Goal: Book appointment/travel/reservation

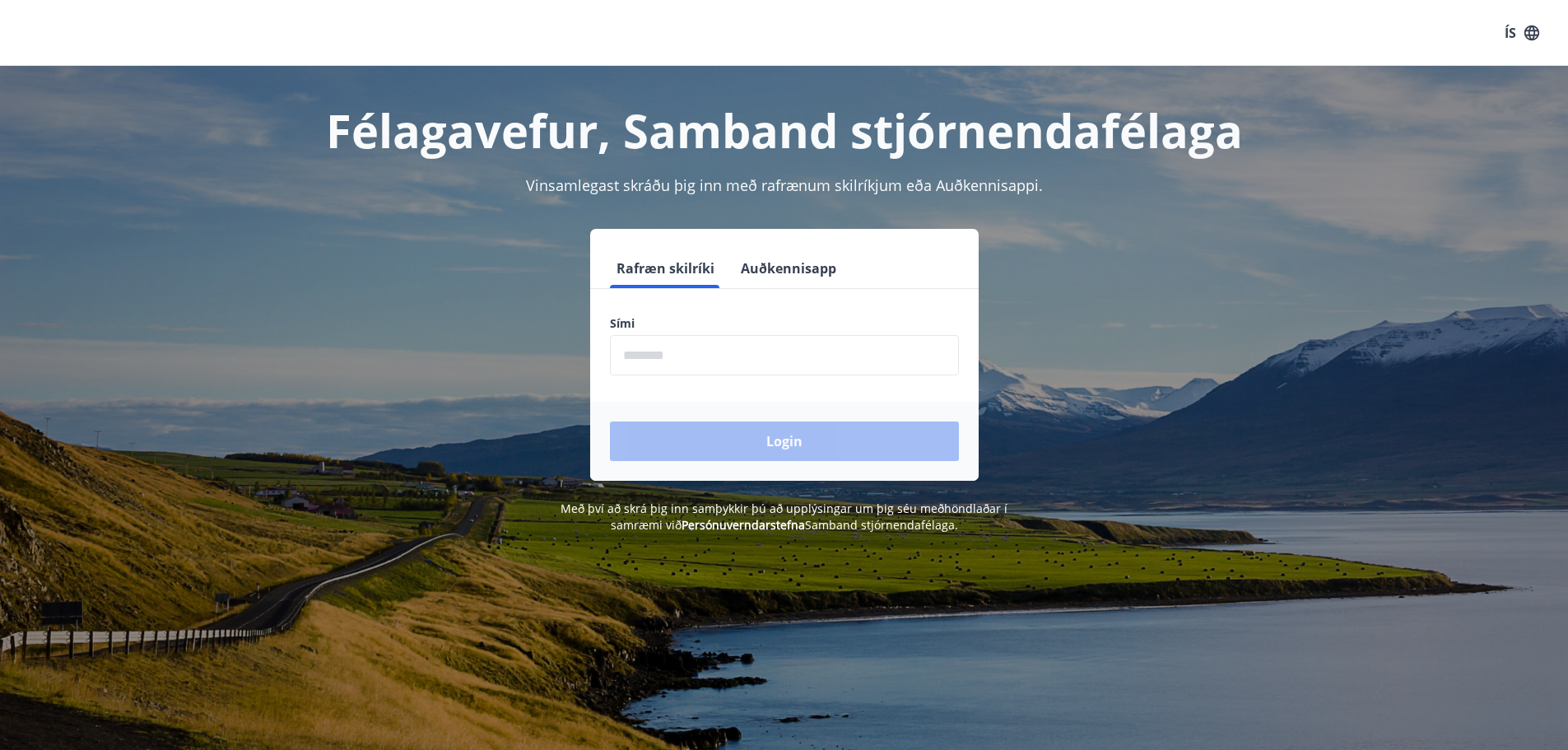
click at [692, 354] on input "phone" at bounding box center [785, 355] width 349 height 40
type input "********"
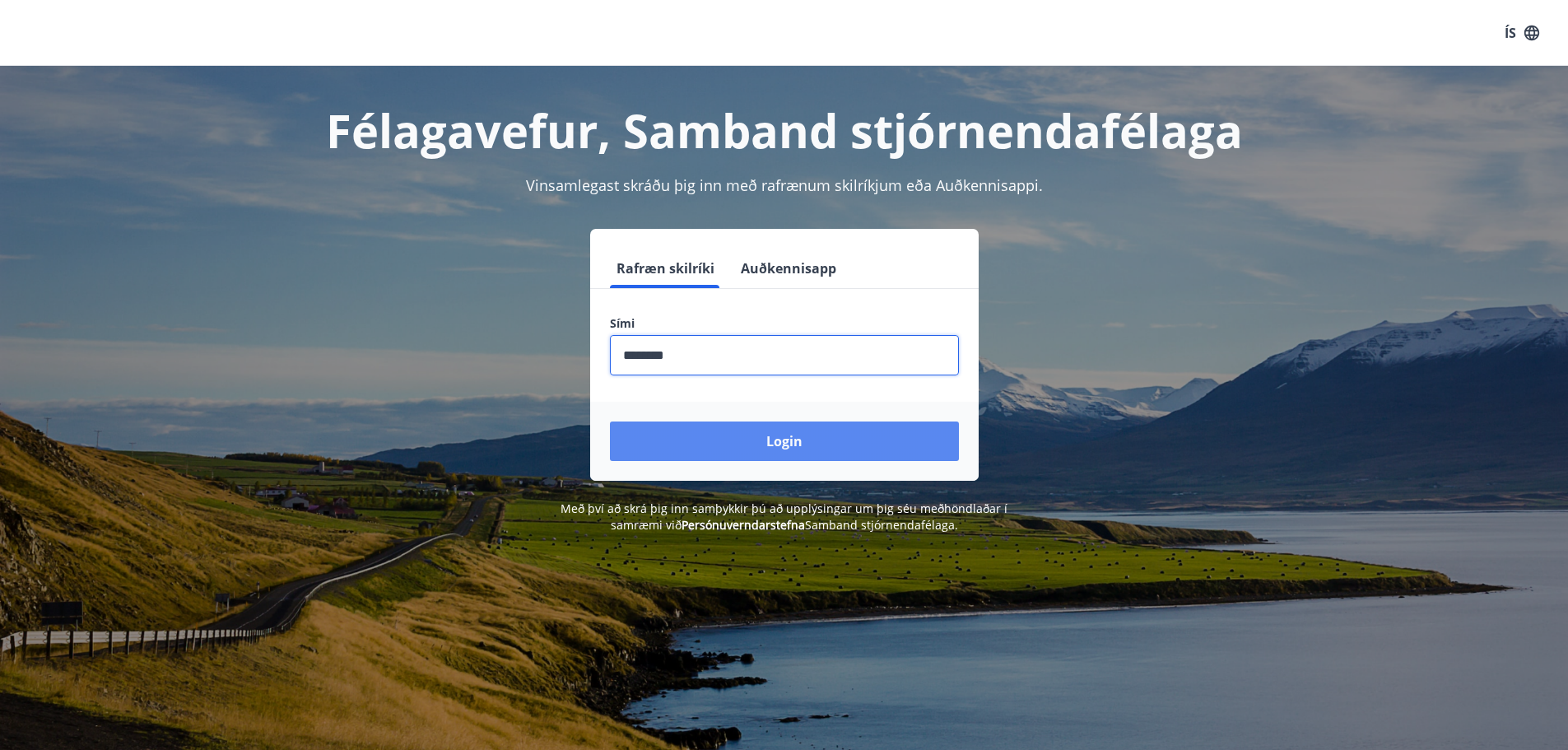
click at [747, 449] on button "Login" at bounding box center [785, 441] width 349 height 39
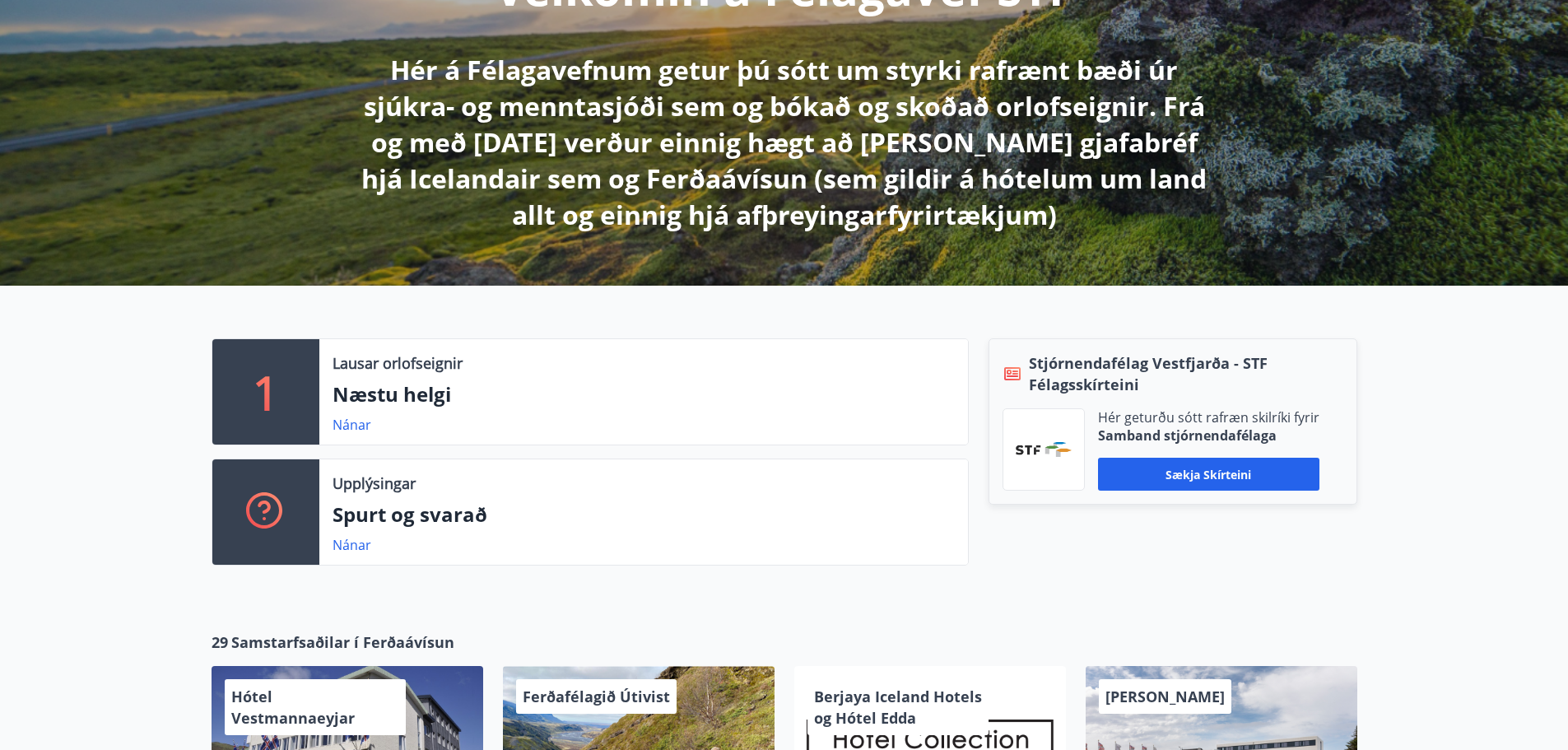
scroll to position [271, 0]
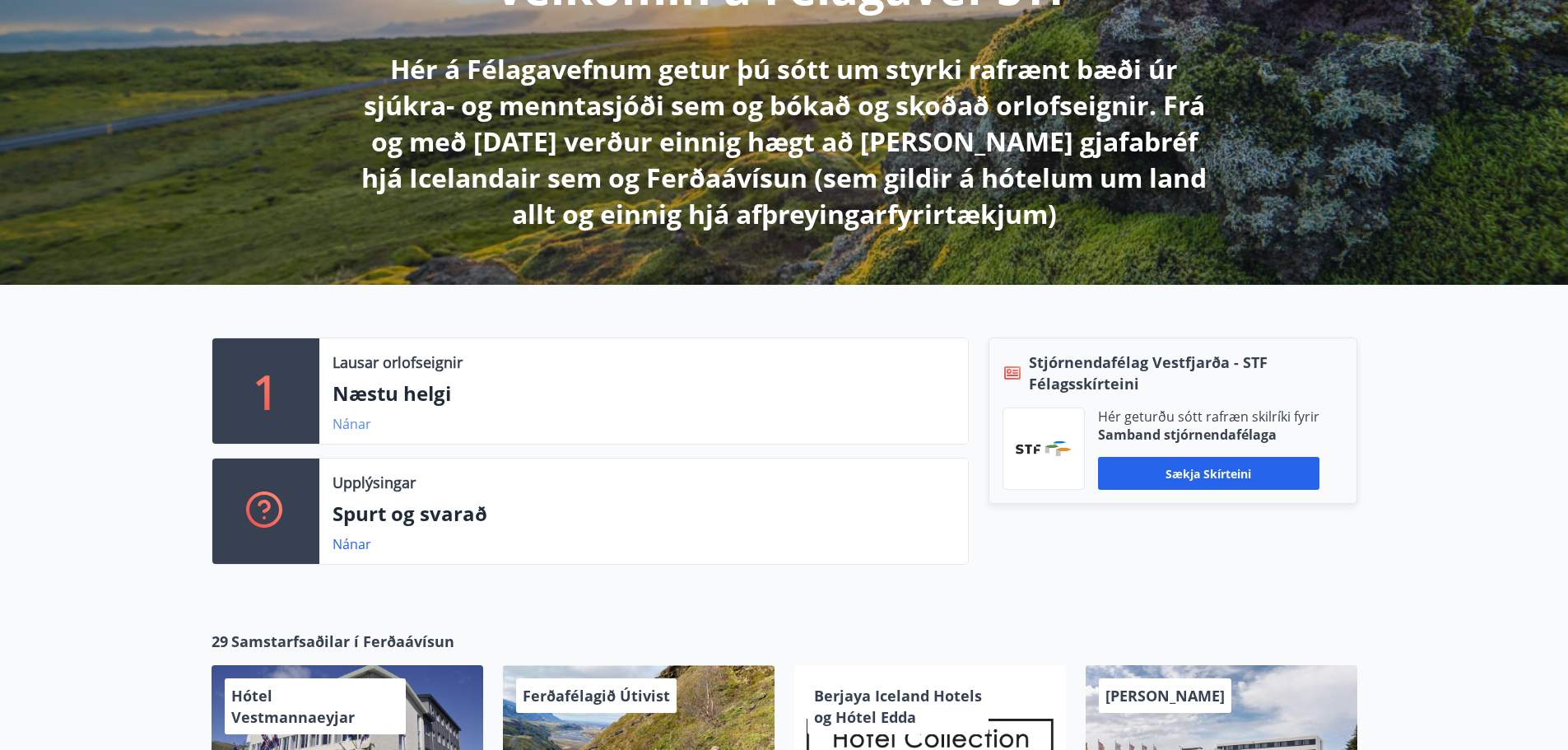
click at [358, 427] on link "Nánar" at bounding box center [351, 423] width 38 height 18
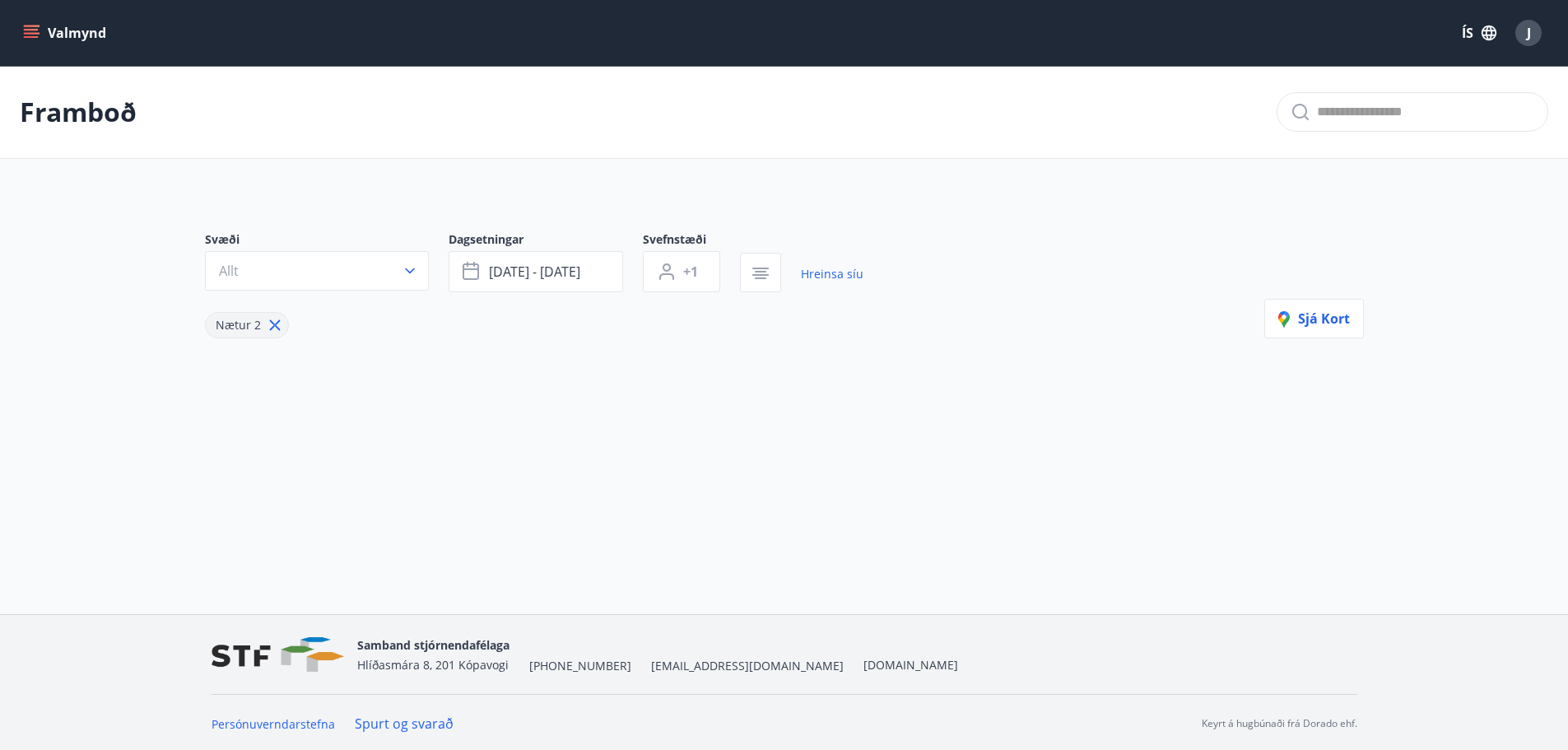
type input "*"
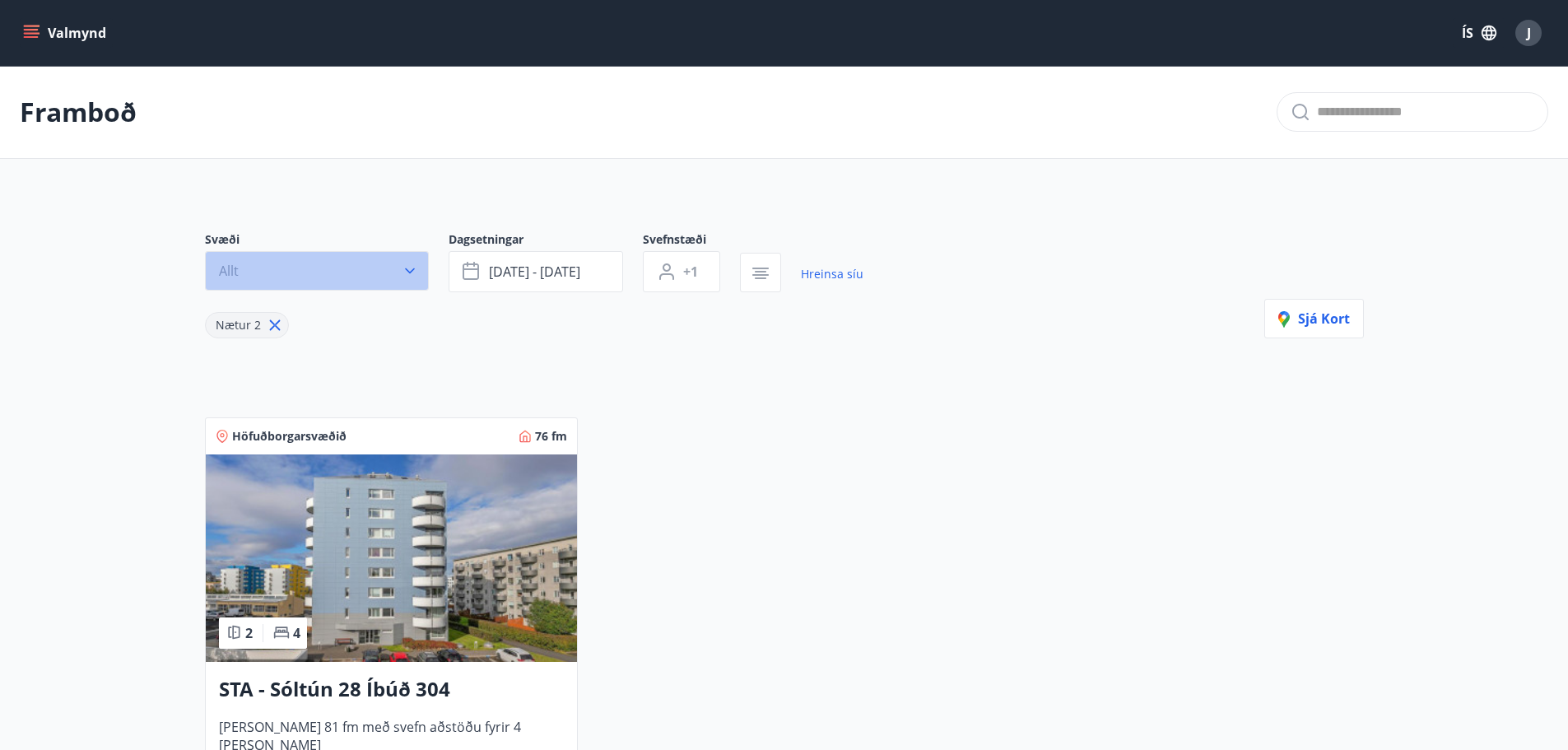
click at [410, 258] on button "Allt" at bounding box center [317, 271] width 224 height 39
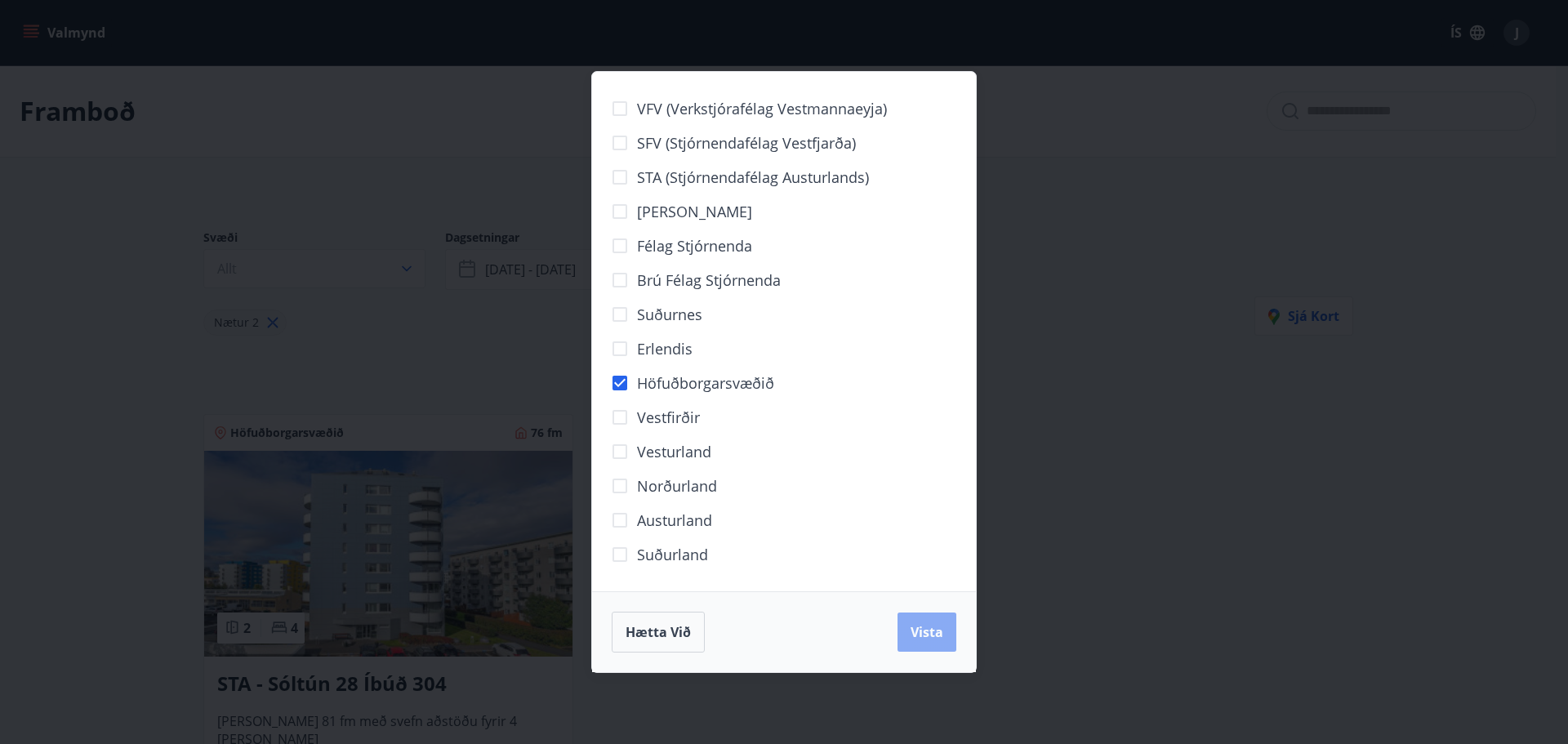
click at [915, 622] on button "Vista" at bounding box center [926, 632] width 59 height 39
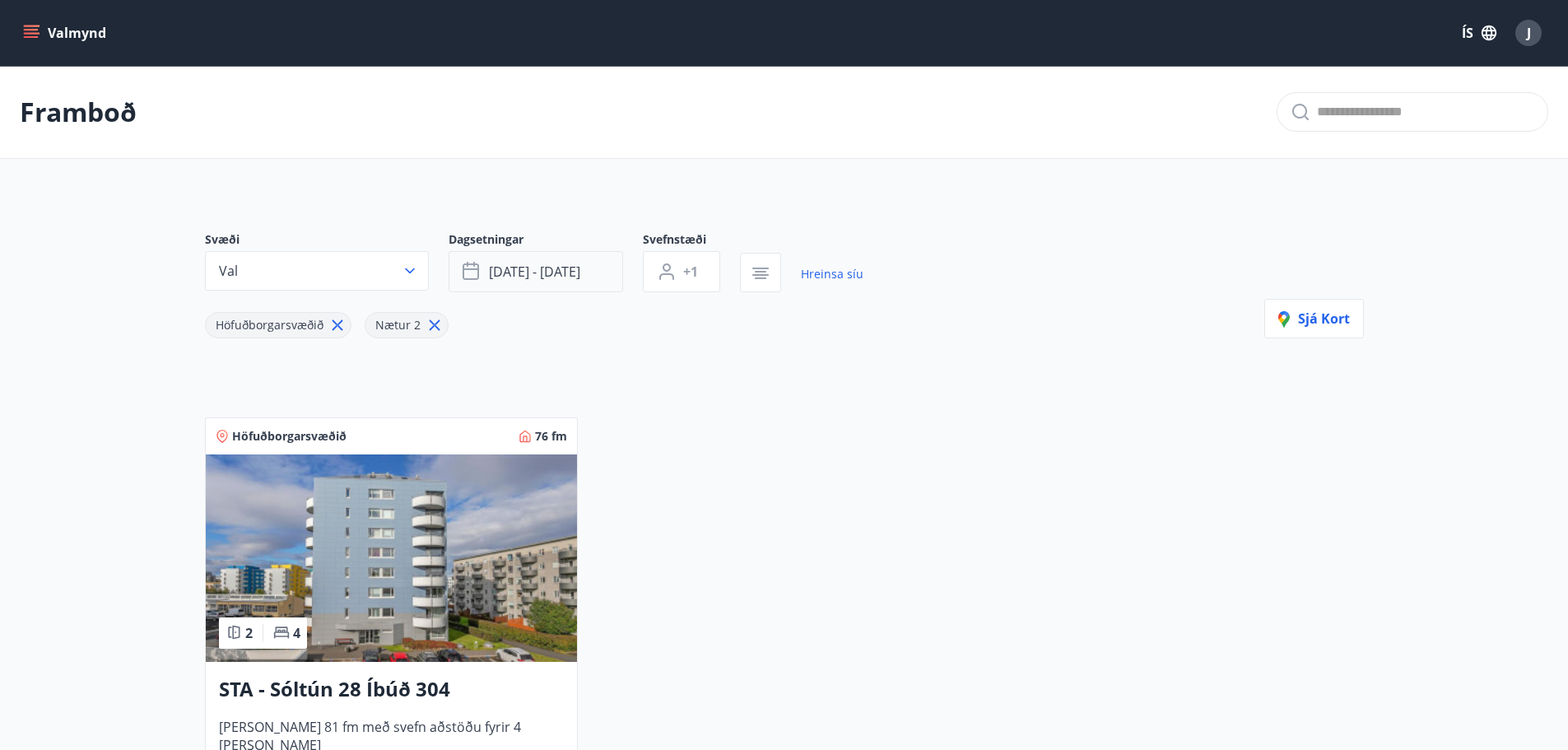
click at [592, 275] on button "[DATE] - [DATE]" at bounding box center [536, 272] width 174 height 41
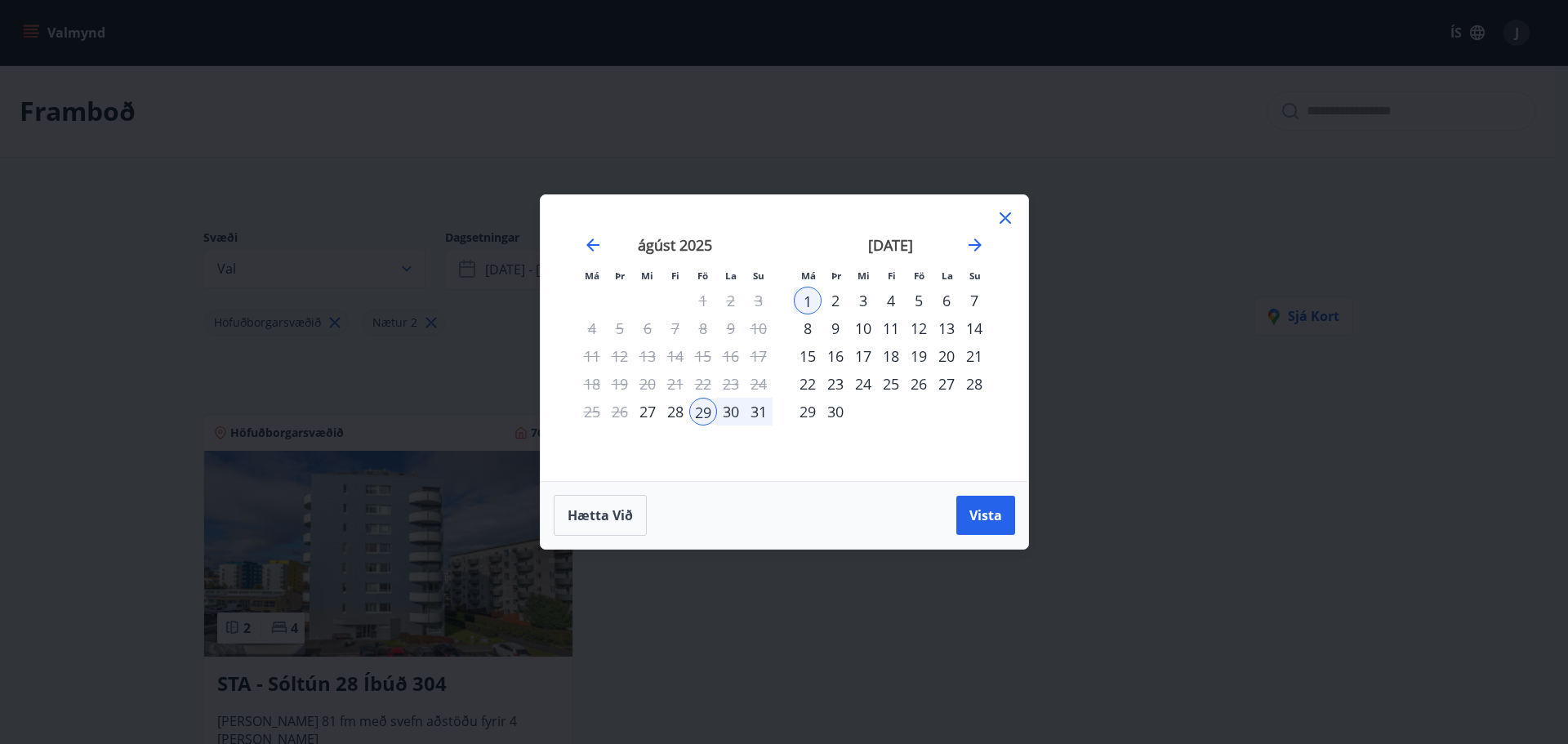
click at [812, 294] on div "1" at bounding box center [807, 300] width 28 height 28
click at [922, 301] on div "5" at bounding box center [918, 300] width 28 height 28
click at [977, 517] on span "Vista" at bounding box center [985, 515] width 33 height 18
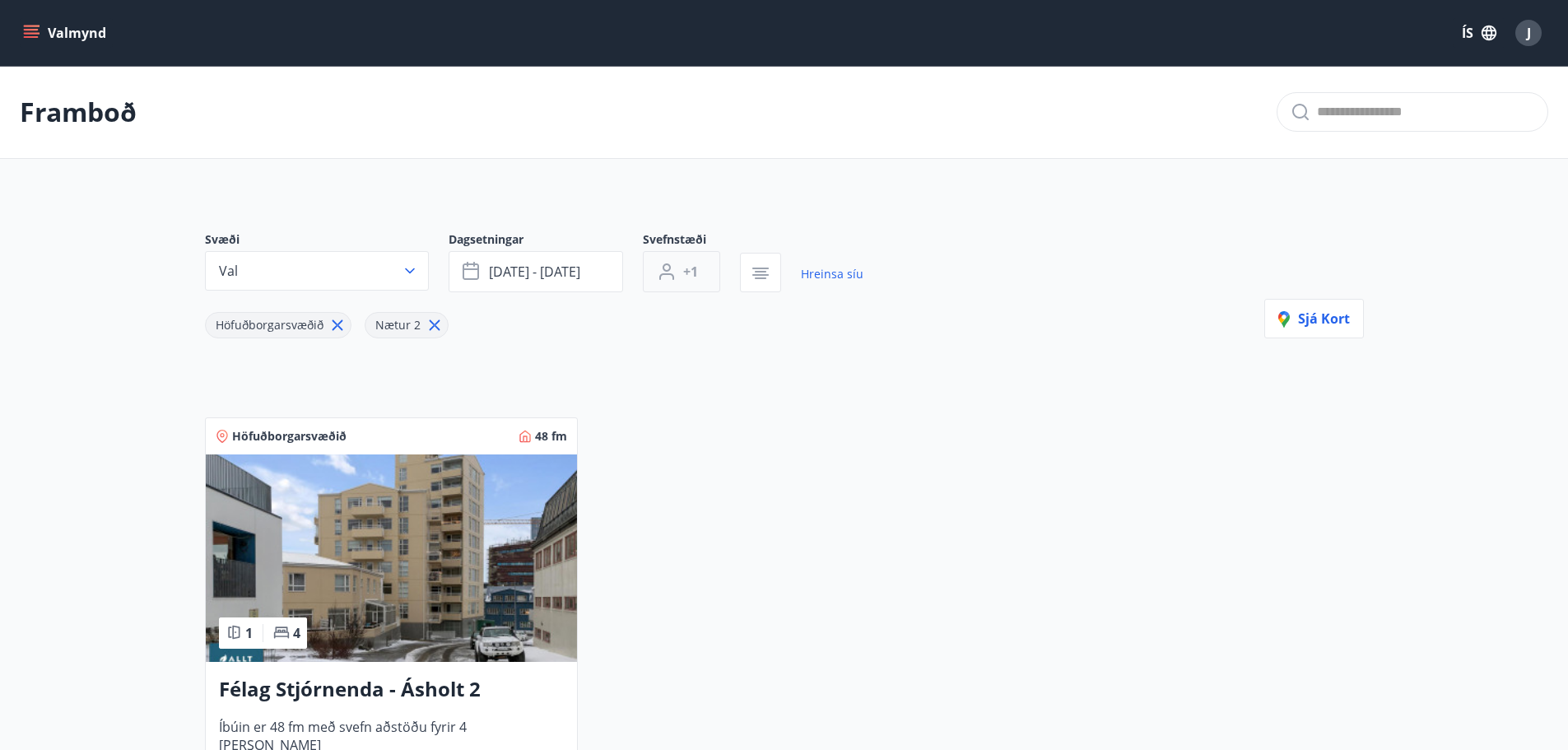
click at [710, 284] on button "+1" at bounding box center [681, 272] width 78 height 41
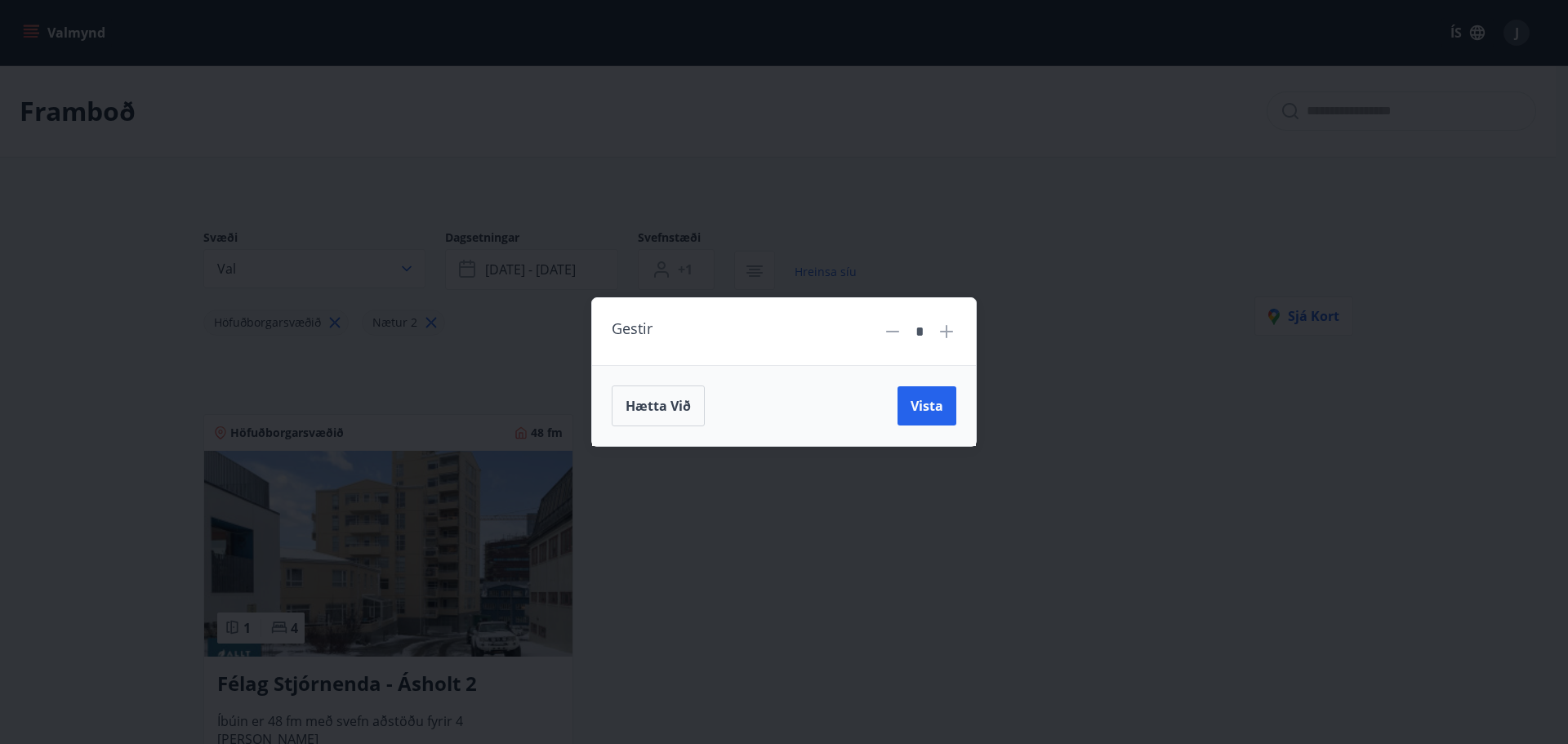
click at [951, 333] on icon at bounding box center [946, 331] width 13 height 13
type input "*"
click at [929, 407] on span "Vista" at bounding box center [927, 406] width 33 height 18
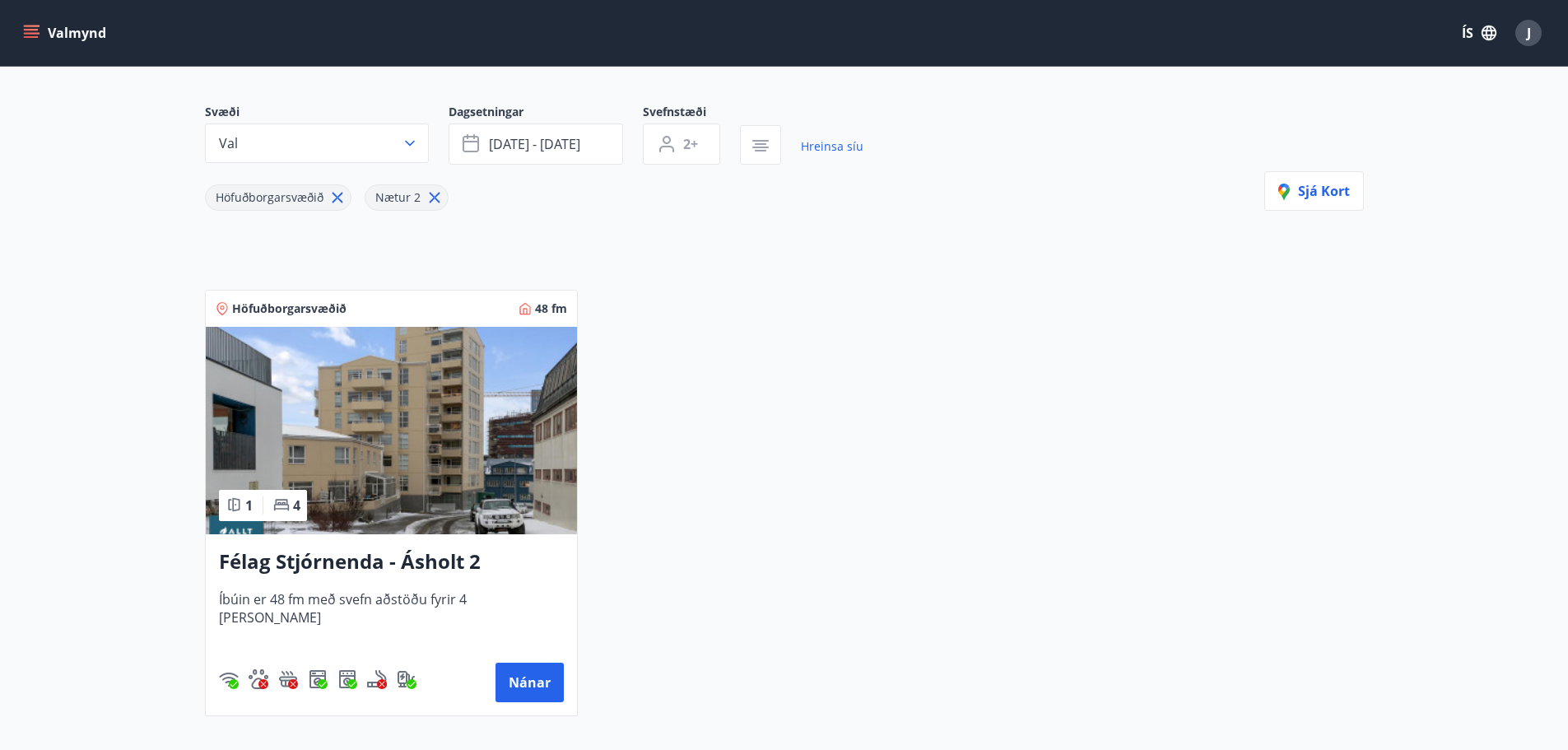
scroll to position [118, 0]
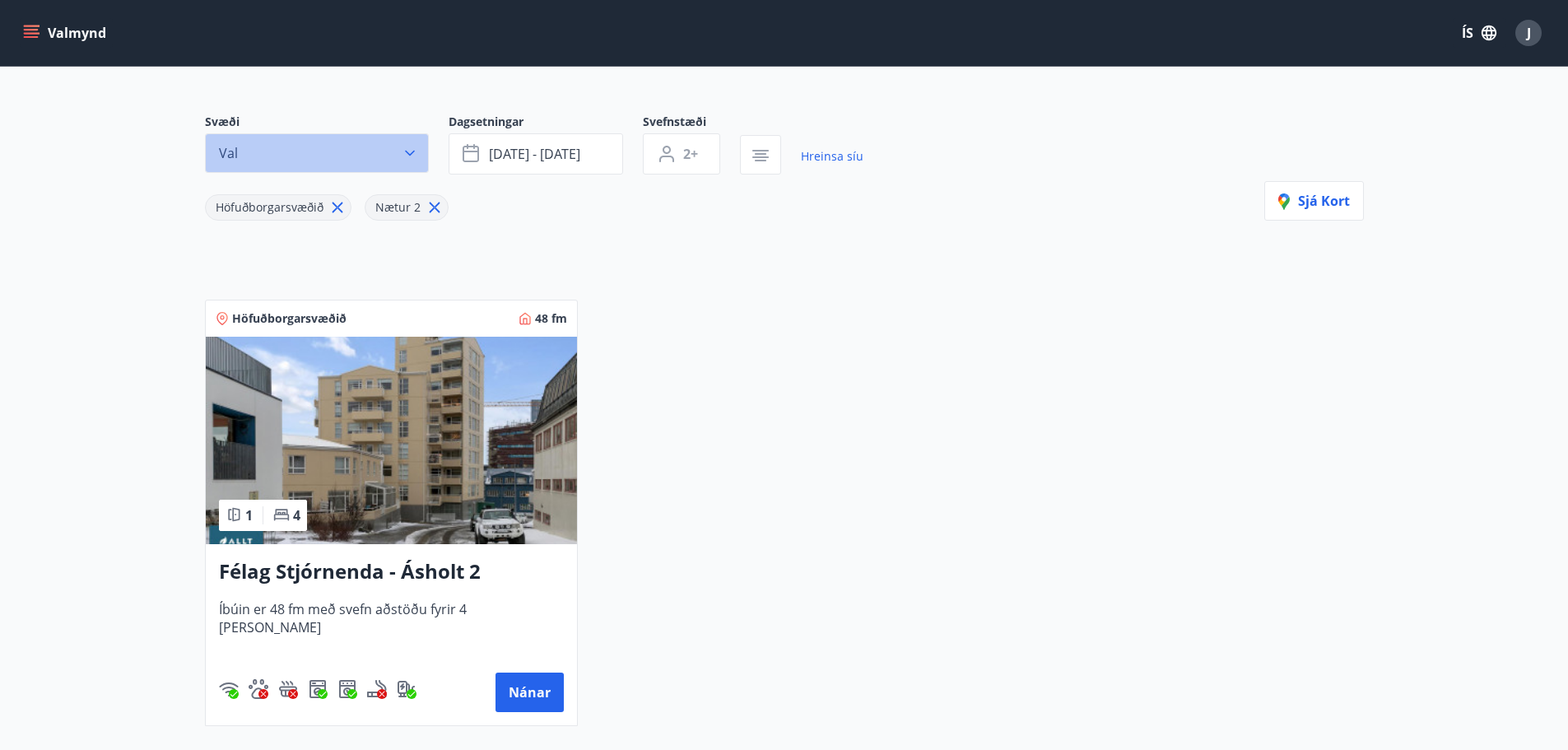
click at [405, 156] on icon "button" at bounding box center [410, 152] width 16 height 16
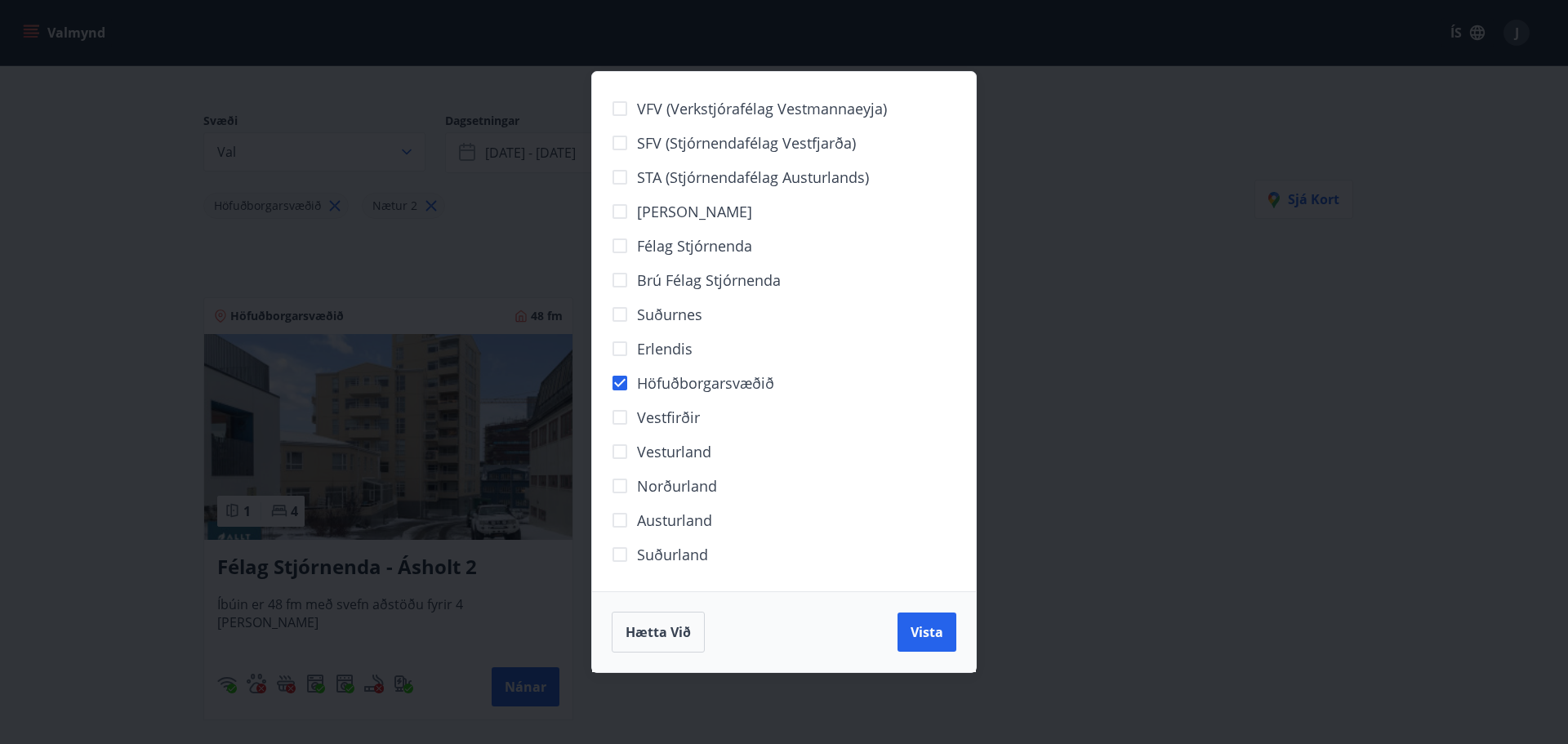
click at [1020, 344] on div "VFV (Verkstjórafélag Vestmannaeyja) SFV (Stjórnendafélag Vestfjarða) STA (Stjór…" at bounding box center [784, 372] width 1568 height 744
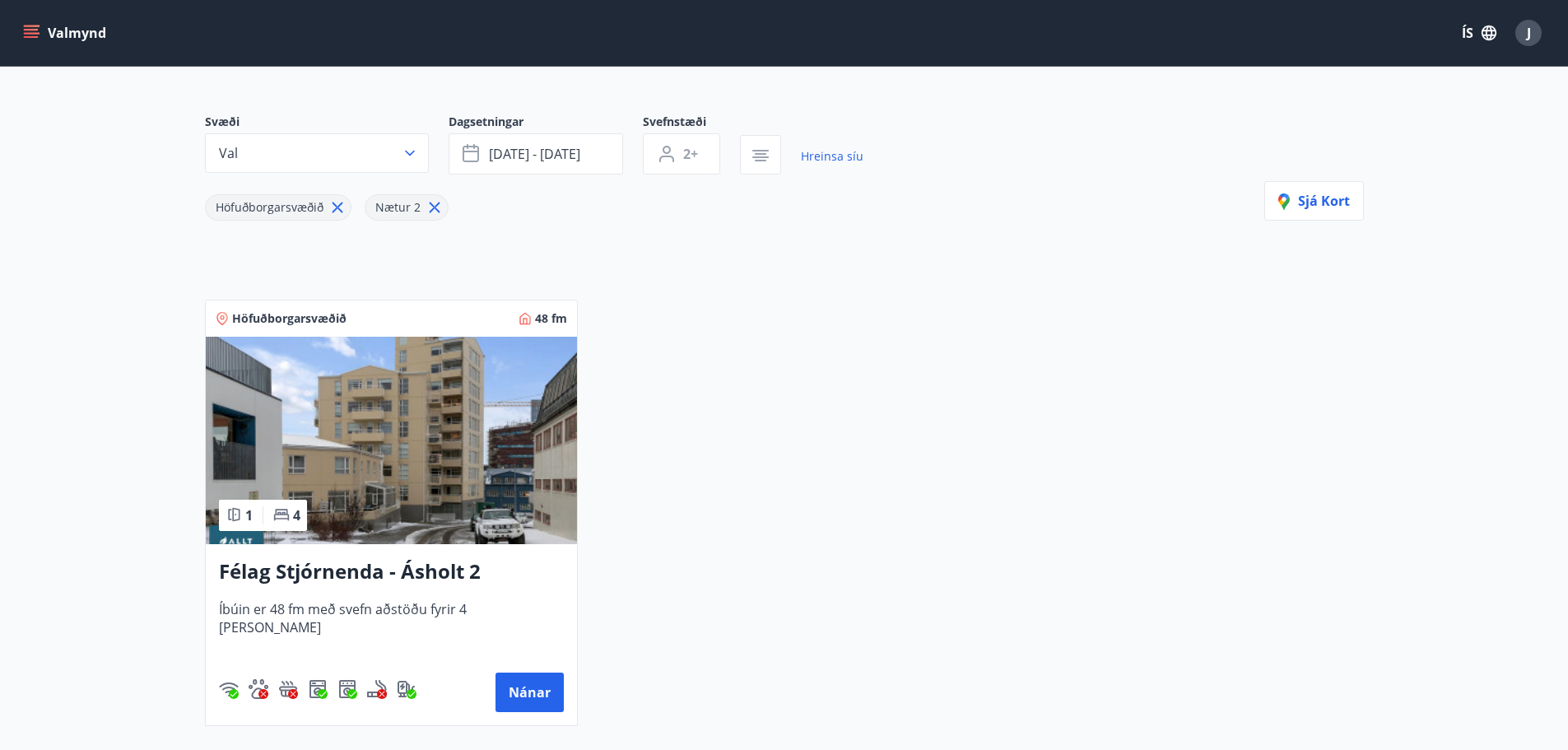
scroll to position [311, 0]
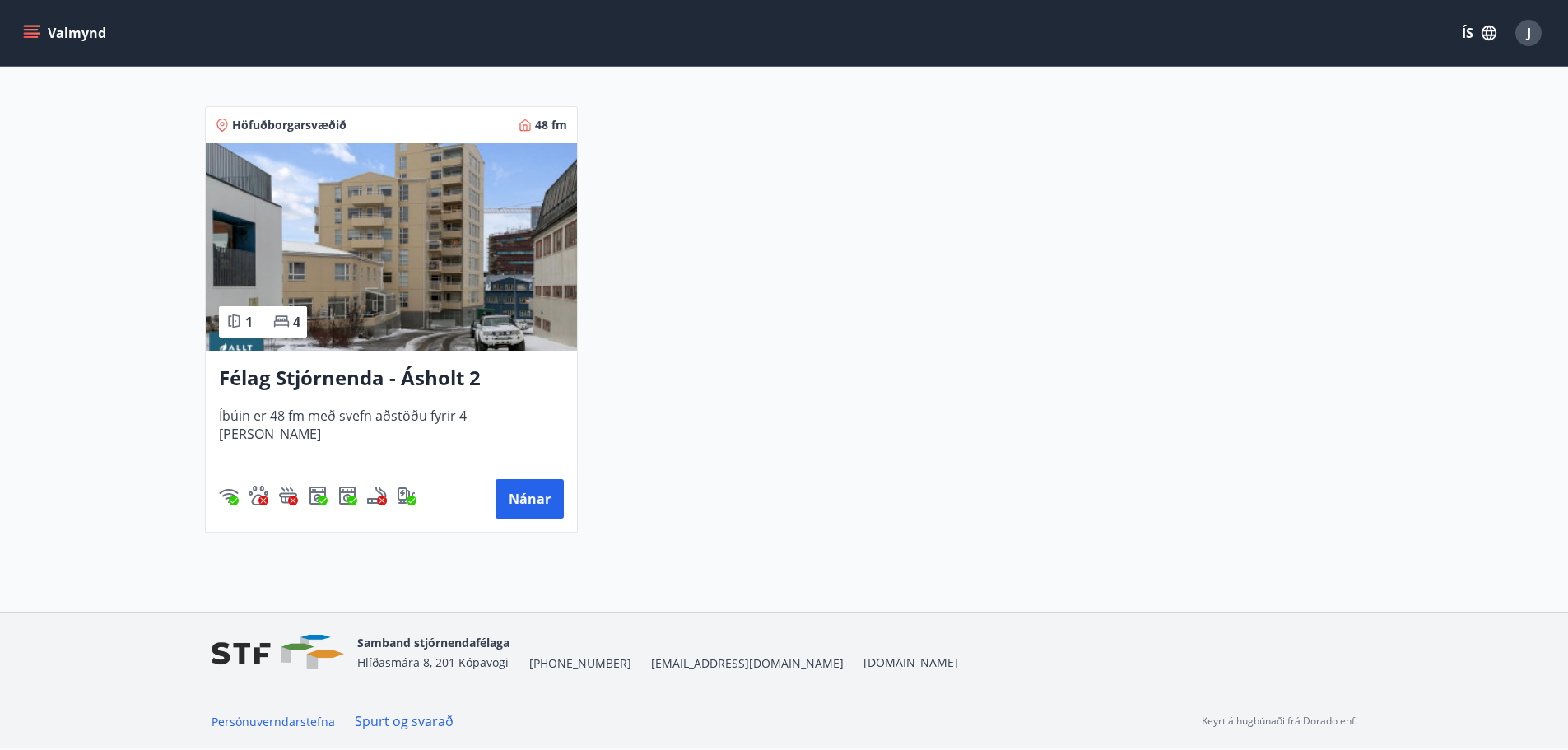
click at [413, 317] on img at bounding box center [392, 247] width 371 height 208
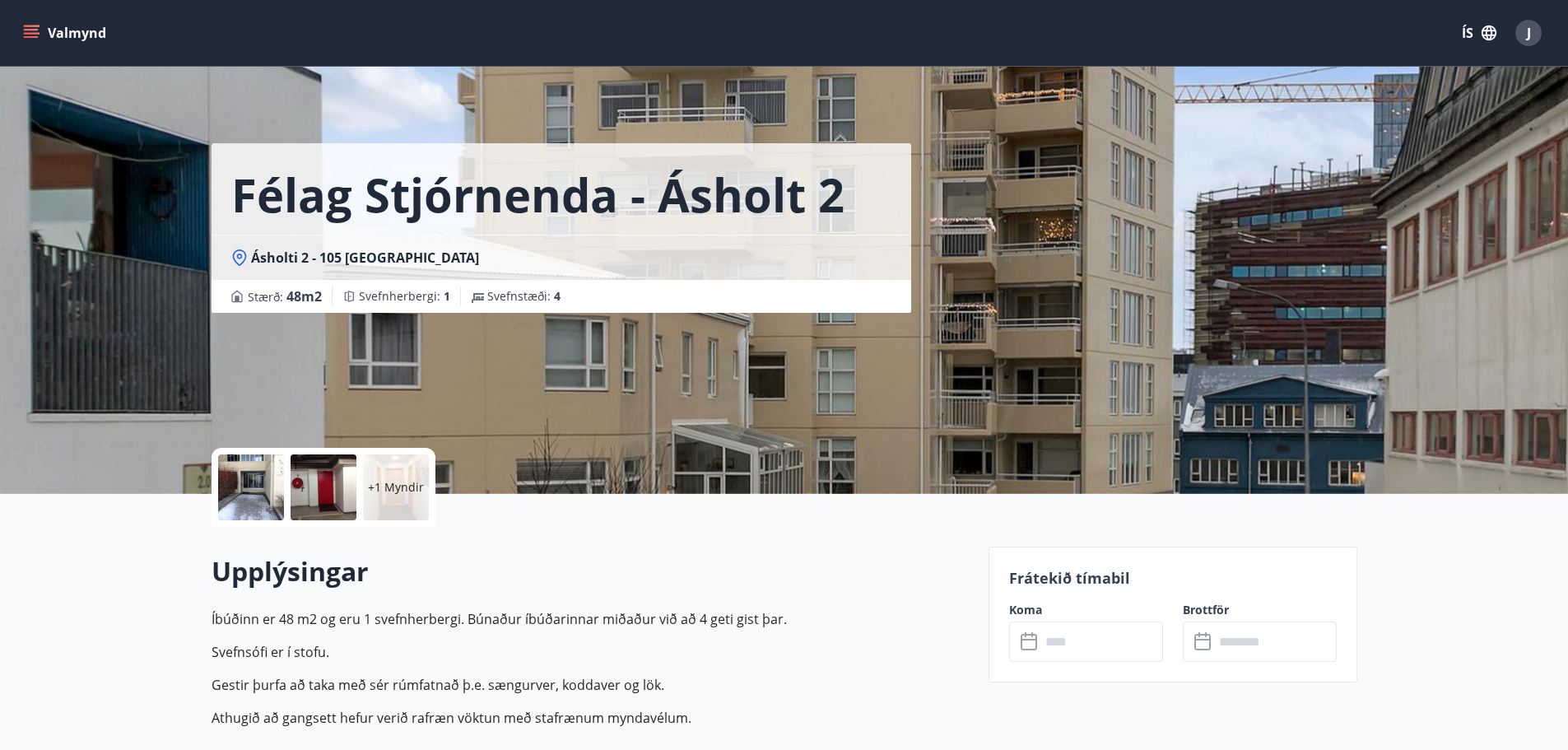
click at [34, 31] on icon "menu" at bounding box center [31, 30] width 15 height 2
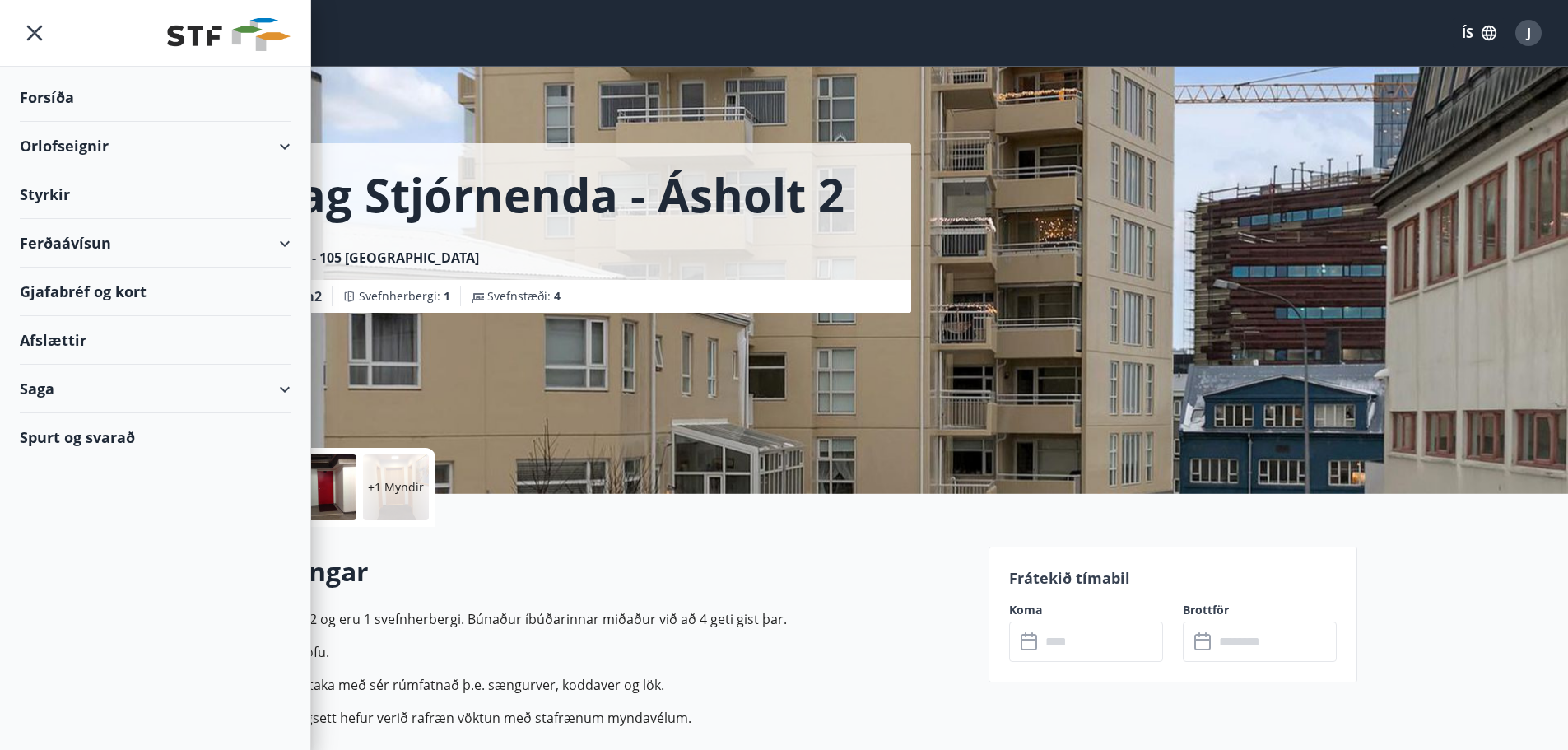
click at [125, 139] on div "Orlofseignir" at bounding box center [155, 146] width 271 height 49
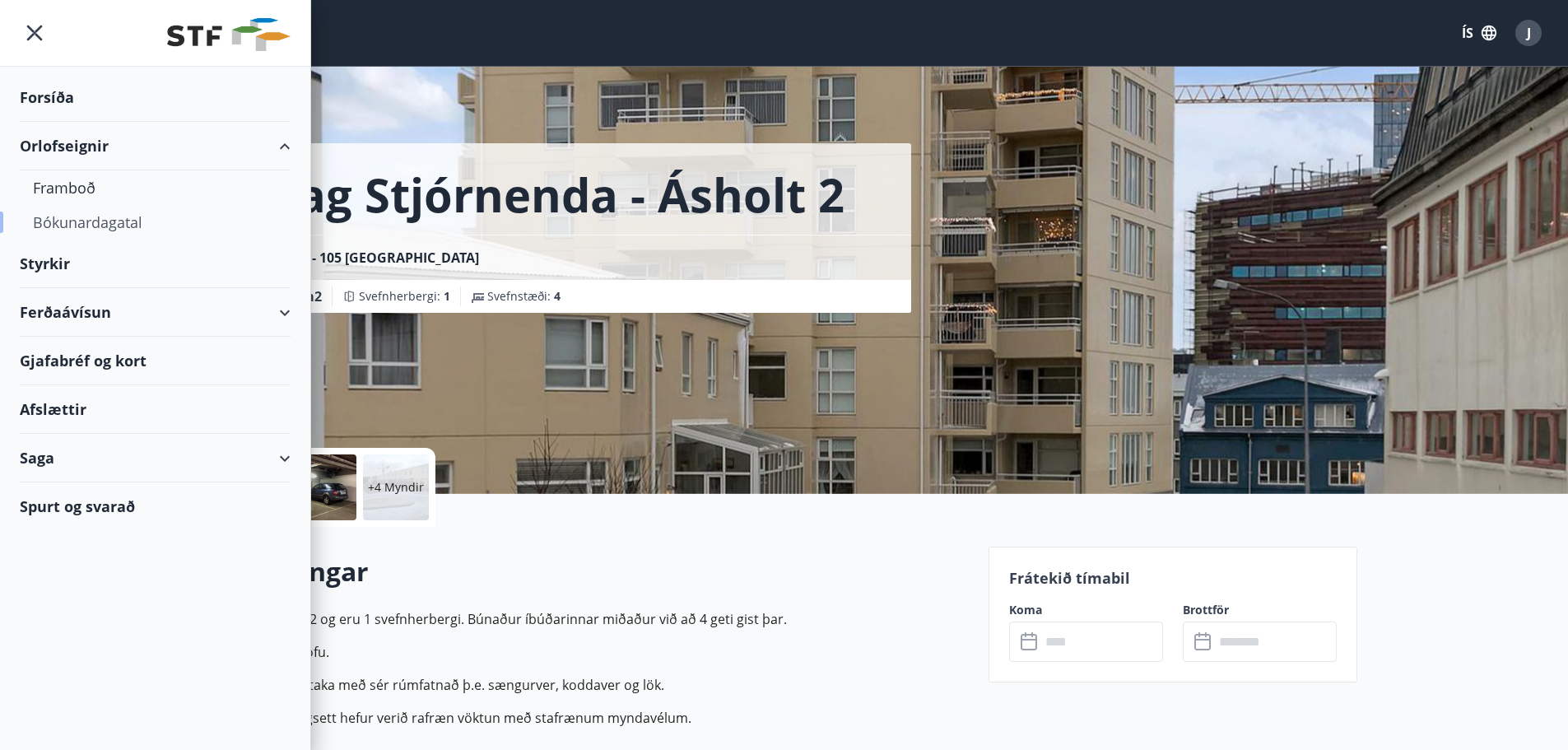
click at [103, 224] on div "Bókunardagatal" at bounding box center [156, 222] width 245 height 34
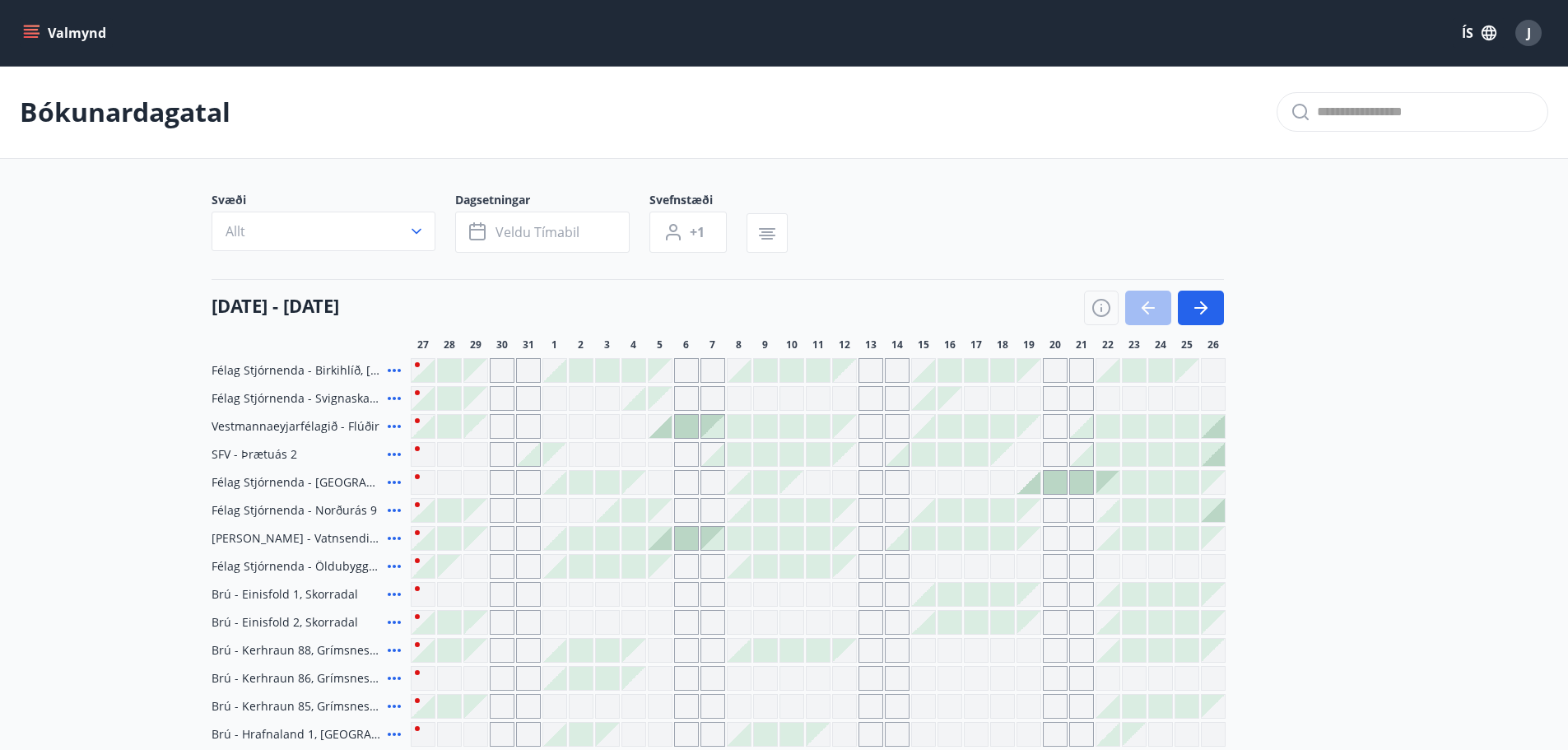
click at [353, 227] on button "Allt" at bounding box center [323, 231] width 224 height 39
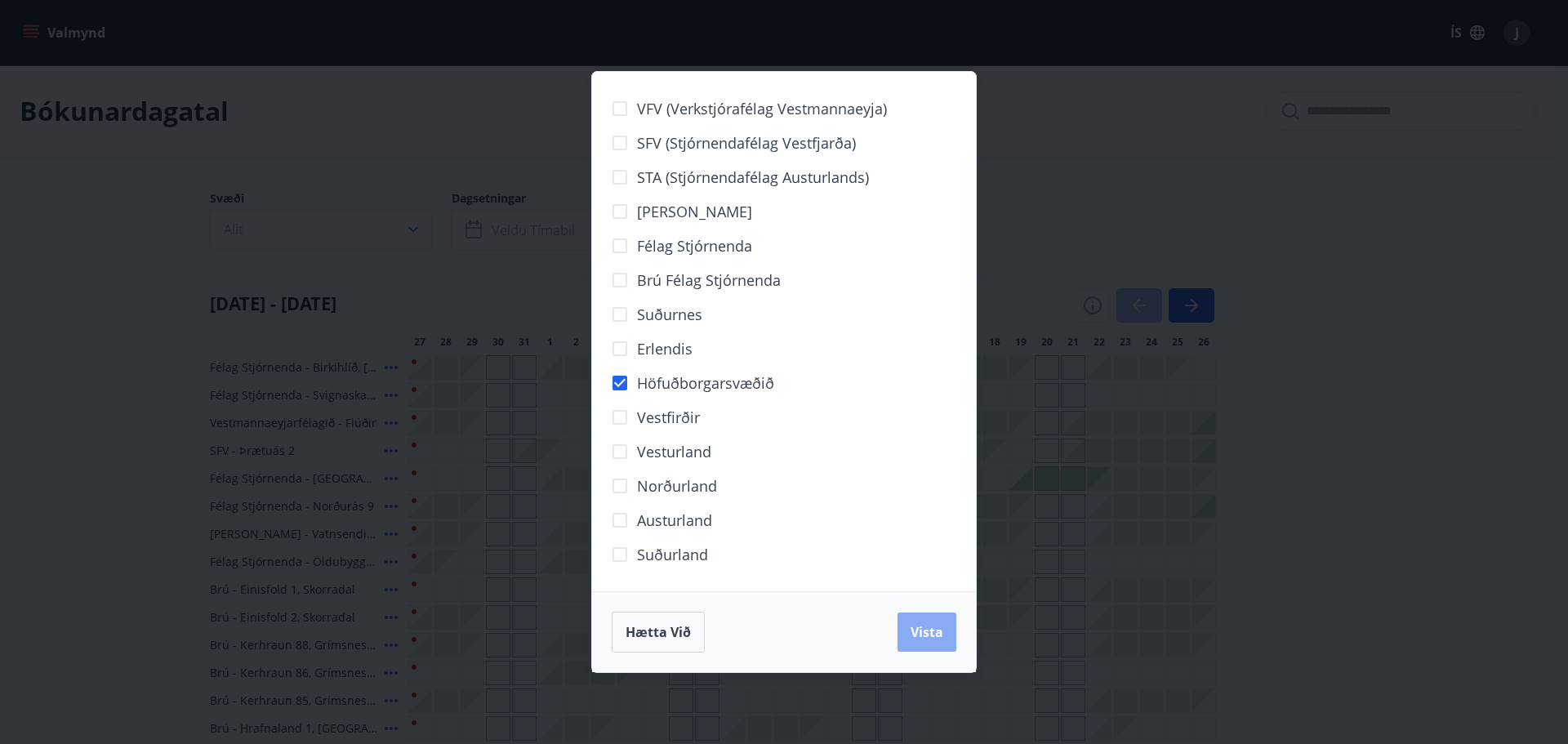
click at [929, 637] on span "Vista" at bounding box center [927, 632] width 33 height 18
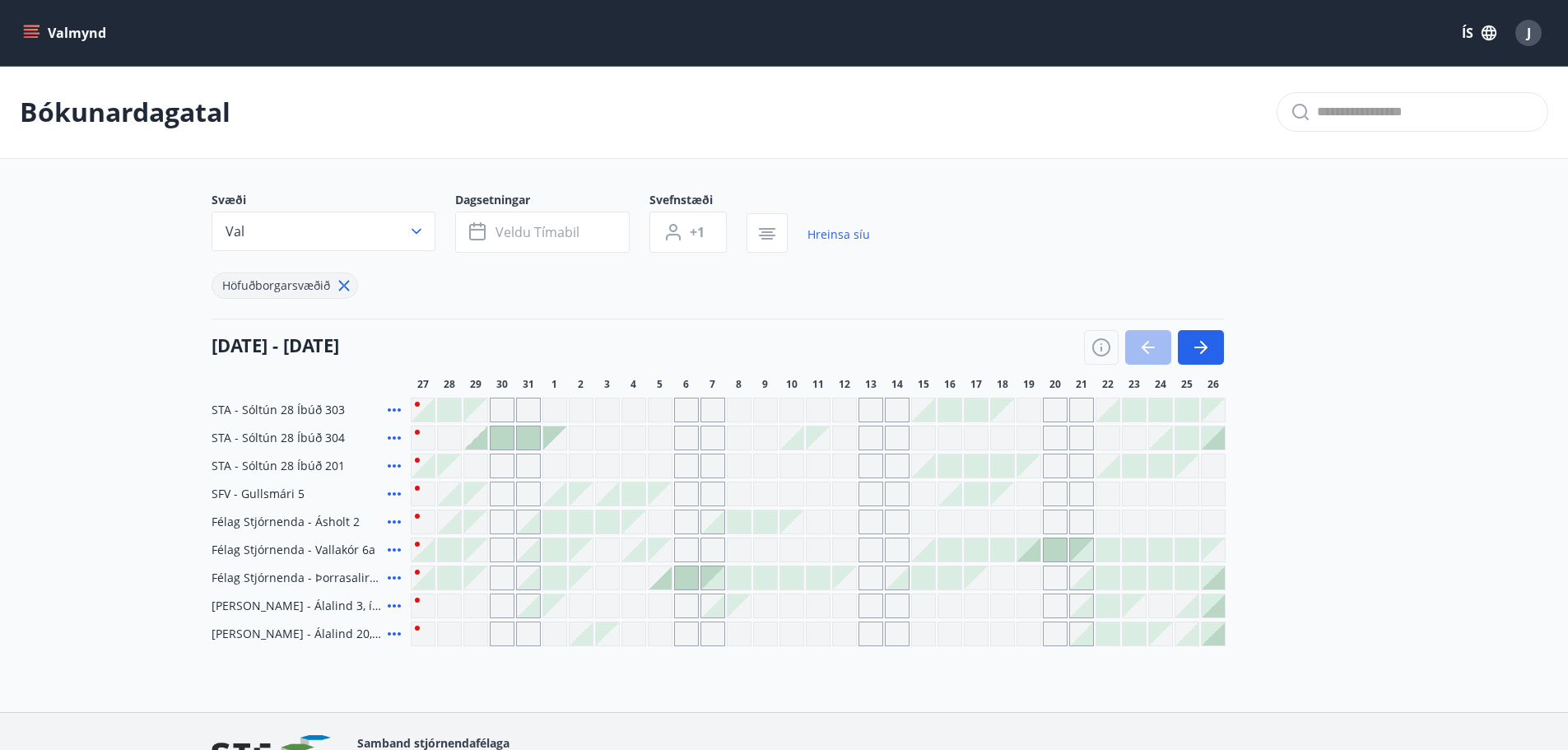
click at [558, 610] on div "Gráir dagar eru ekki bókanlegir" at bounding box center [555, 605] width 23 height 23
click at [551, 529] on div at bounding box center [555, 522] width 23 height 23
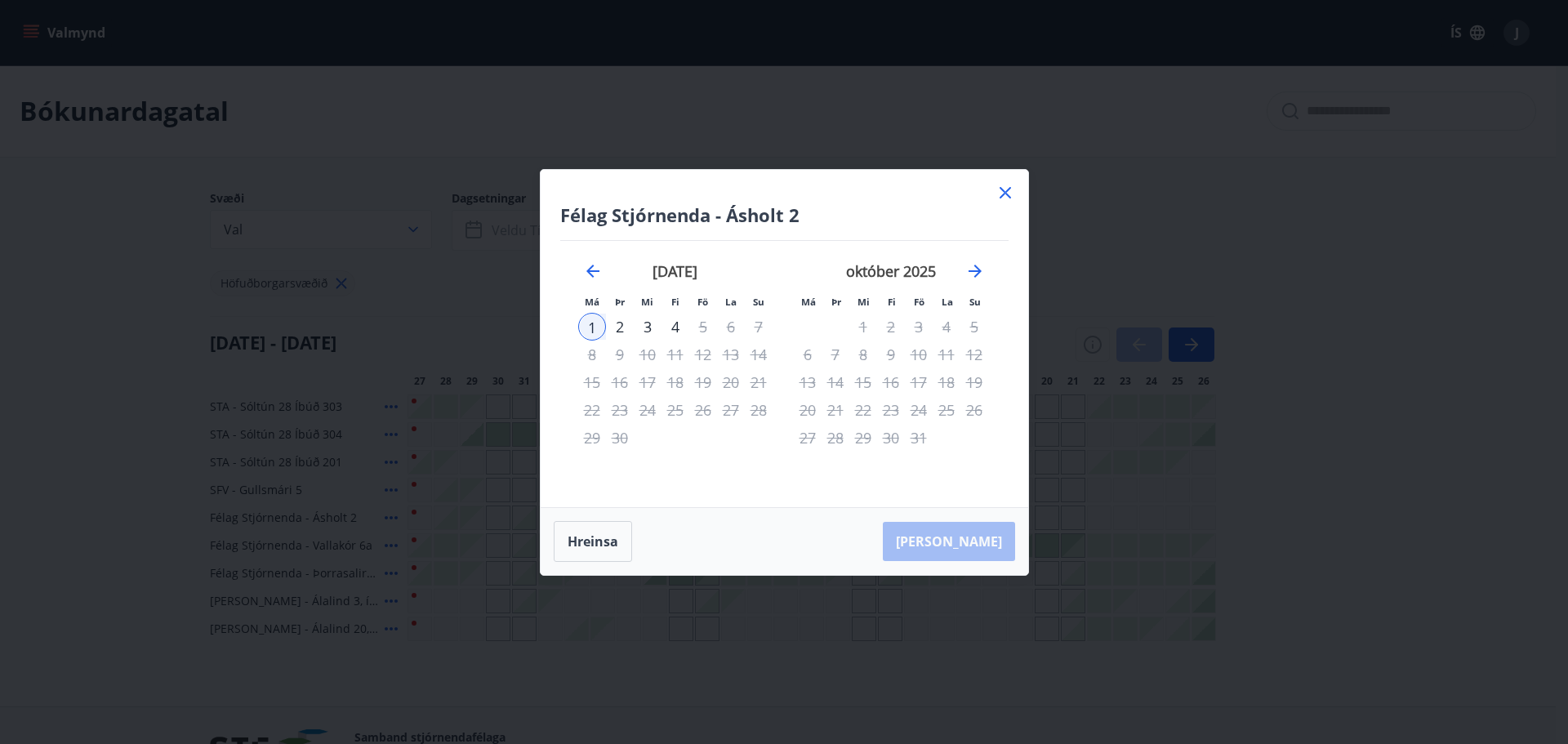
click at [1002, 194] on icon at bounding box center [1005, 193] width 20 height 20
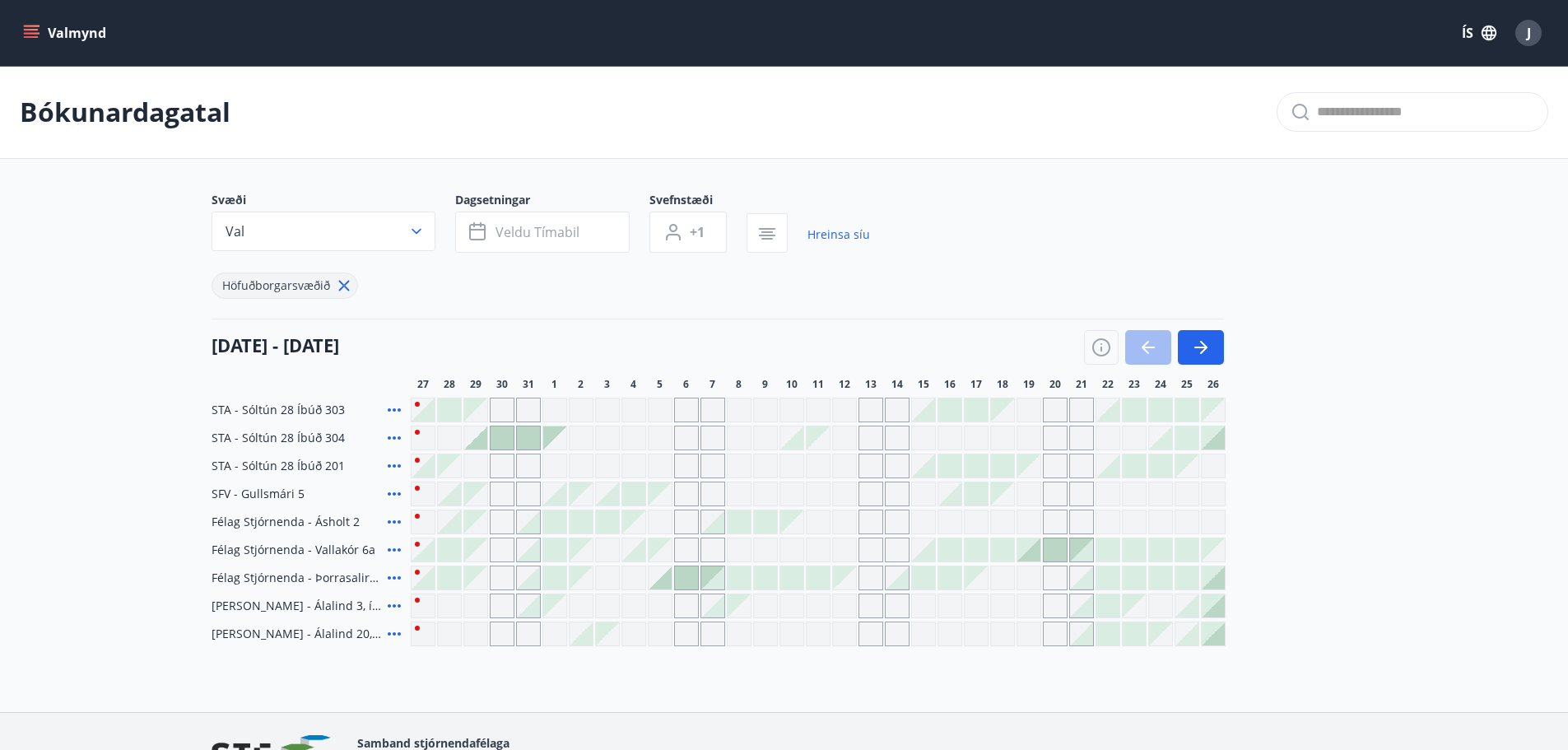
click at [546, 519] on div at bounding box center [555, 522] width 23 height 23
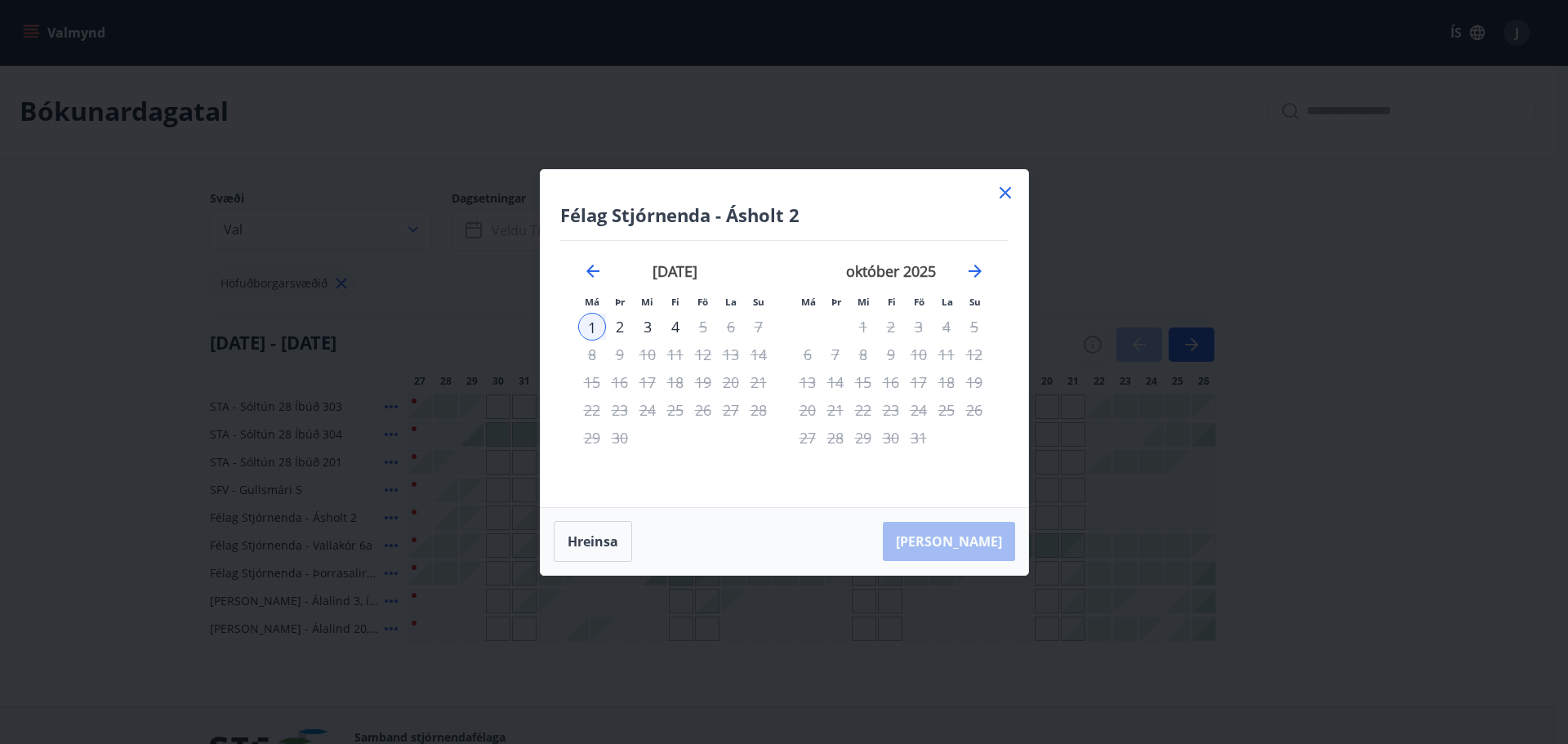
click at [704, 329] on div "5" at bounding box center [703, 327] width 28 height 28
click at [674, 332] on div "4" at bounding box center [675, 327] width 28 height 28
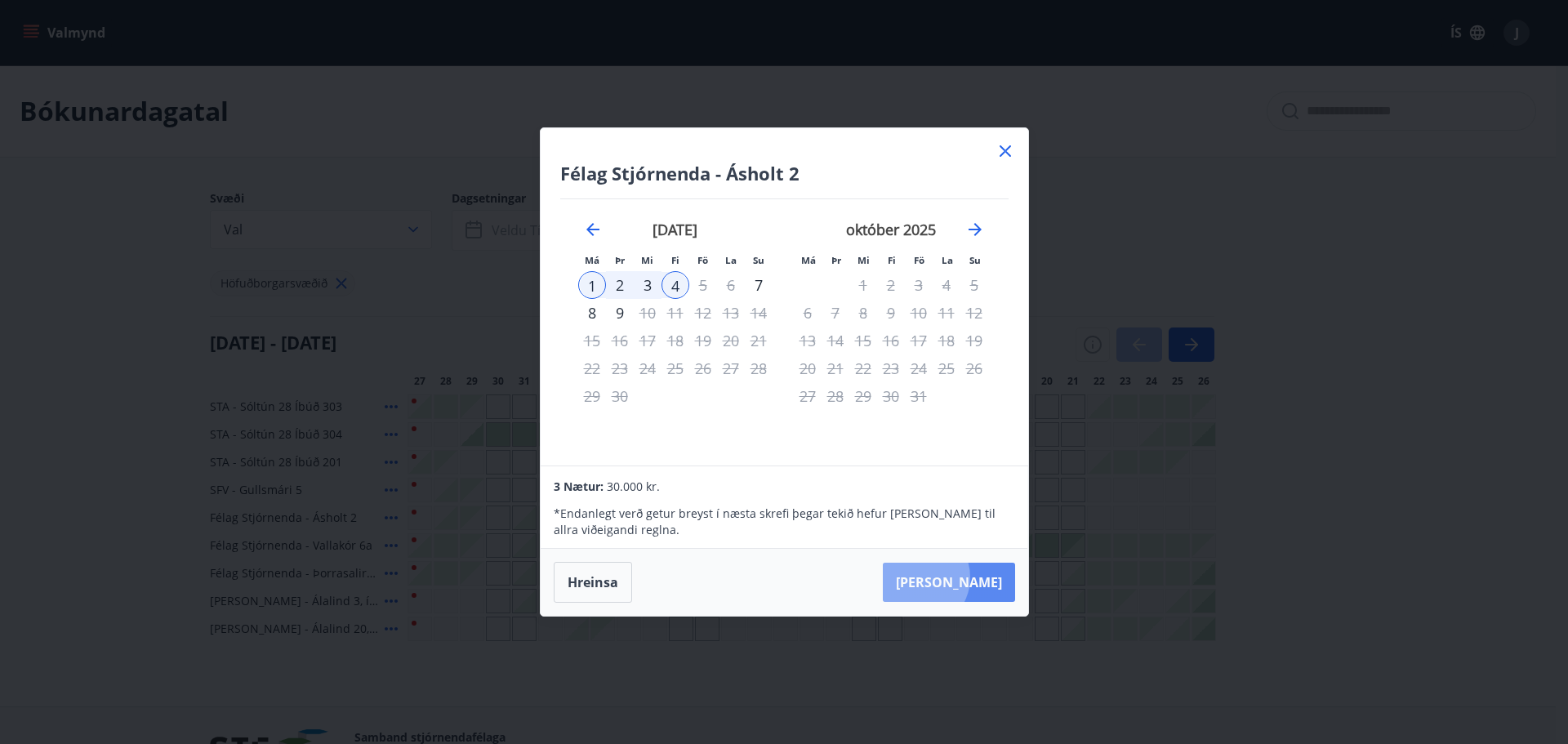
click at [969, 578] on button "[PERSON_NAME]" at bounding box center [949, 582] width 132 height 39
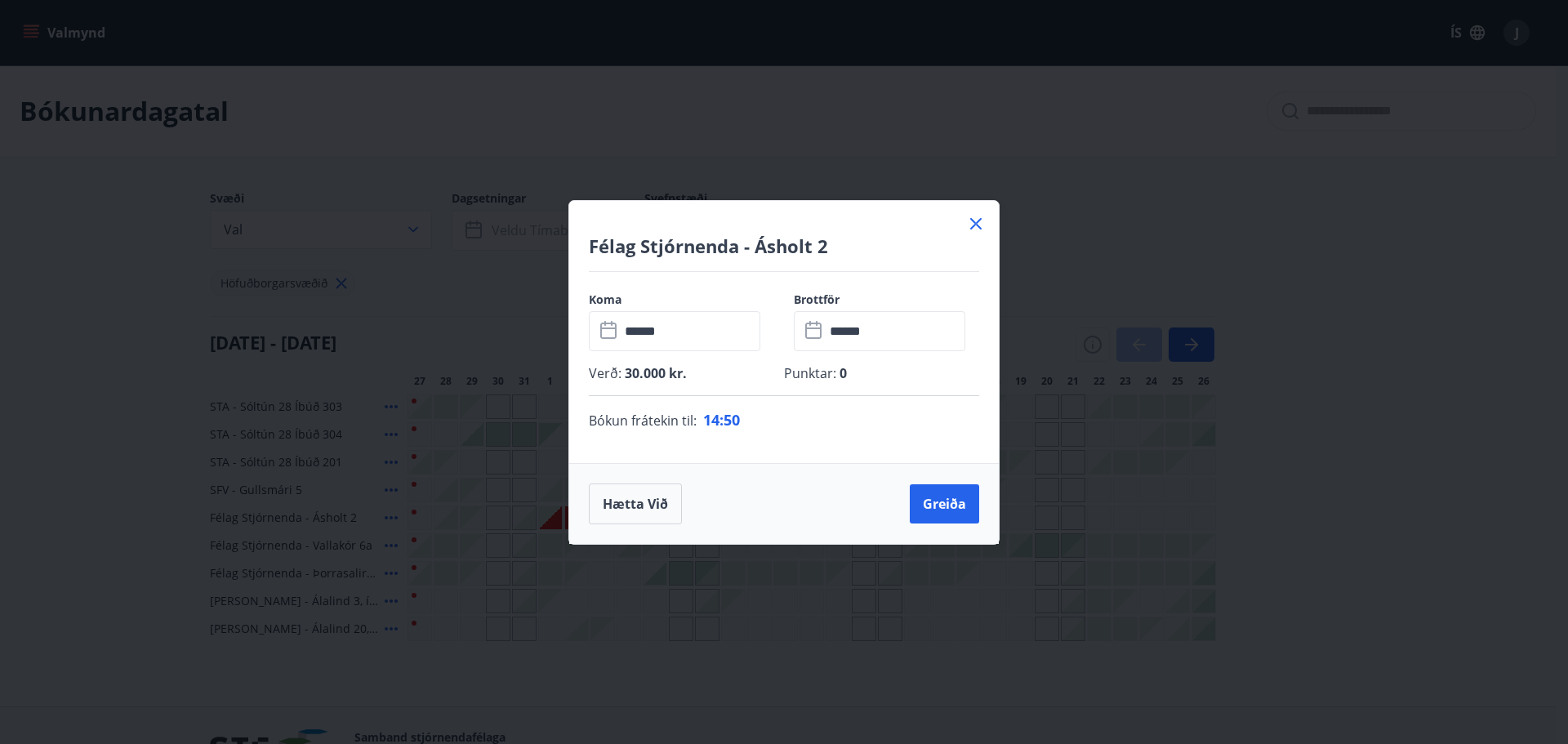
click at [972, 232] on icon at bounding box center [975, 223] width 20 height 20
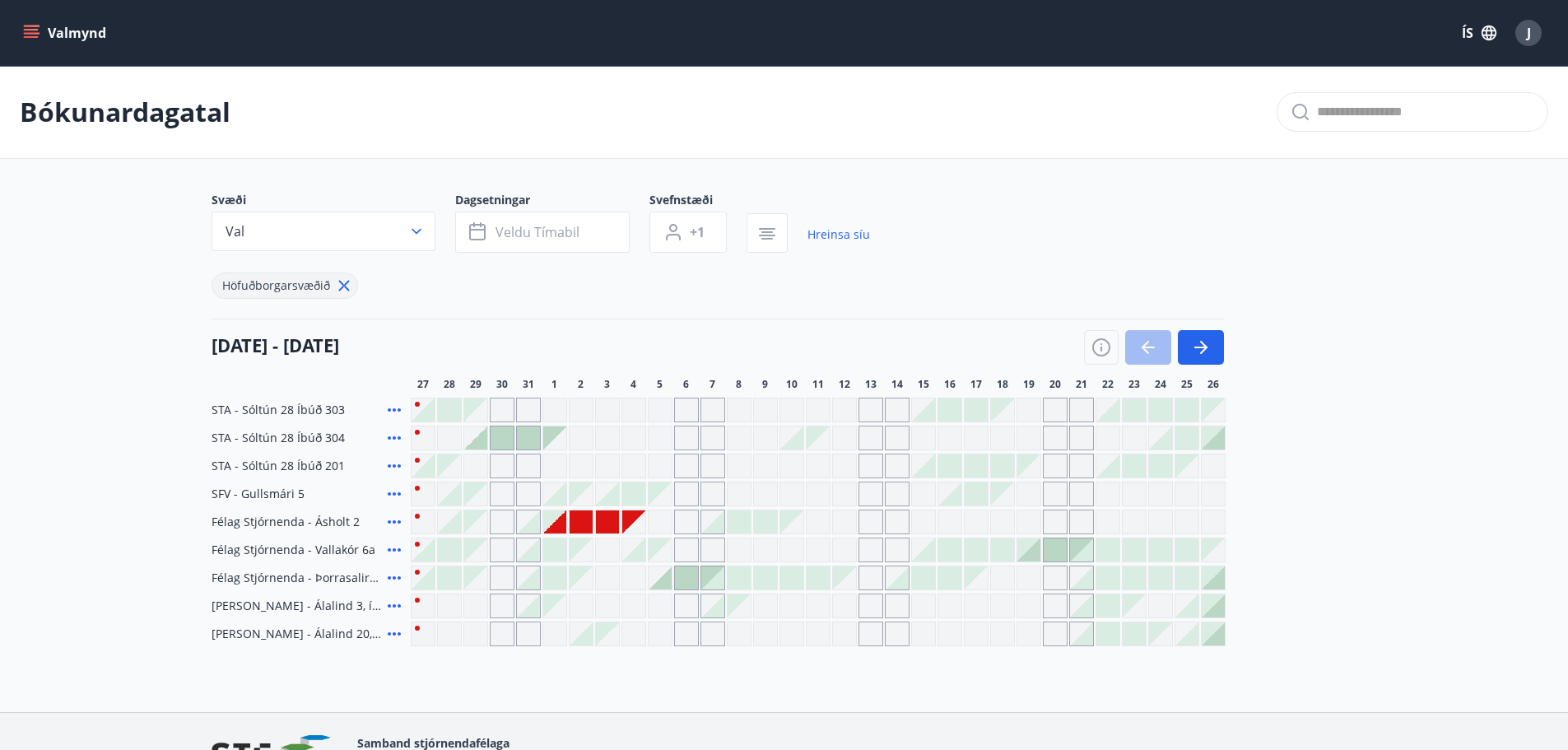
scroll to position [1, 0]
click at [344, 468] on div "STA - Sóltún 28 Íbúð 201" at bounding box center [307, 465] width 192 height 25
click at [41, 40] on button "Valmynd" at bounding box center [66, 32] width 93 height 30
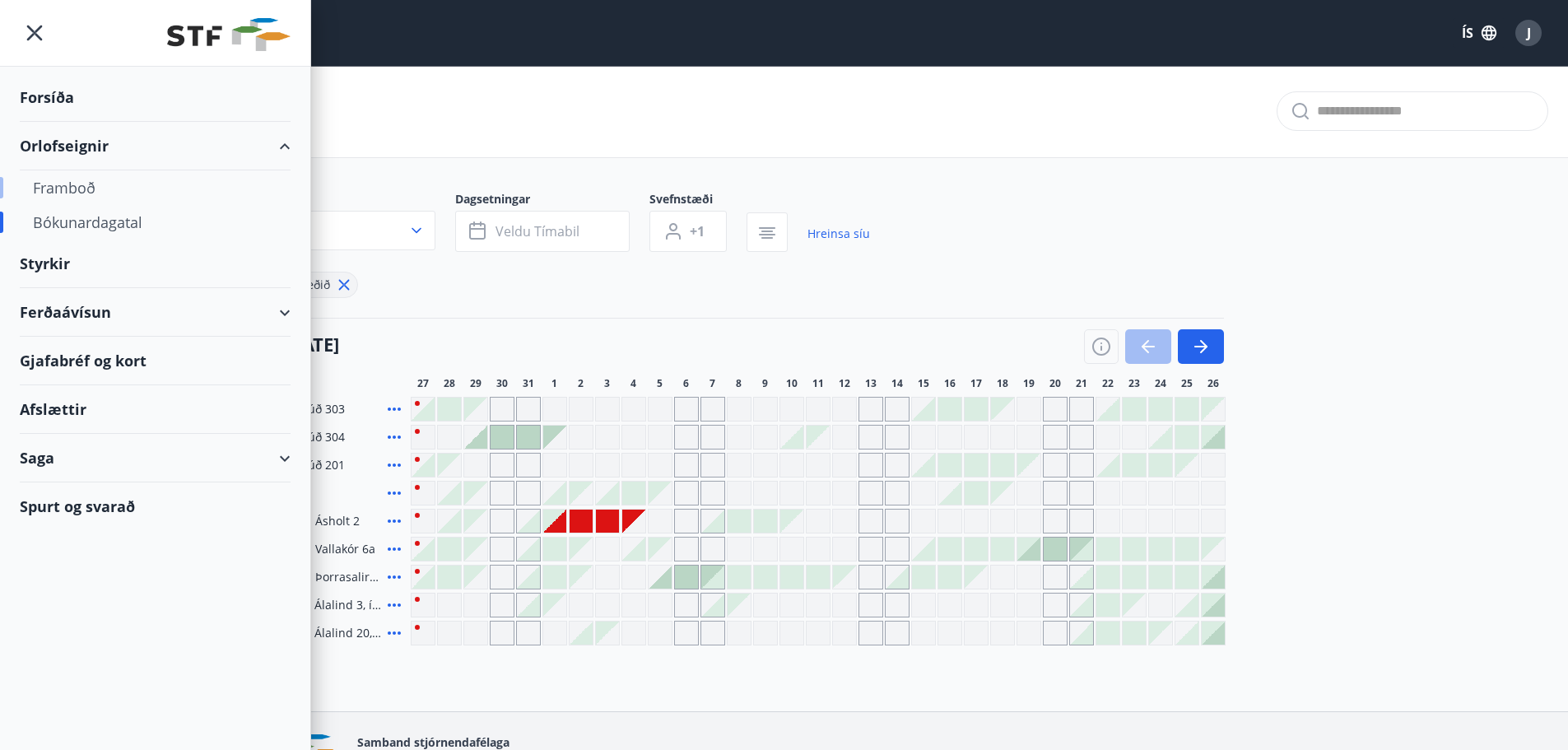
drag, startPoint x: 85, startPoint y: 187, endPoint x: 78, endPoint y: 196, distance: 11.4
click at [78, 196] on div "Framboð" at bounding box center [156, 187] width 245 height 34
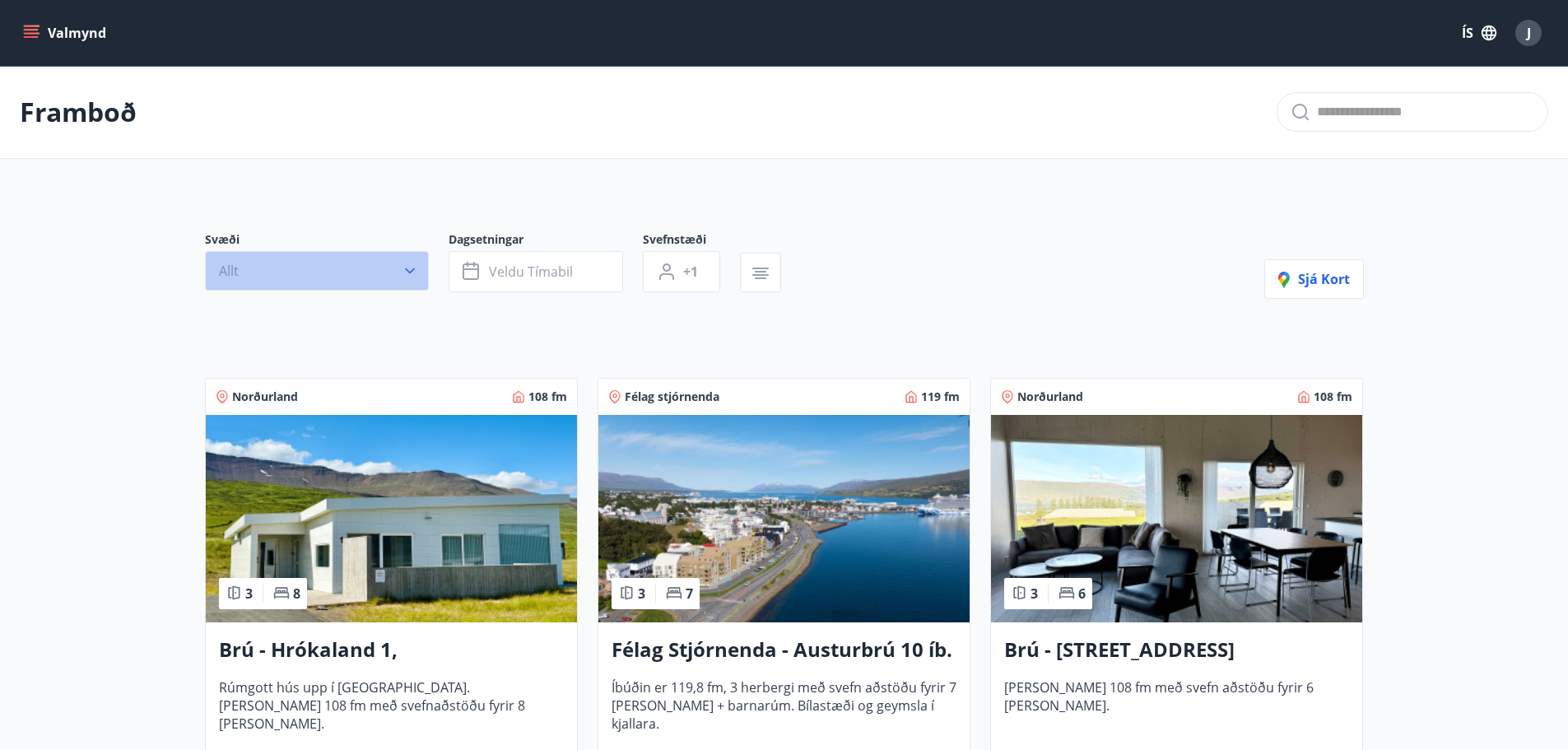
click at [356, 283] on button "Allt" at bounding box center [317, 271] width 224 height 39
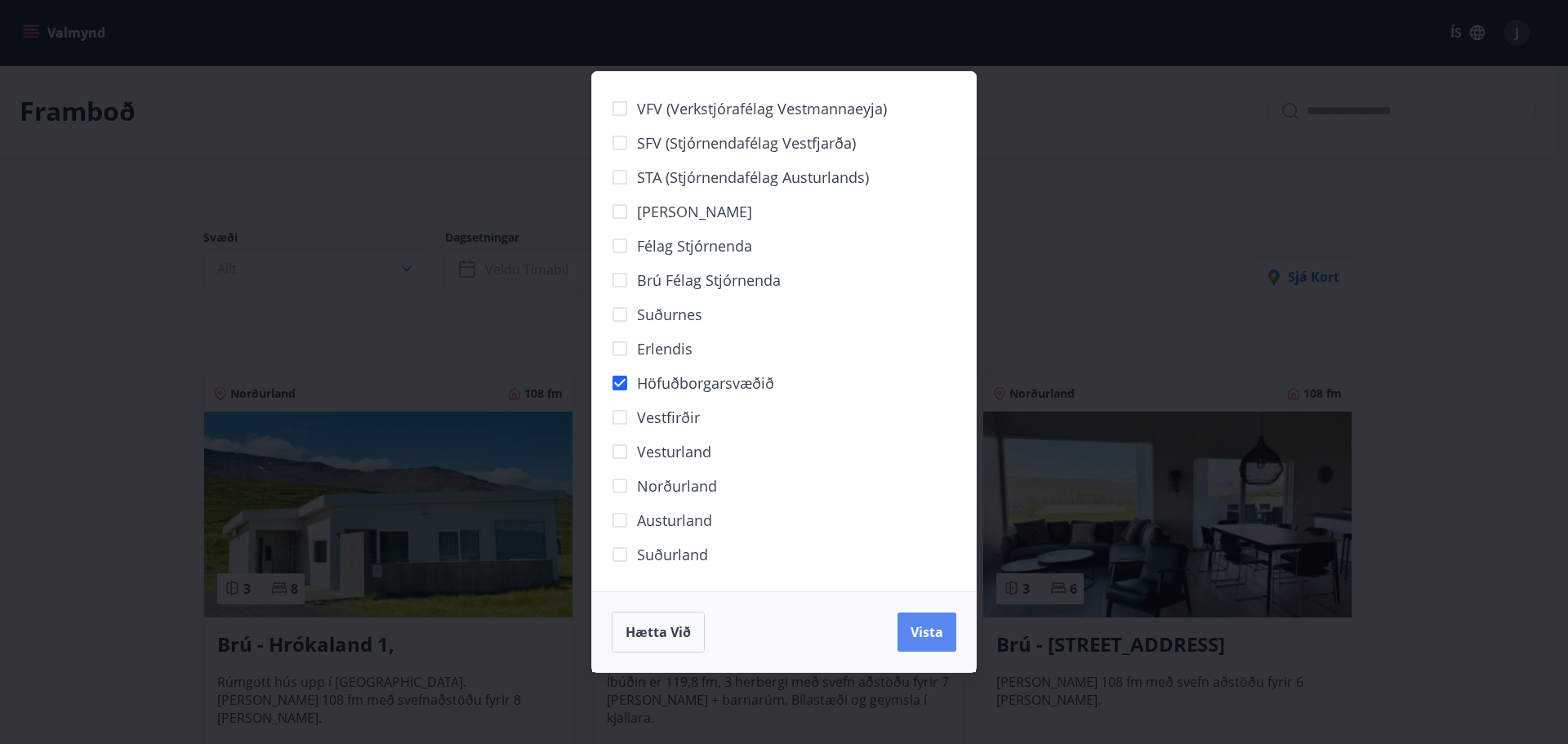
click at [951, 641] on button "Vista" at bounding box center [926, 632] width 59 height 39
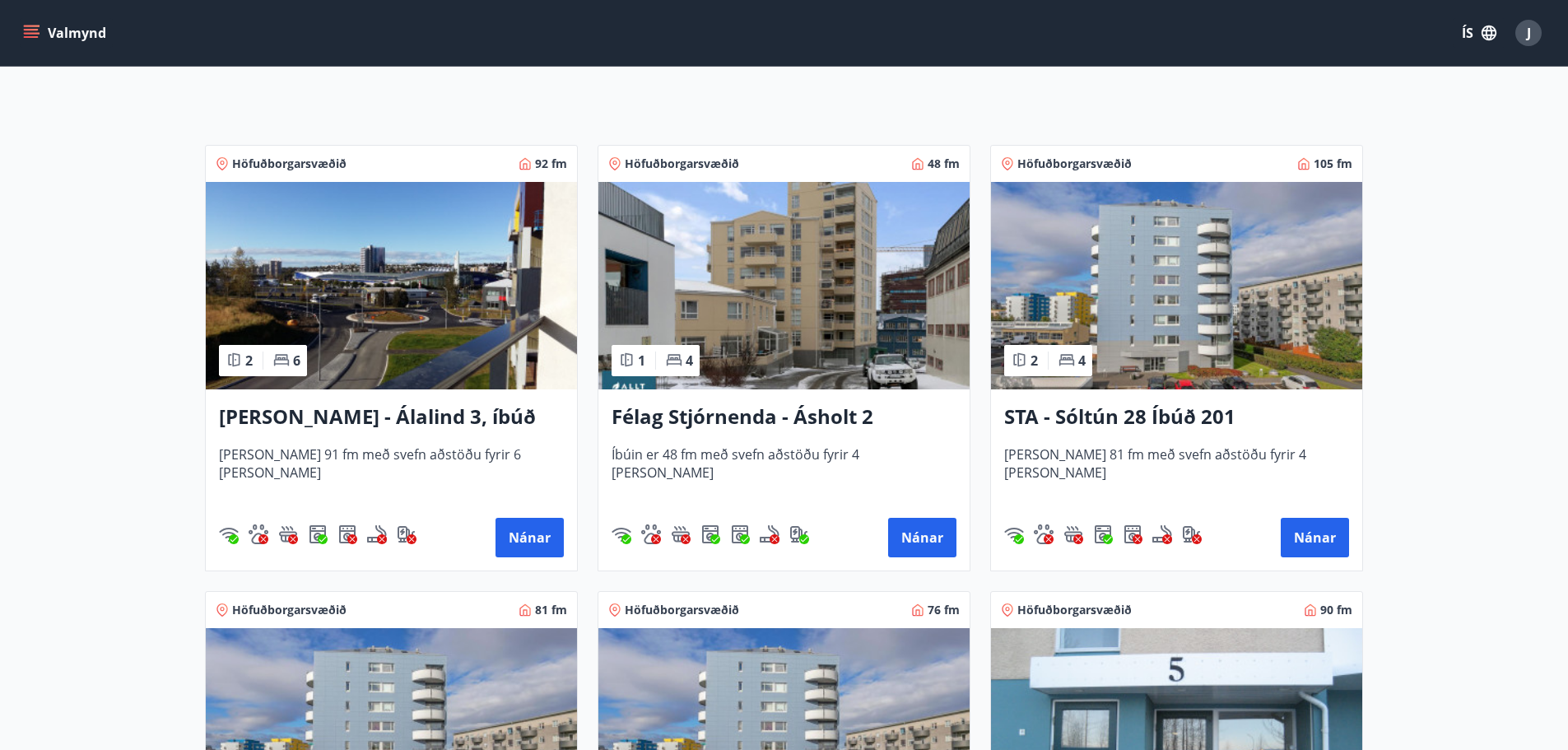
scroll to position [272, 0]
click at [808, 344] on img at bounding box center [784, 286] width 371 height 208
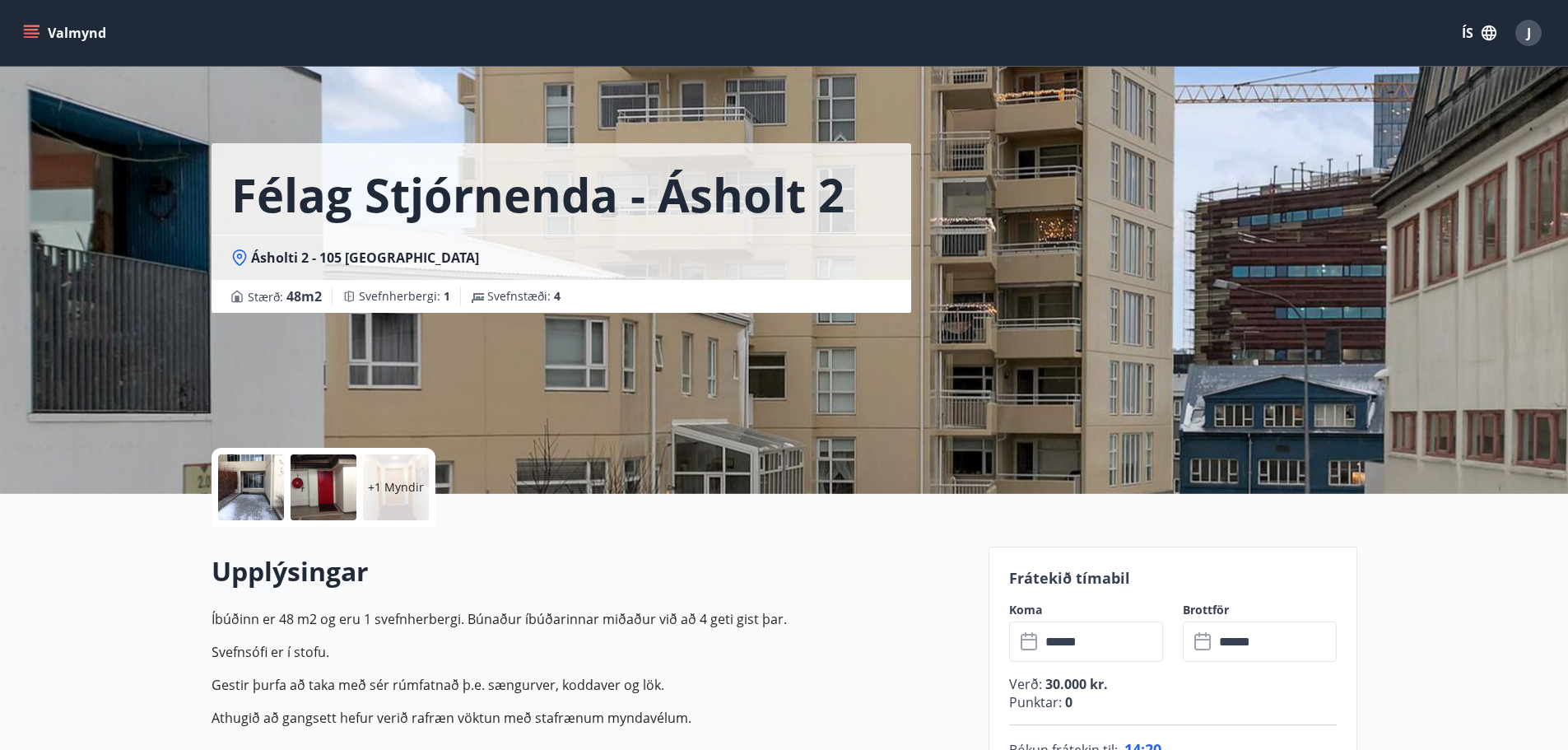
click at [228, 506] on div at bounding box center [251, 487] width 66 height 66
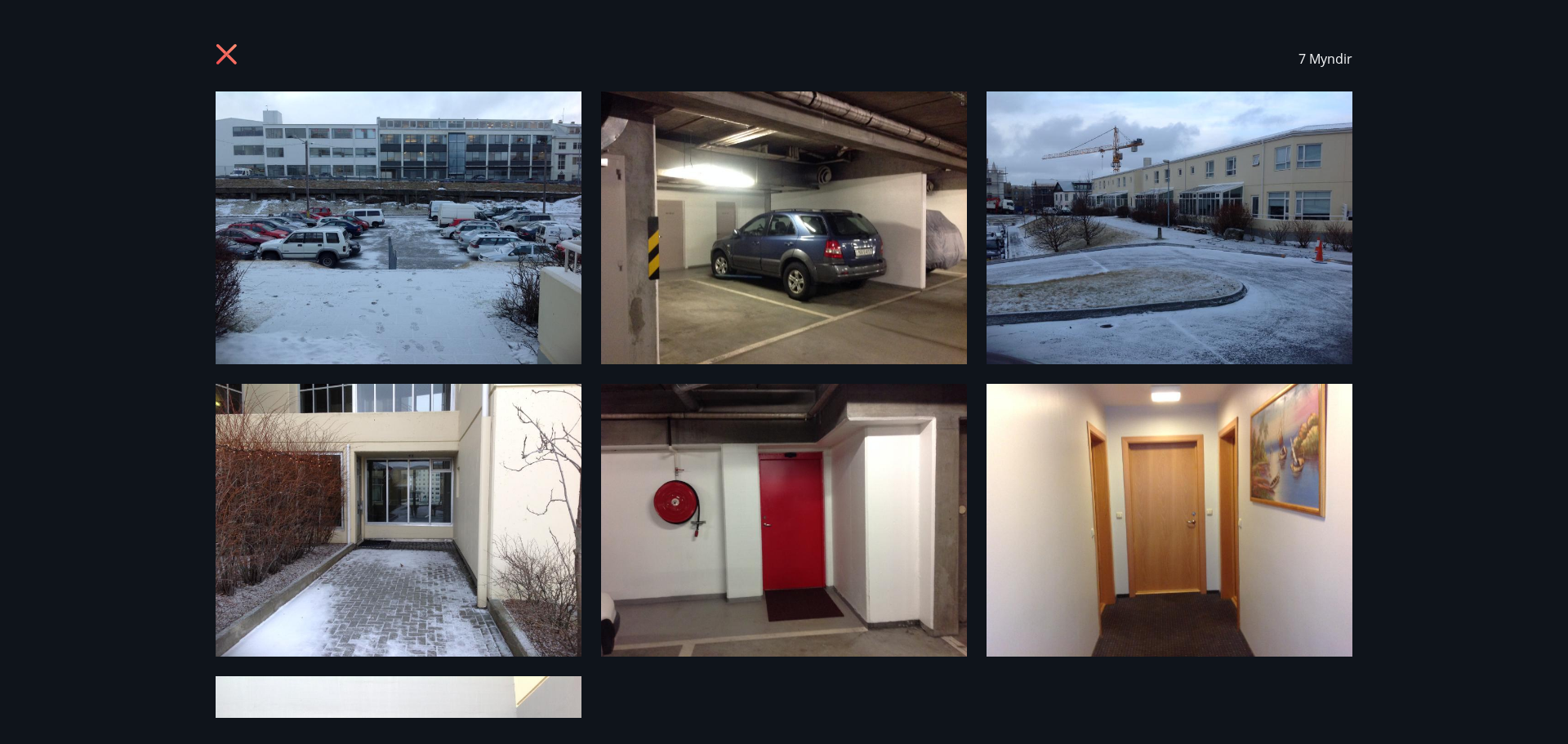
click at [394, 76] on div "7 Myndir" at bounding box center [784, 59] width 1136 height 65
click at [359, 137] on img at bounding box center [398, 228] width 365 height 273
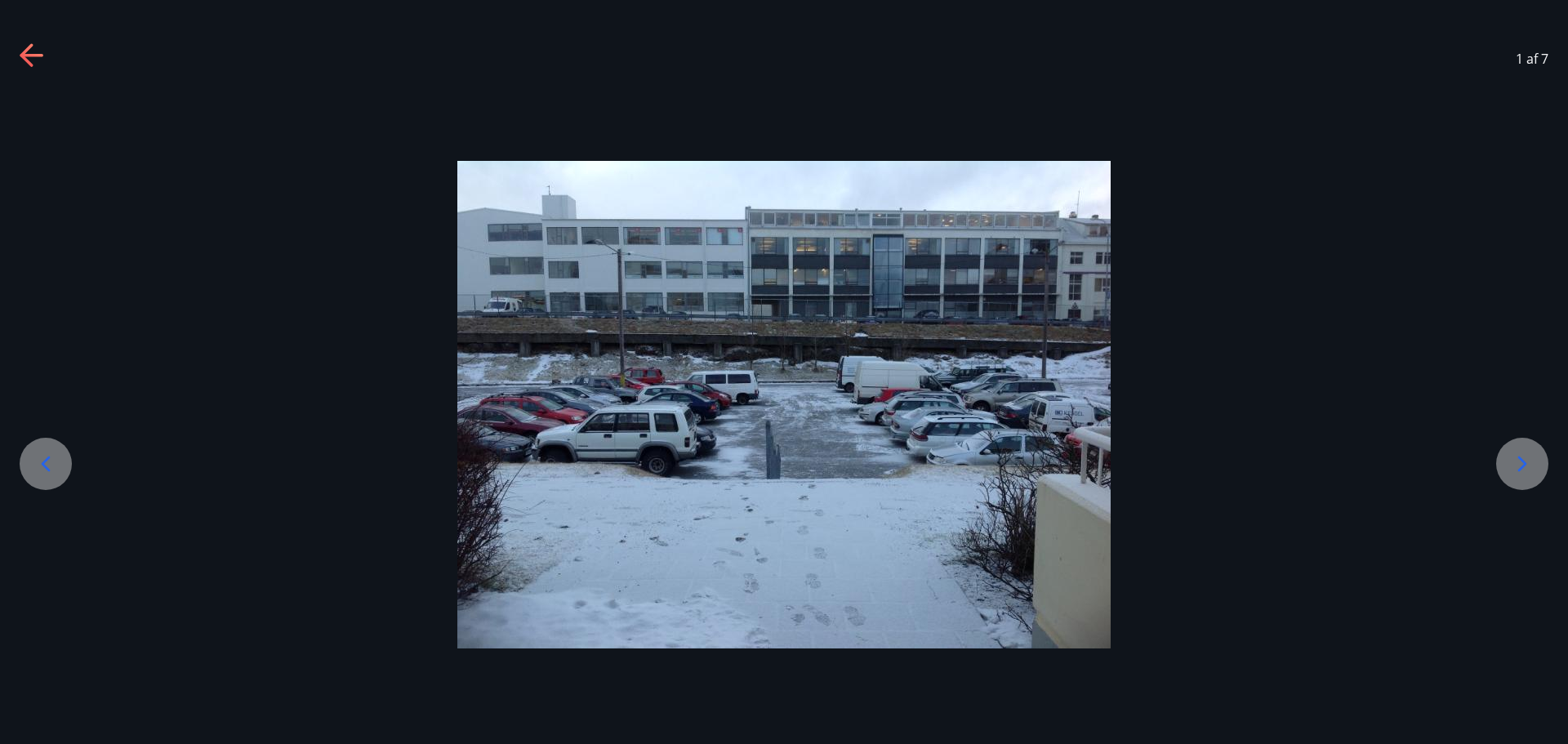
click at [1515, 448] on div at bounding box center [1522, 464] width 53 height 53
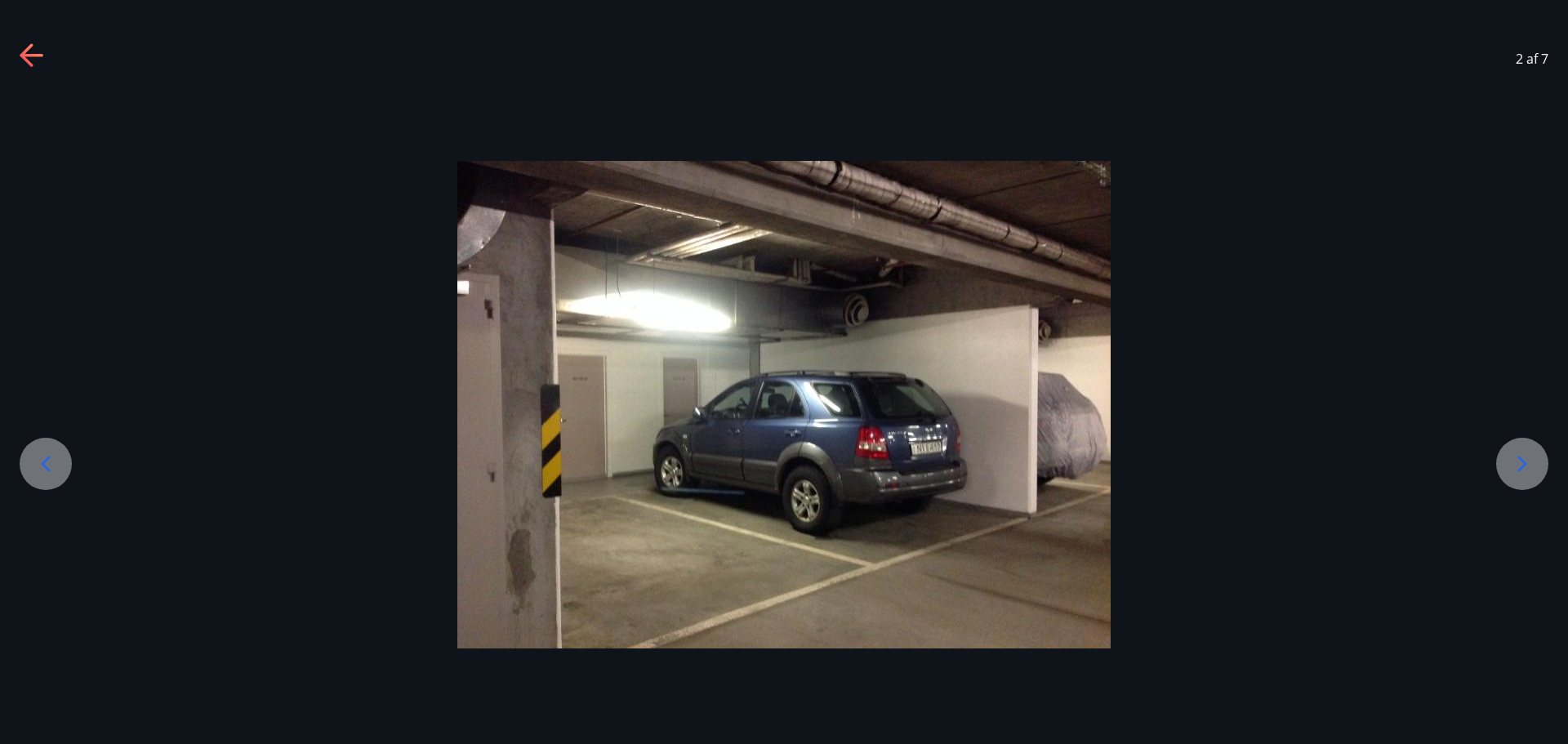
click at [1524, 431] on div at bounding box center [784, 405] width 1568 height 488
click at [1523, 451] on icon at bounding box center [1521, 464] width 26 height 26
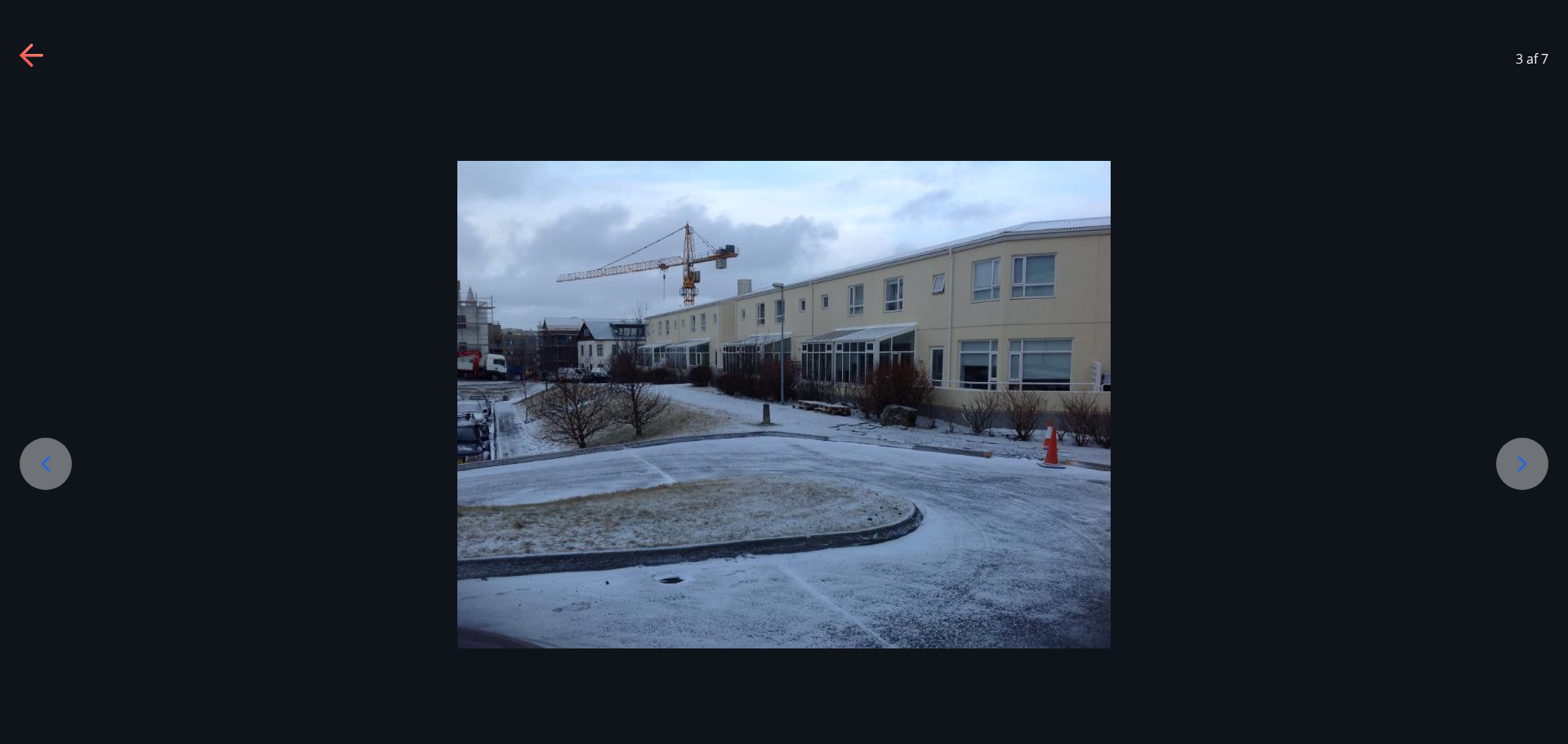
click at [1521, 446] on div at bounding box center [1522, 464] width 53 height 53
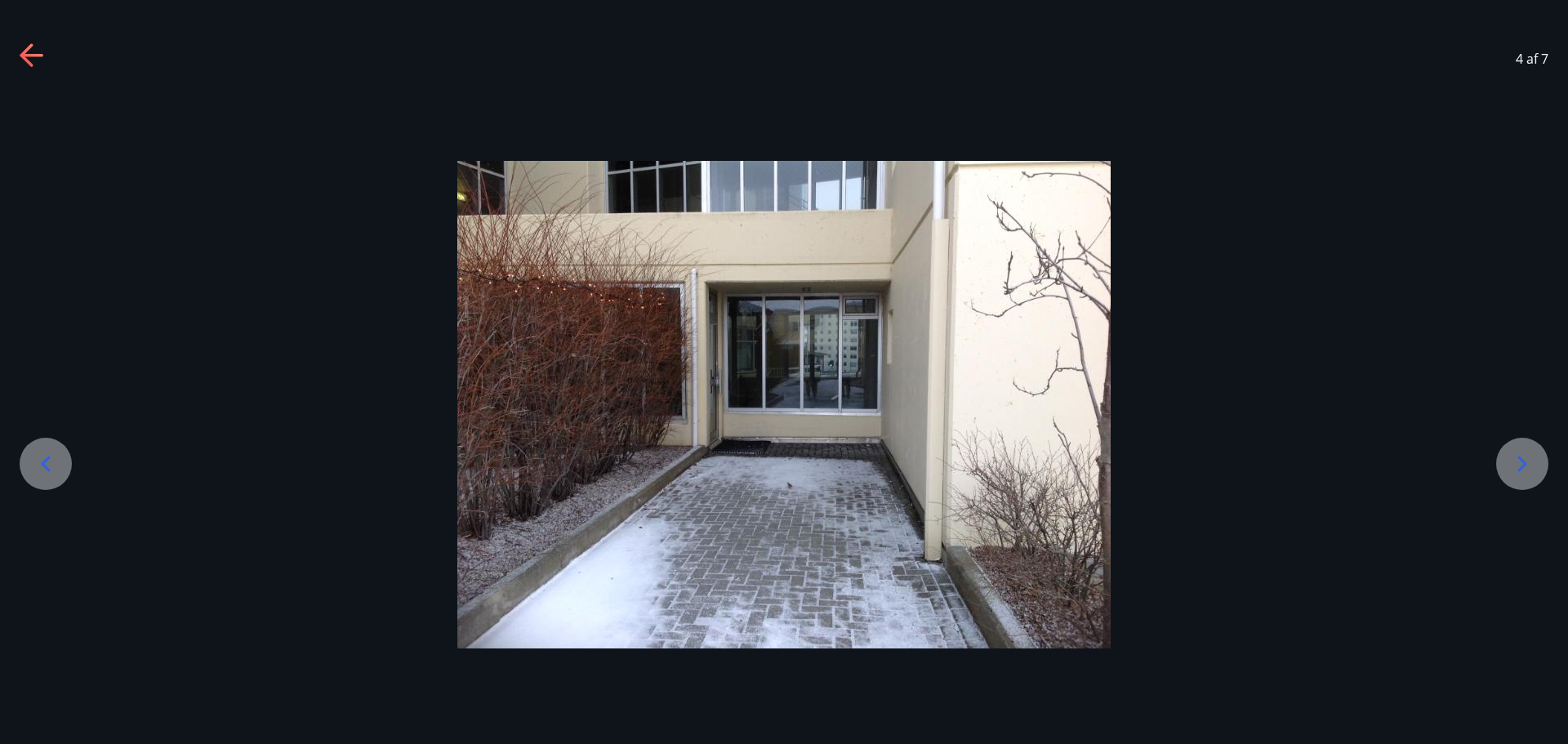
click at [1521, 452] on icon at bounding box center [1521, 464] width 26 height 26
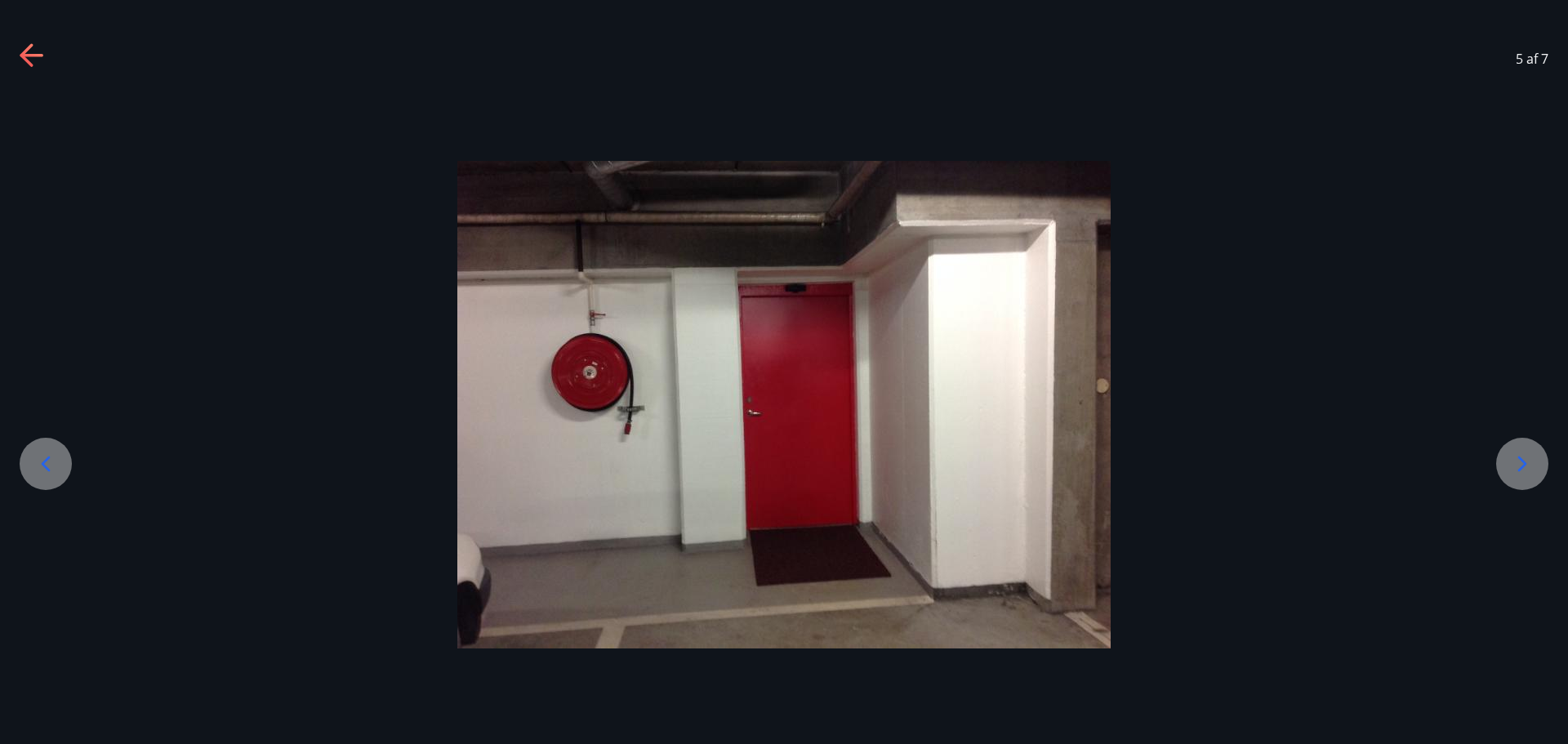
click at [1521, 452] on icon at bounding box center [1521, 464] width 26 height 26
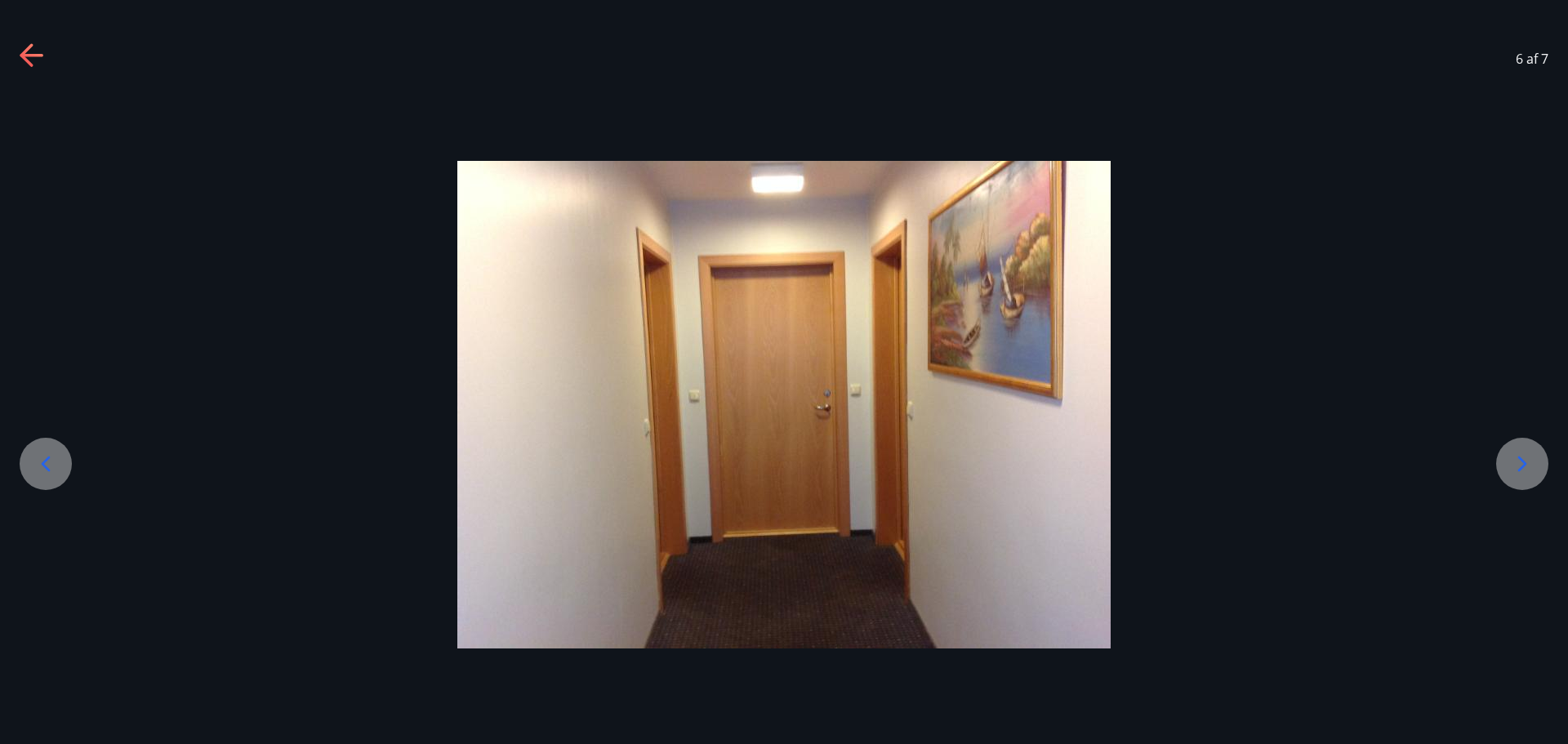
click at [1521, 452] on icon at bounding box center [1521, 464] width 26 height 26
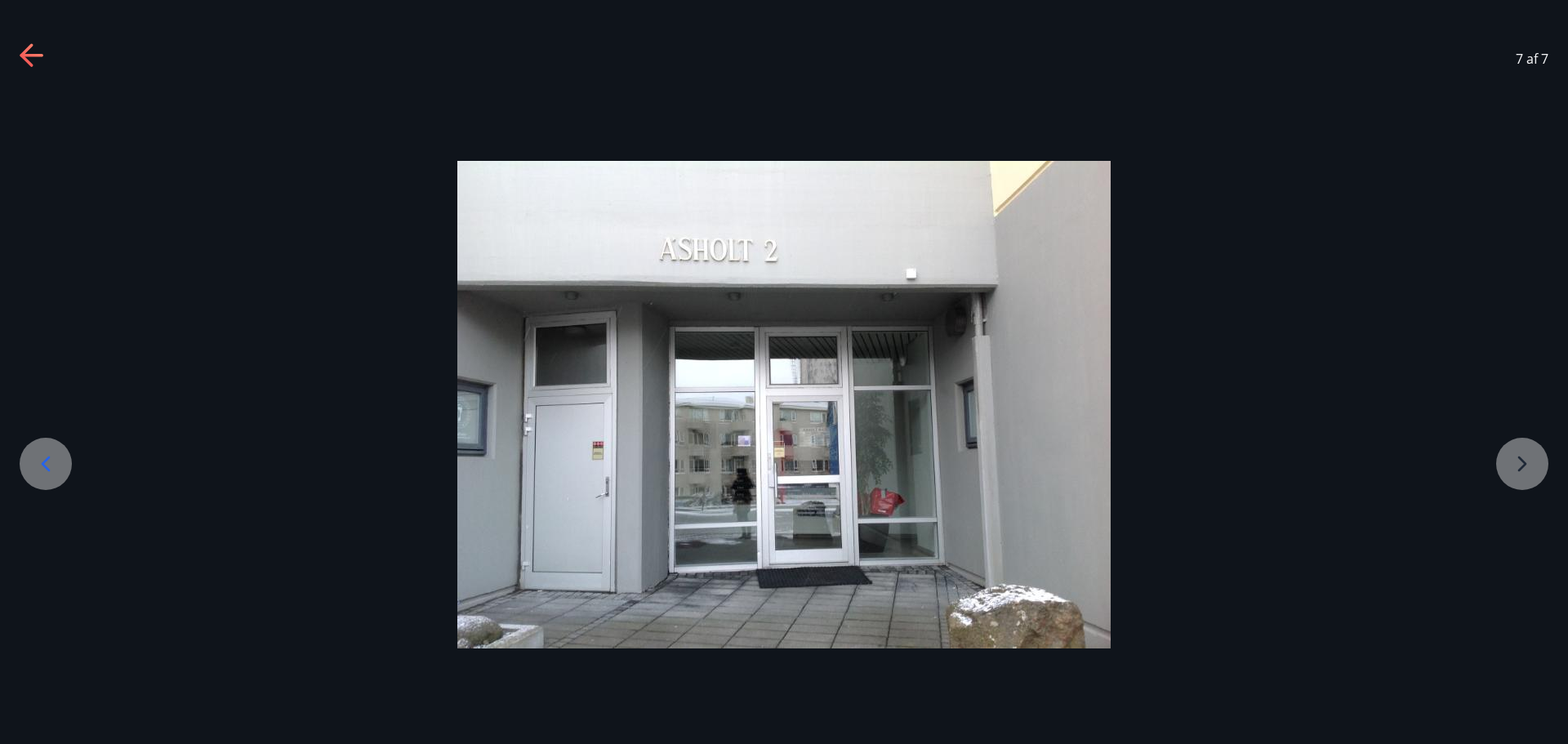
click at [1531, 473] on div at bounding box center [784, 405] width 1568 height 488
click at [46, 479] on div at bounding box center [46, 464] width 53 height 53
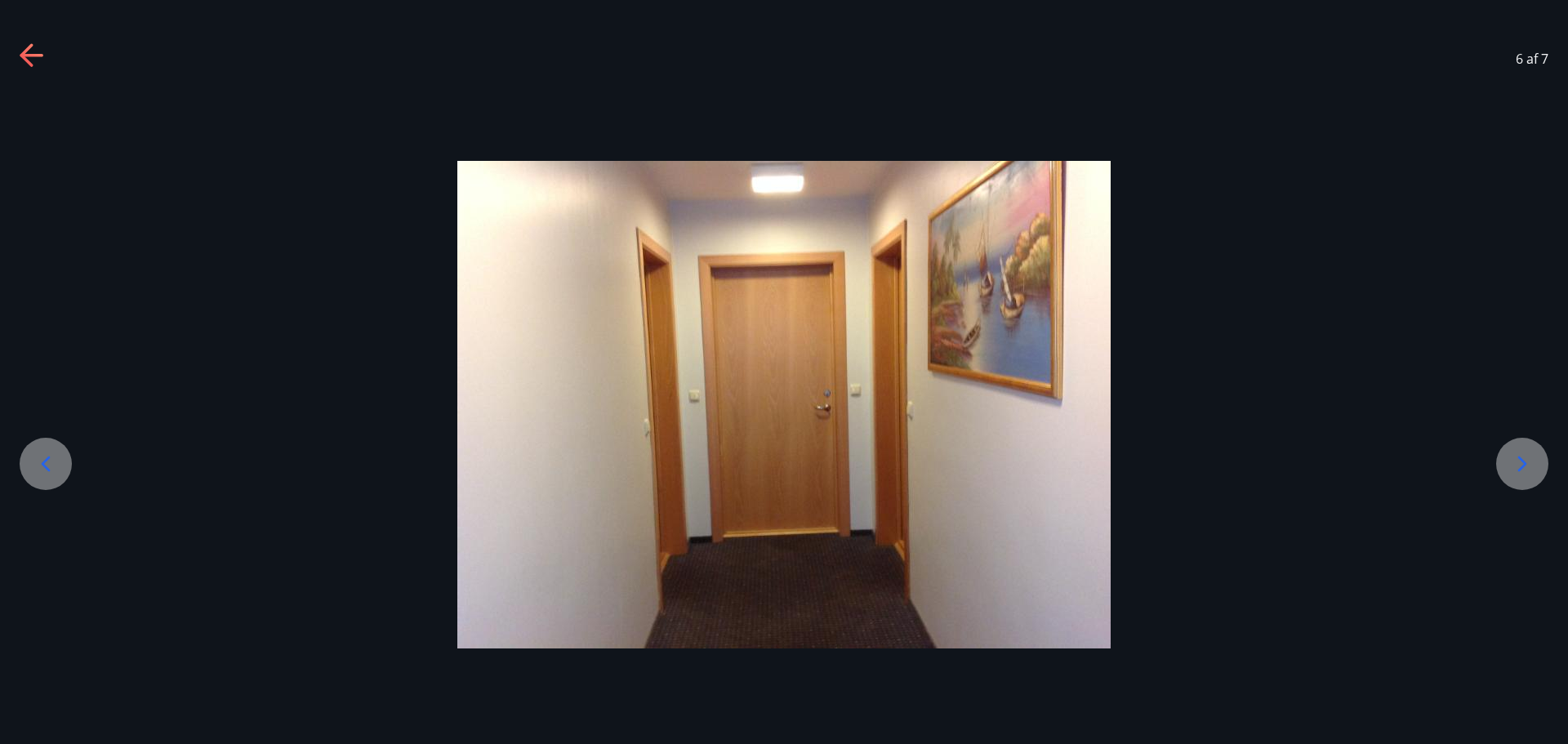
click at [46, 479] on div at bounding box center [46, 464] width 53 height 53
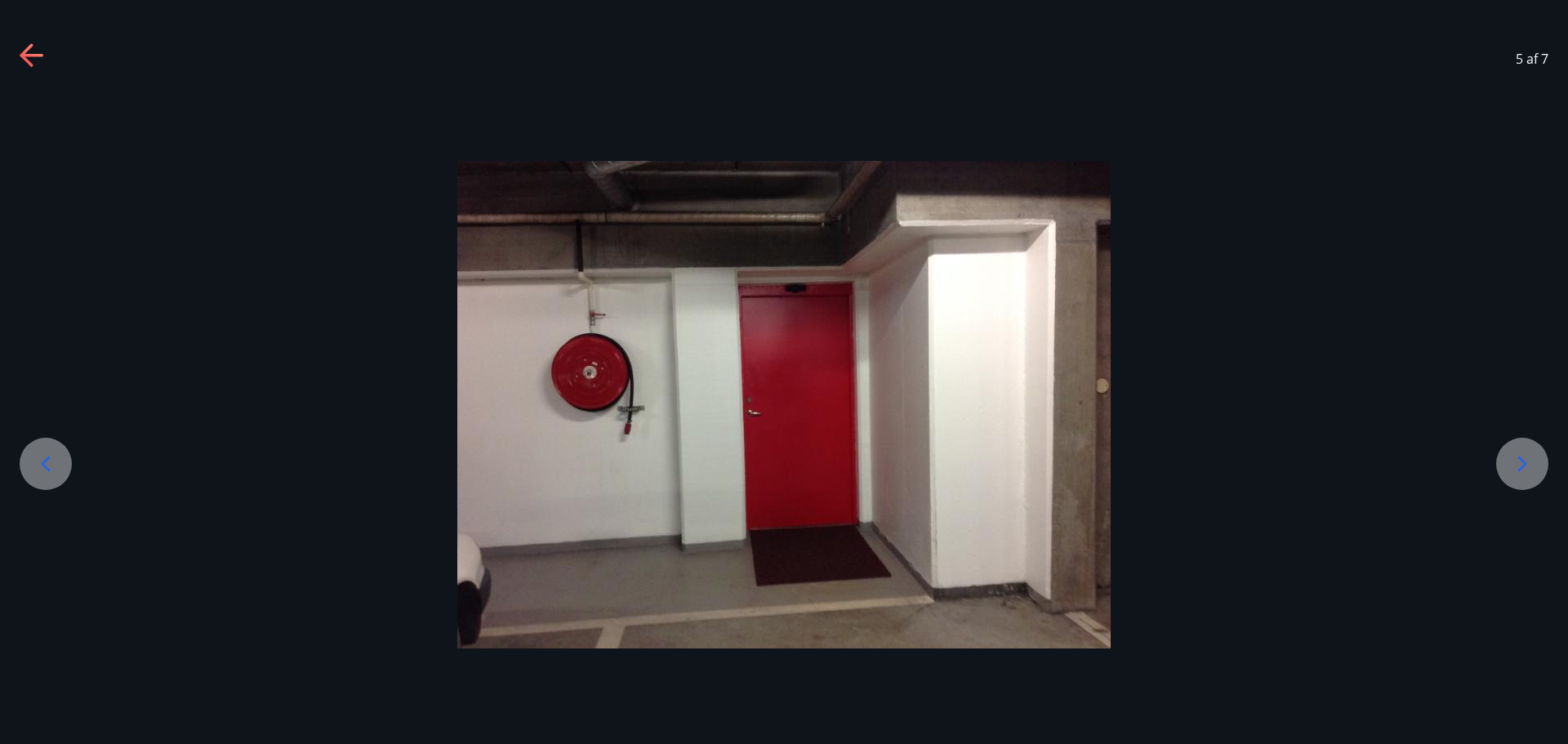
click at [46, 479] on div at bounding box center [46, 464] width 53 height 53
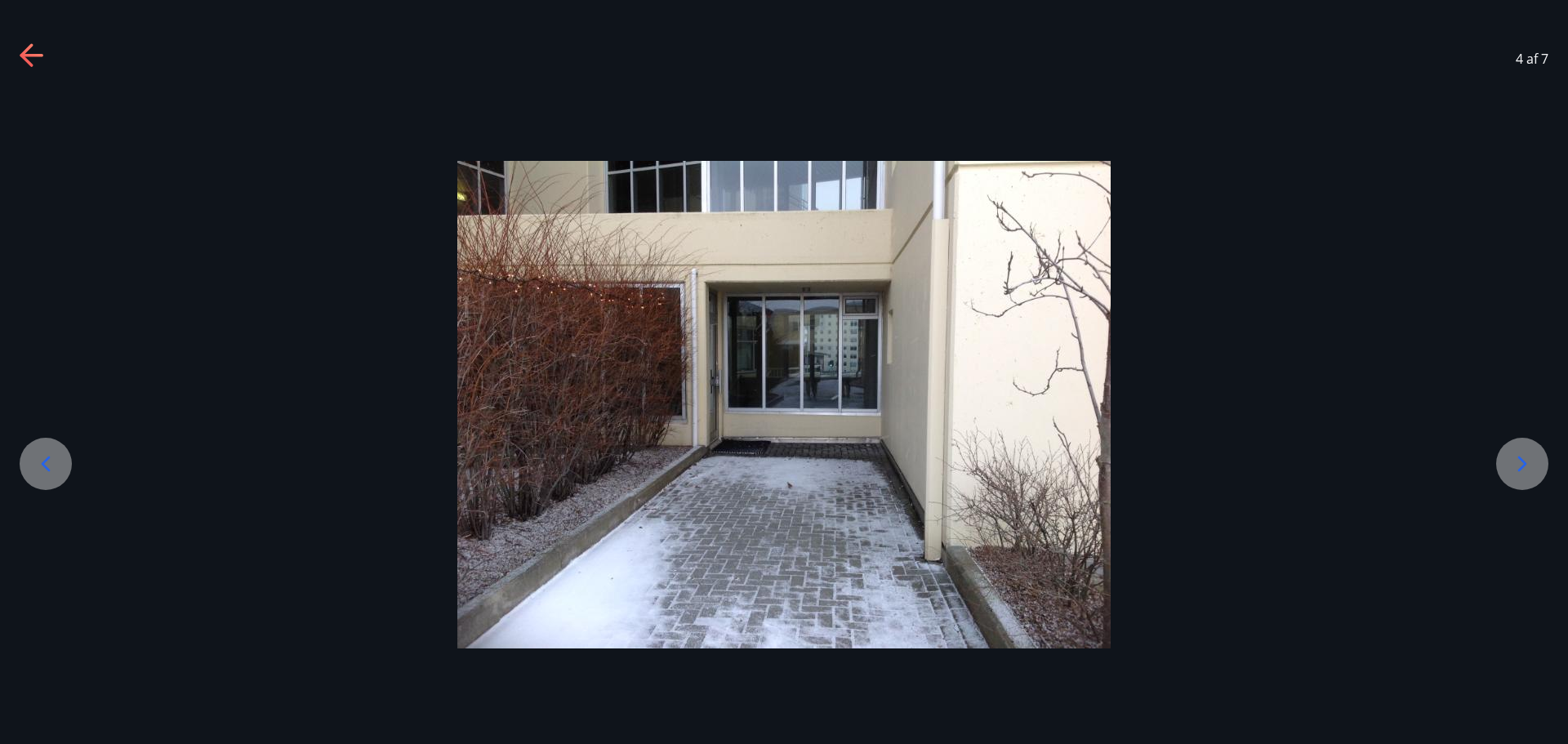
click at [46, 479] on div at bounding box center [46, 464] width 53 height 53
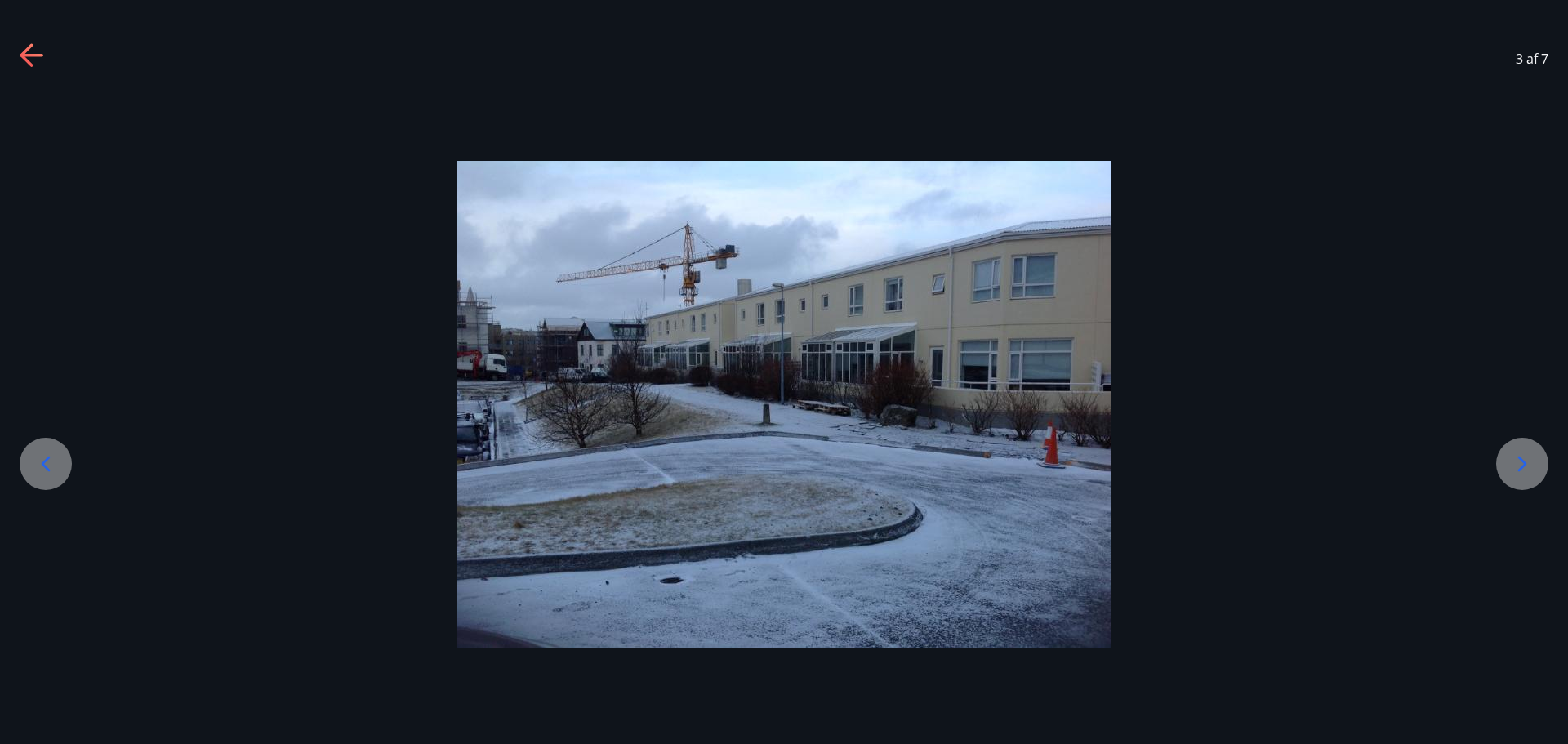
click at [46, 479] on div at bounding box center [46, 464] width 53 height 53
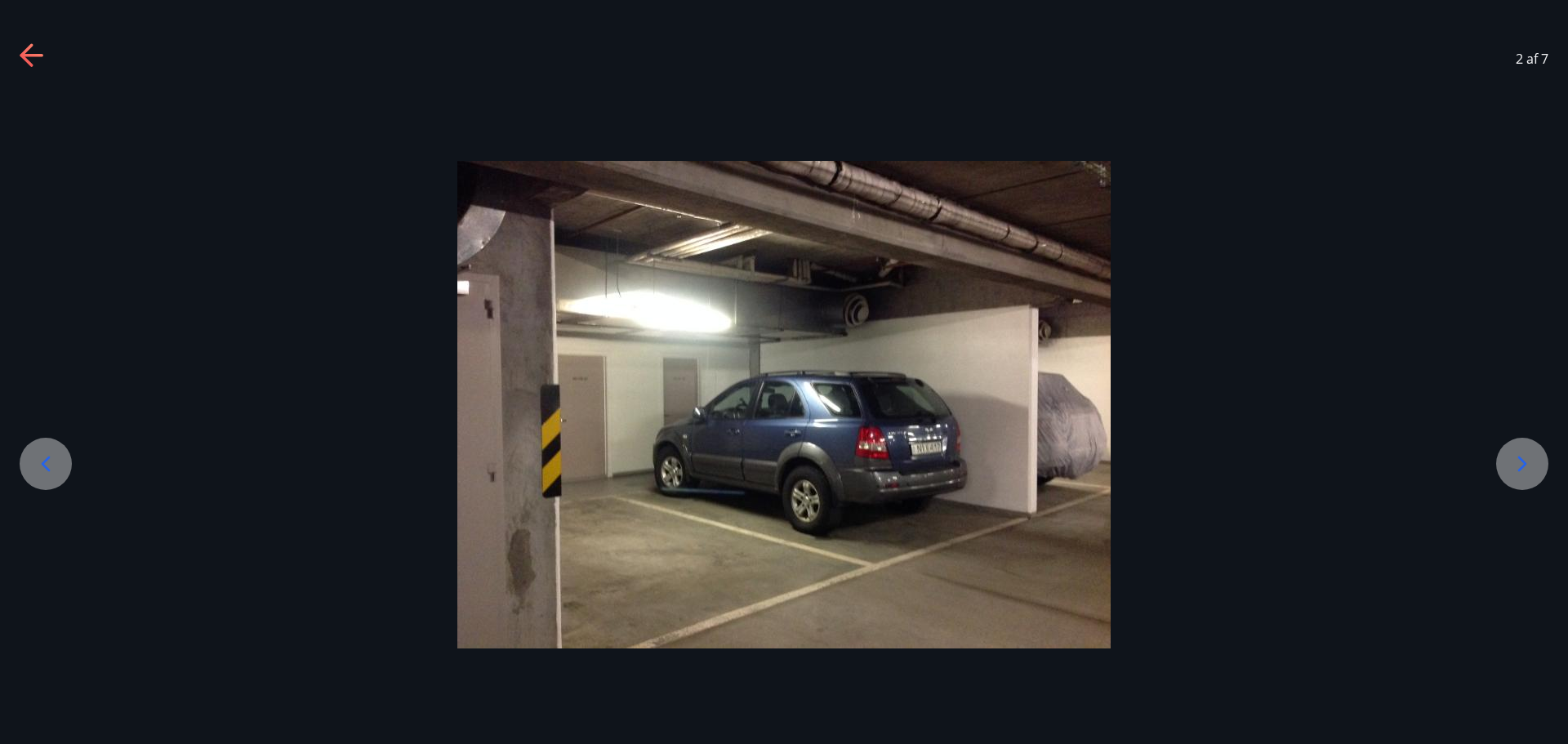
click at [46, 479] on div at bounding box center [46, 464] width 53 height 53
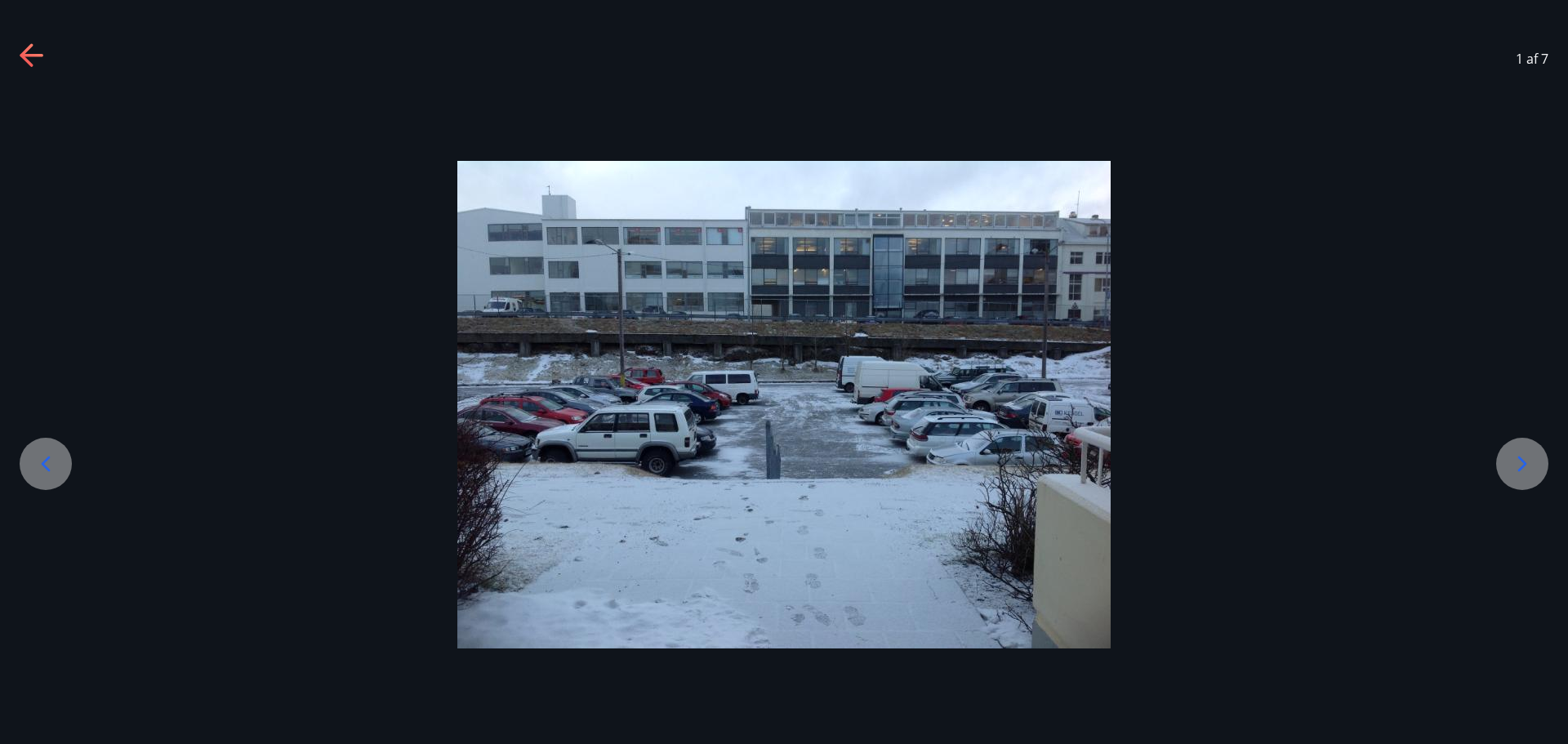
click at [46, 479] on div at bounding box center [46, 464] width 53 height 53
click at [48, 448] on div at bounding box center [46, 464] width 53 height 53
click at [39, 58] on icon at bounding box center [32, 56] width 26 height 26
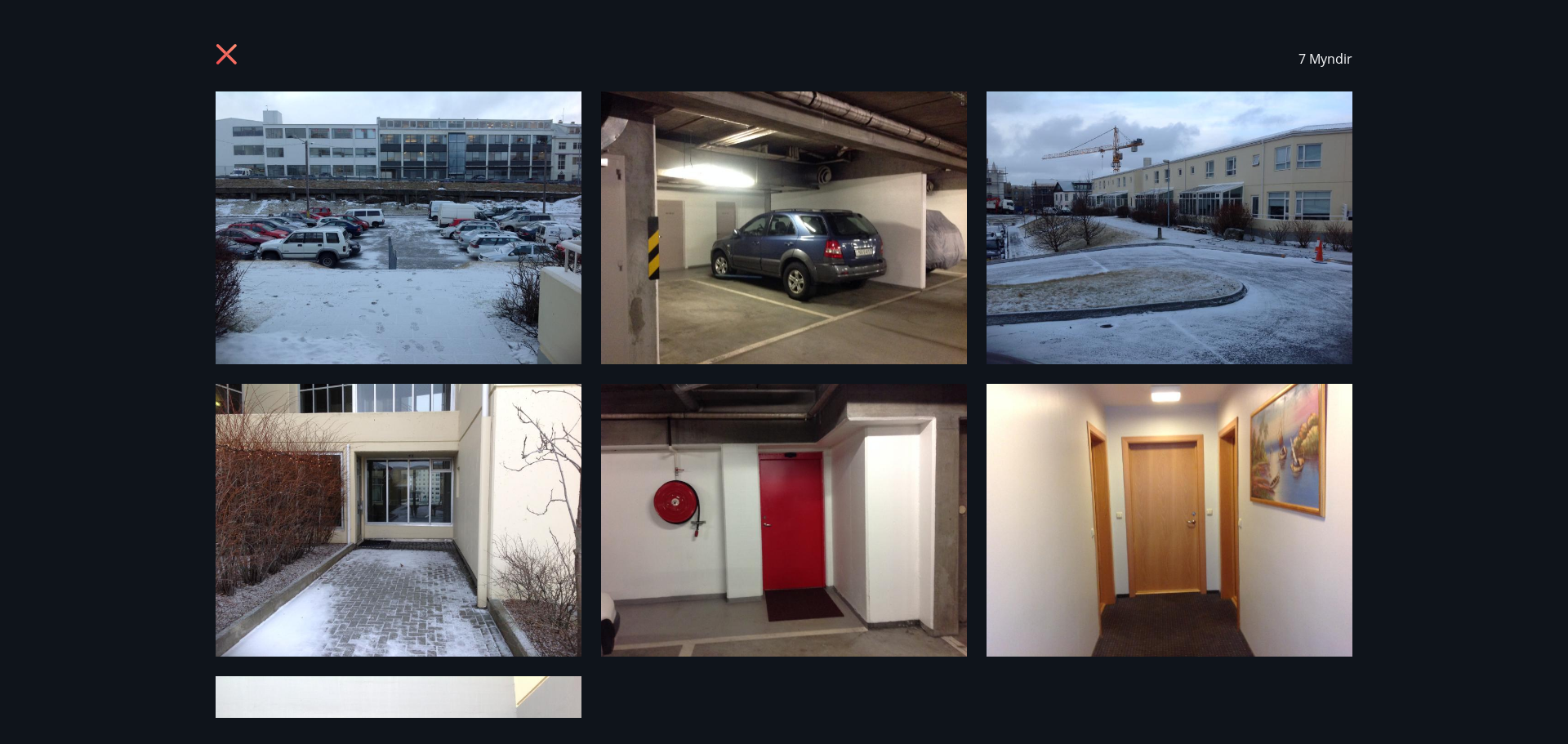
click at [219, 62] on icon at bounding box center [226, 54] width 20 height 20
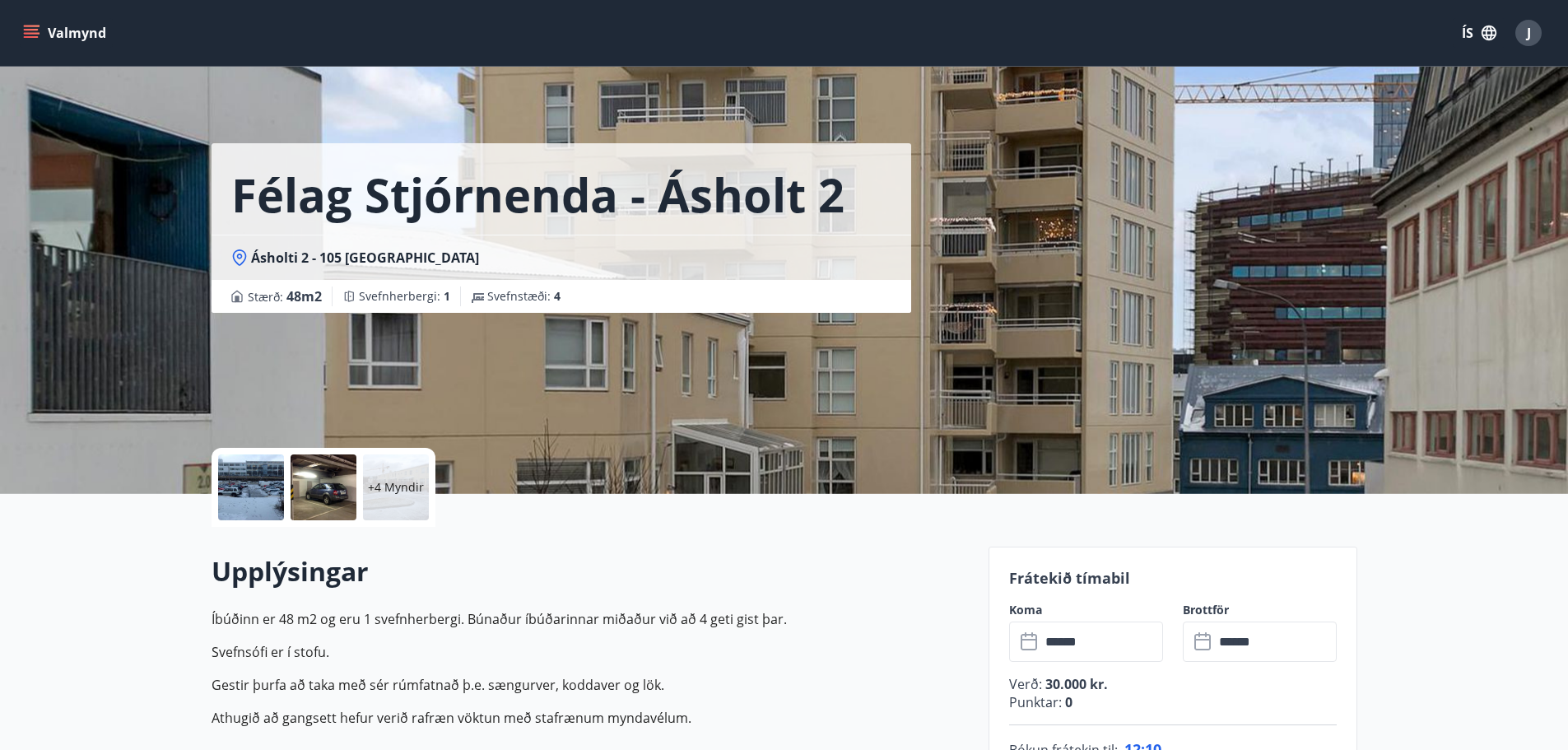
click at [43, 32] on button "Valmynd" at bounding box center [66, 32] width 93 height 30
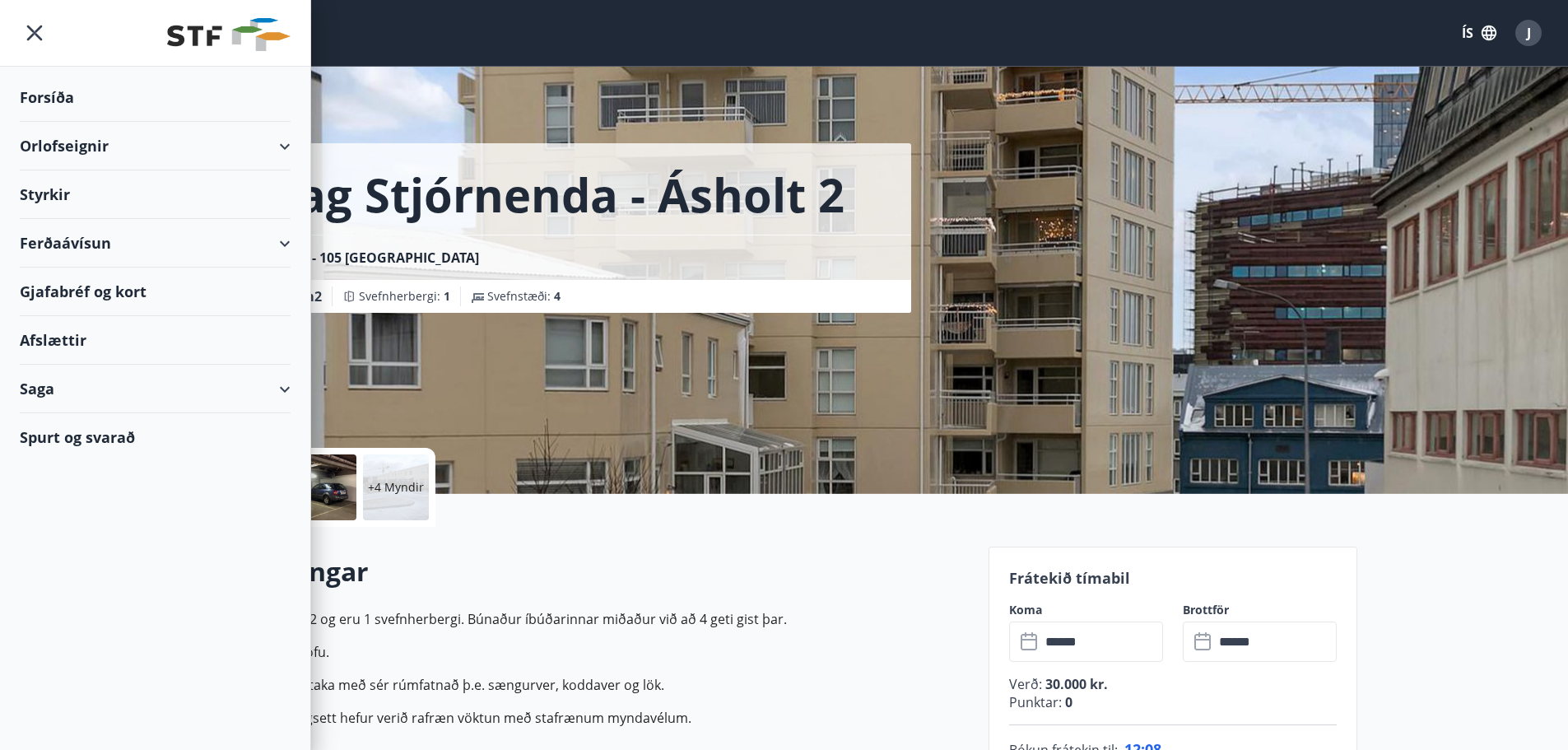
click at [89, 144] on div "Orlofseignir" at bounding box center [155, 146] width 271 height 49
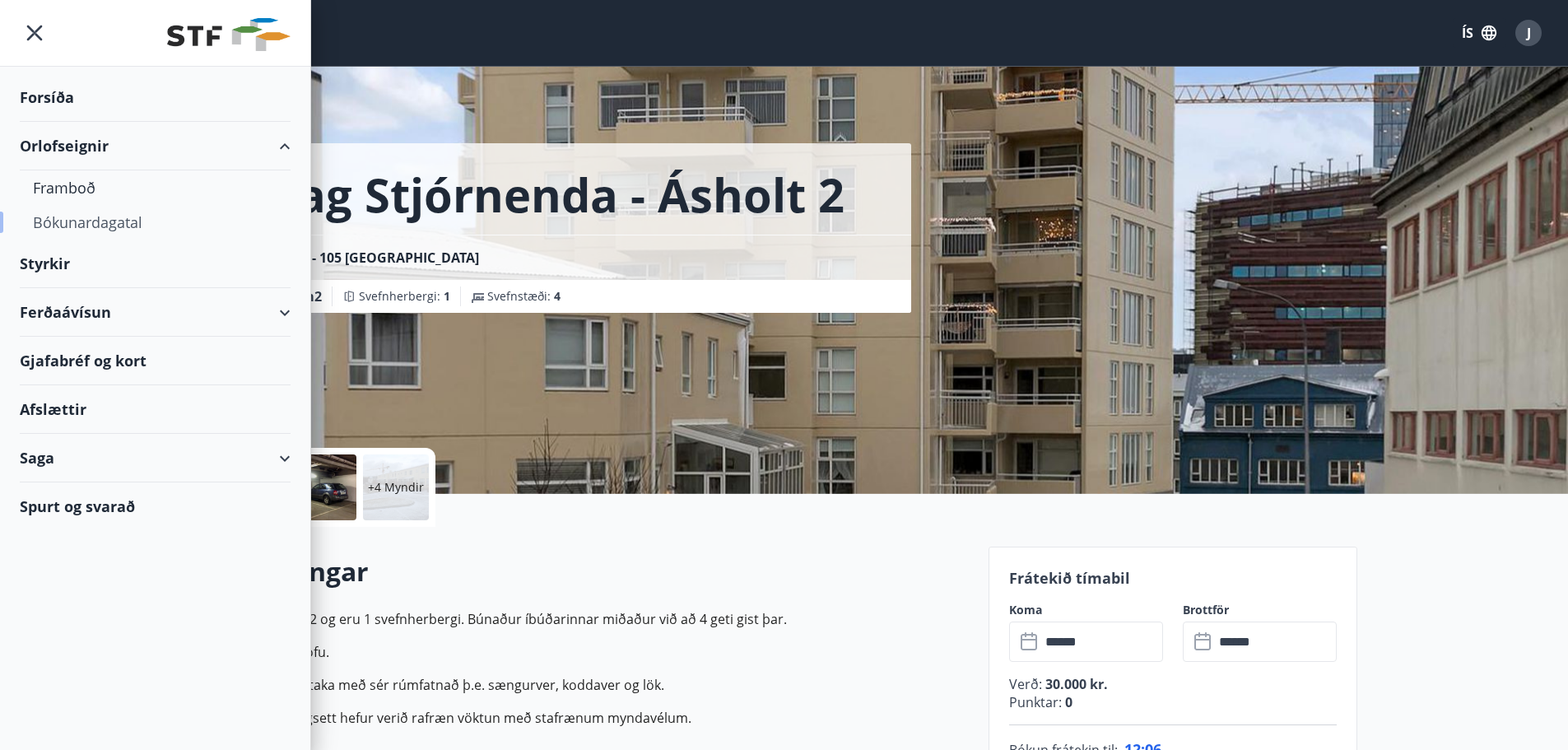
click at [103, 223] on div "Bókunardagatal" at bounding box center [156, 222] width 245 height 34
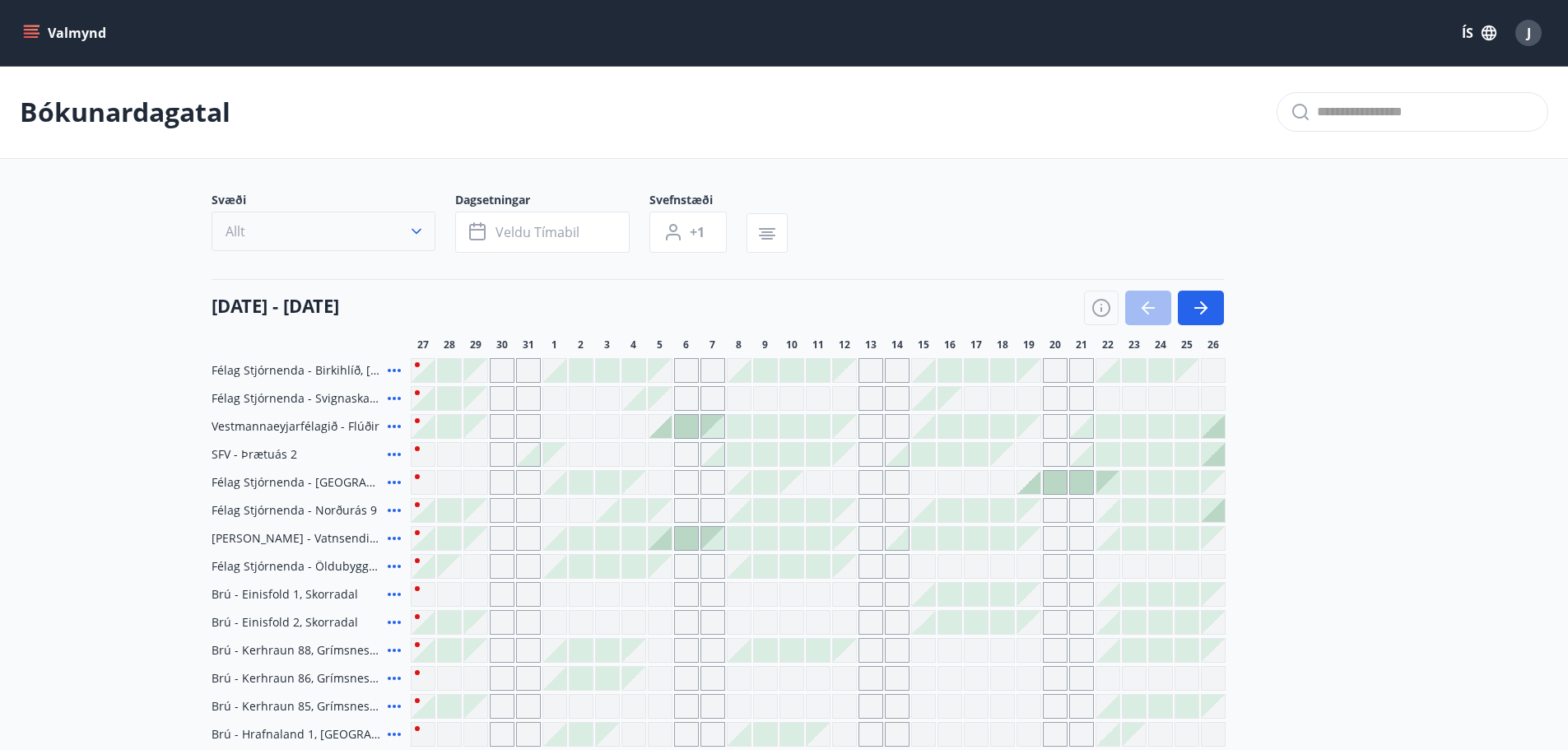
click at [319, 224] on button "Allt" at bounding box center [323, 231] width 224 height 39
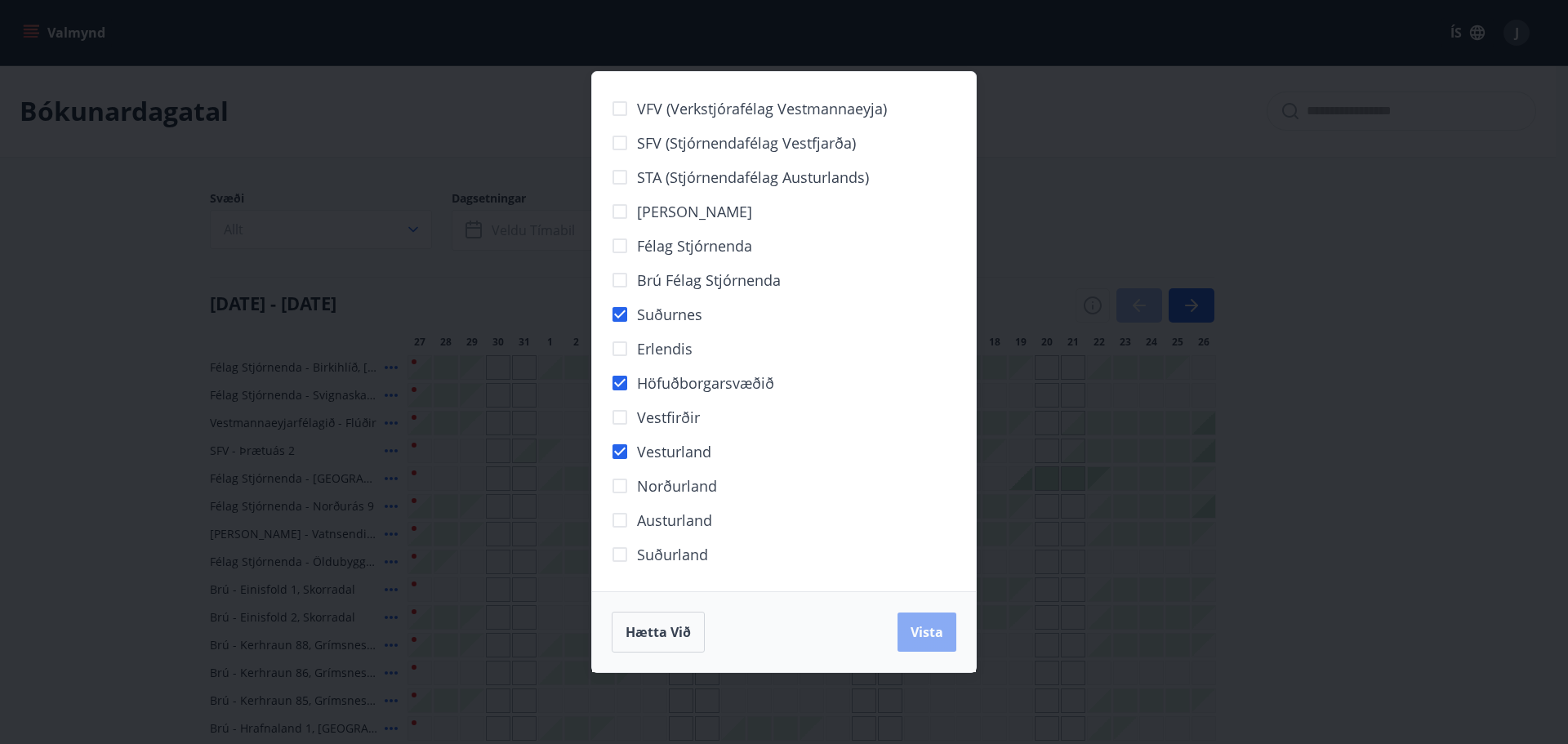
click at [915, 638] on span "Vista" at bounding box center [927, 632] width 33 height 18
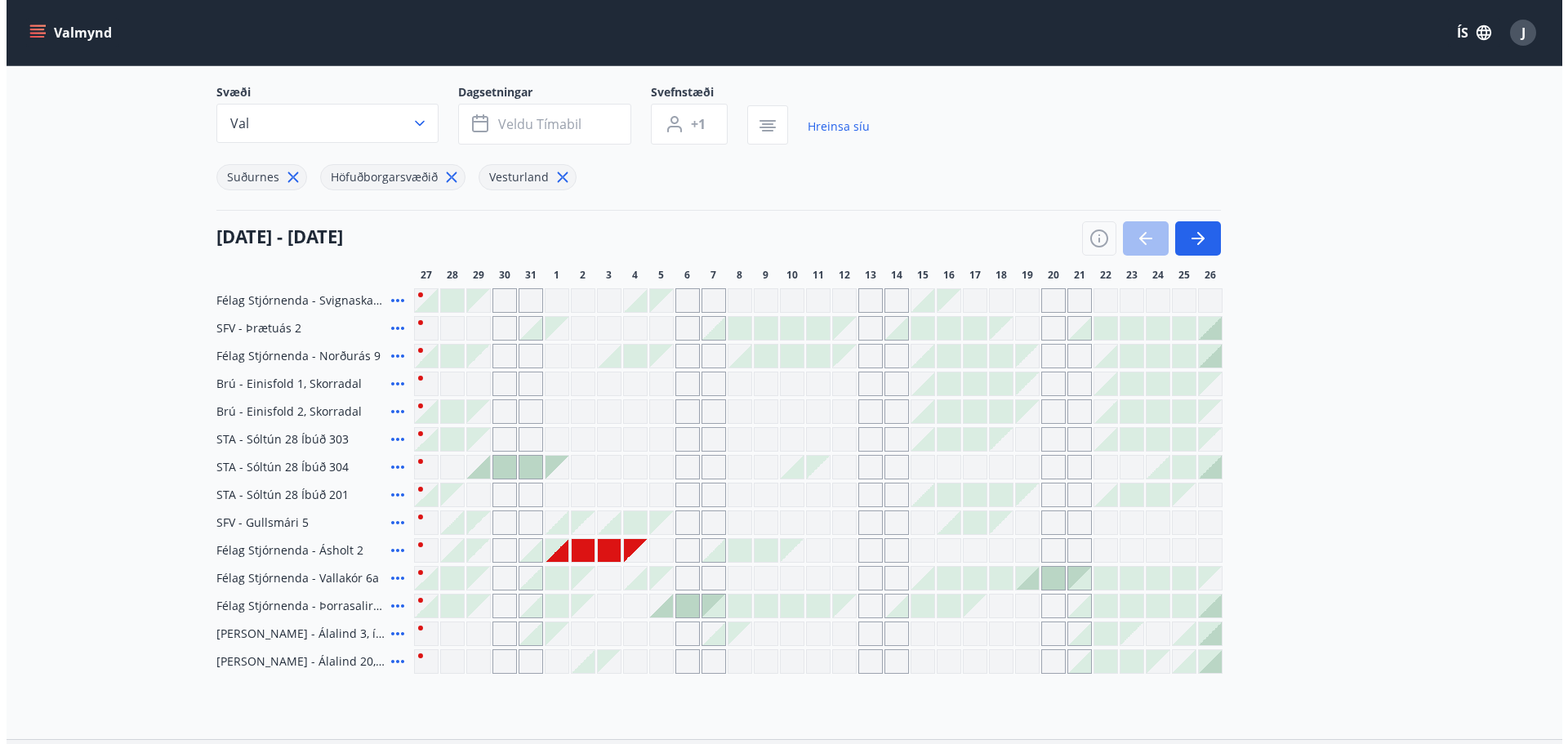
scroll to position [107, 0]
click at [396, 355] on icon at bounding box center [391, 355] width 13 height 3
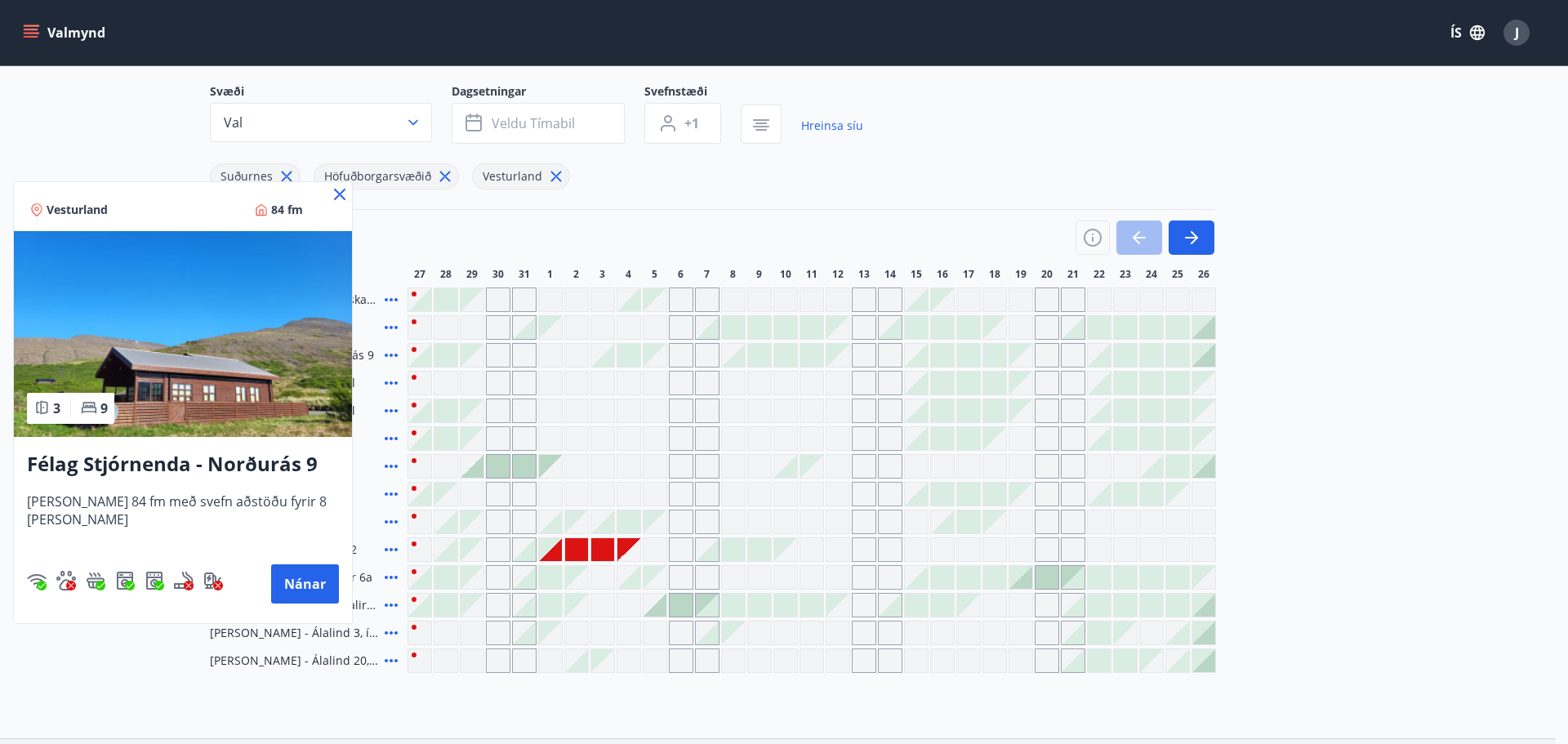
click at [339, 194] on icon at bounding box center [340, 194] width 3 height 3
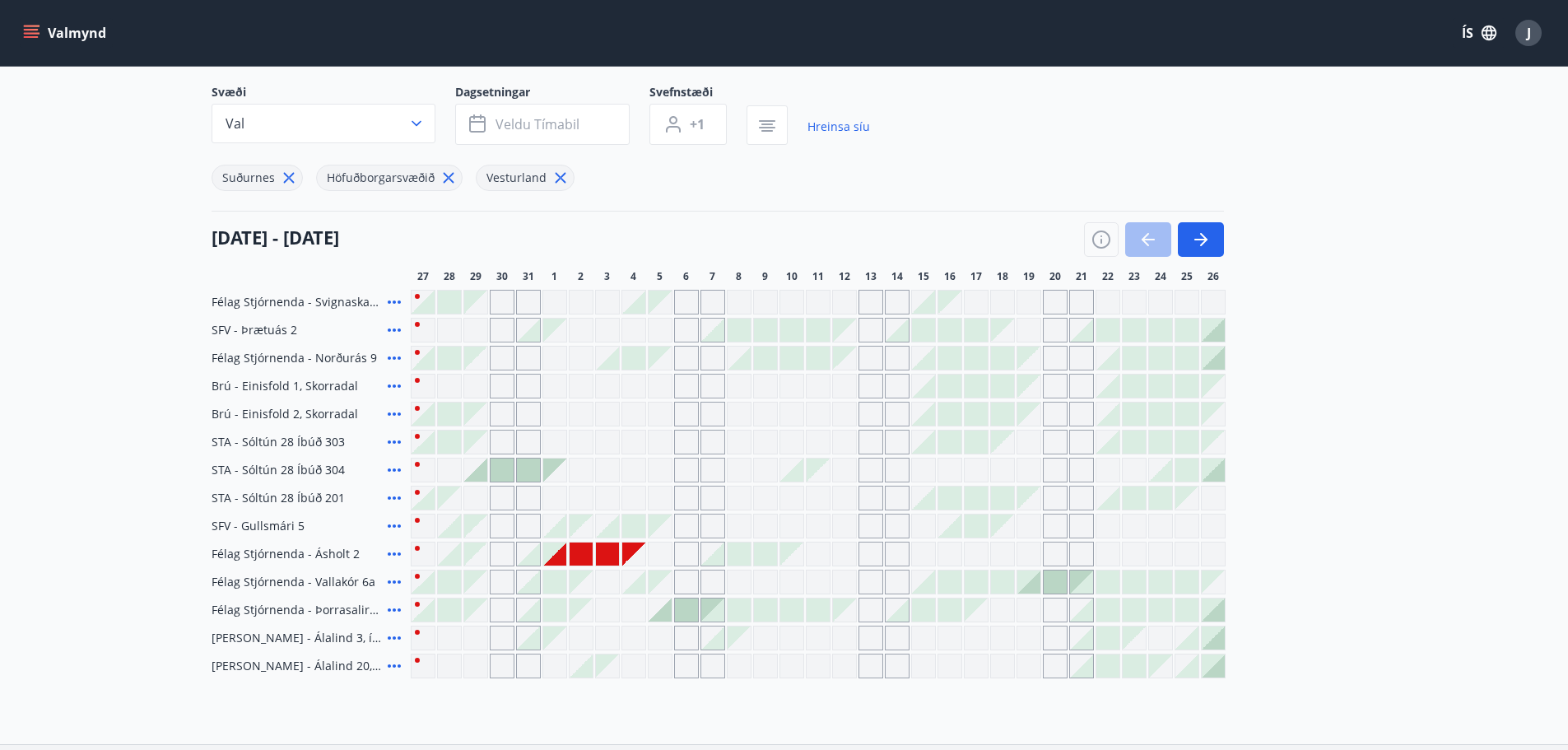
click at [398, 355] on icon at bounding box center [394, 357] width 20 height 20
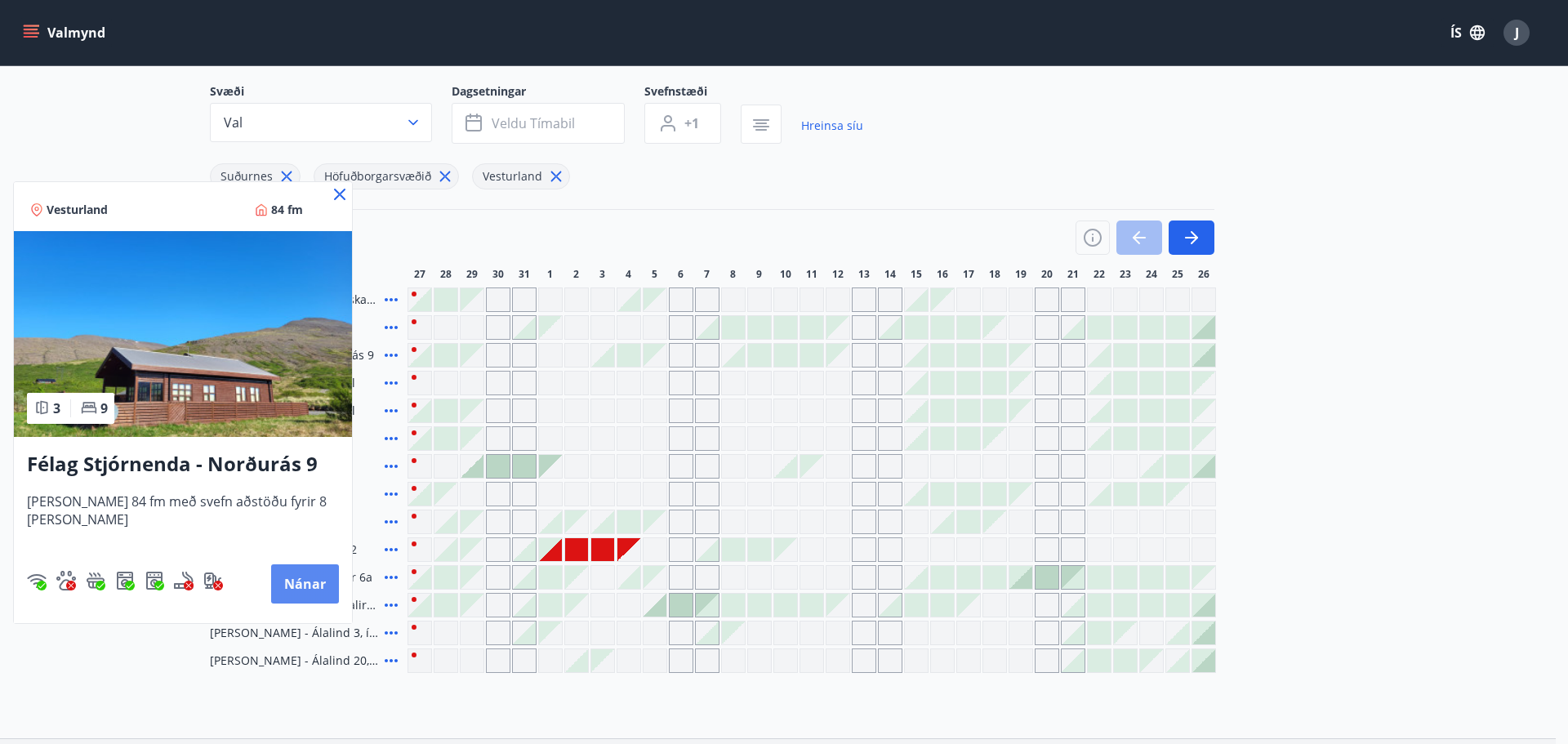
click at [293, 581] on button "Nánar" at bounding box center [305, 584] width 68 height 39
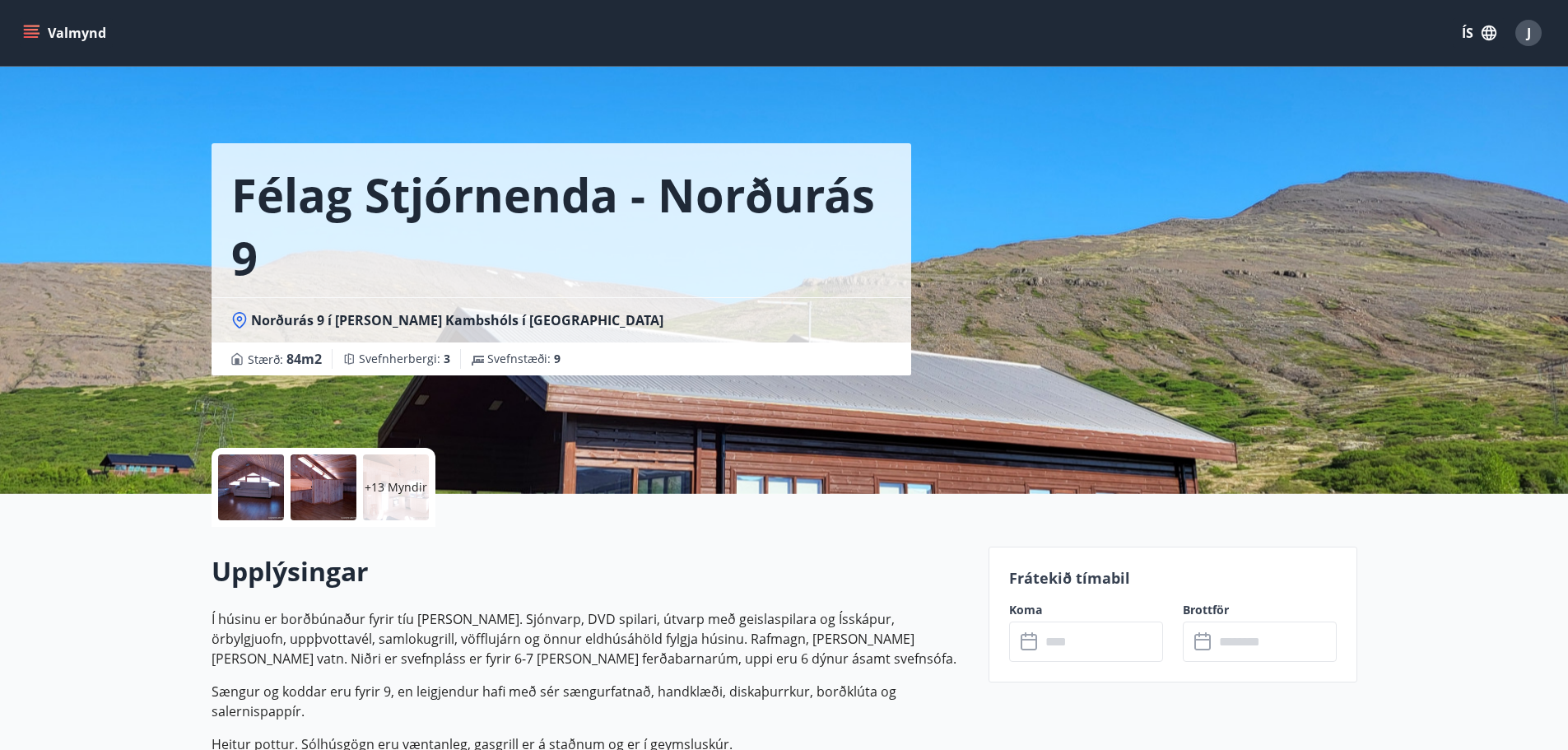
click at [400, 488] on p "+13 Myndir" at bounding box center [396, 487] width 62 height 16
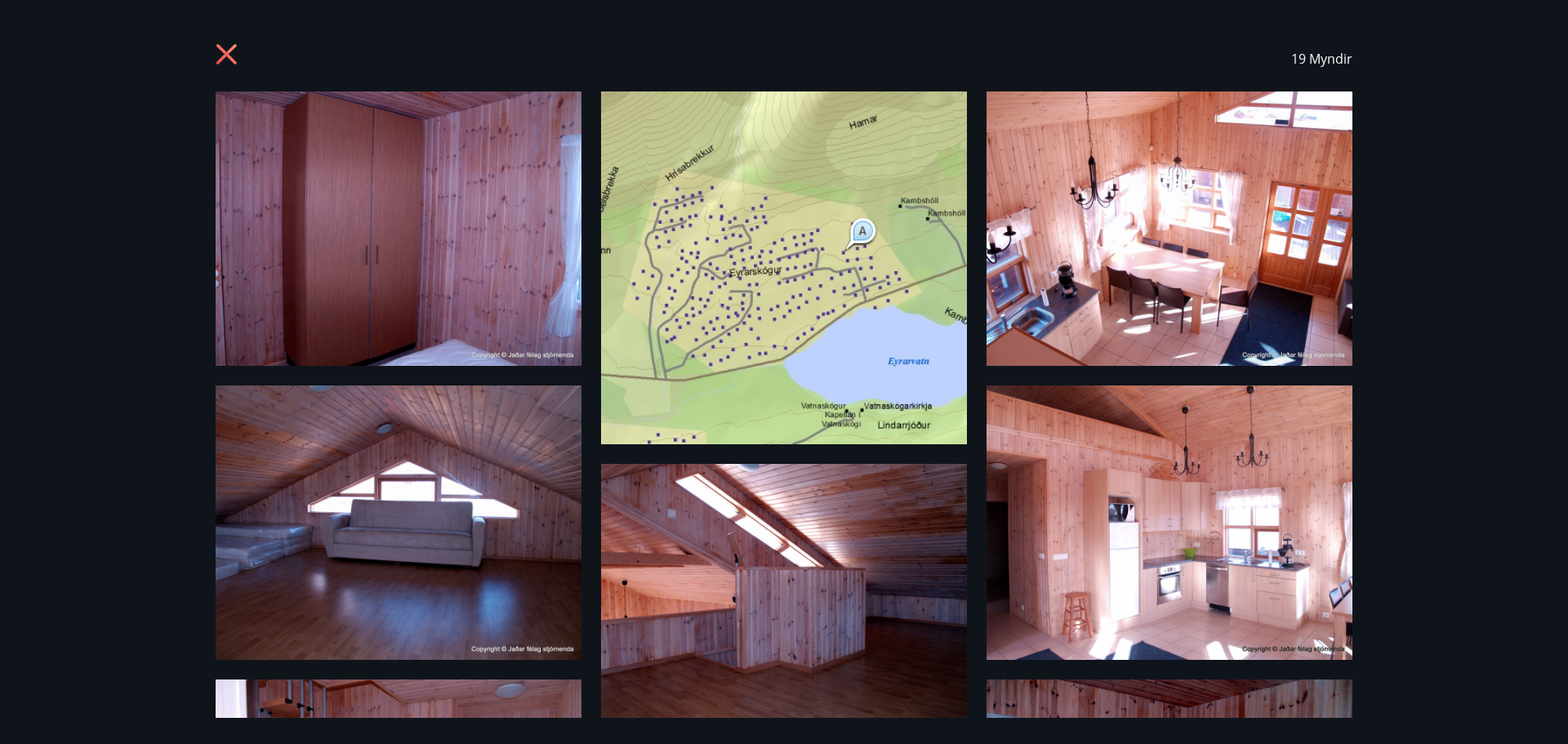
click at [229, 54] on icon at bounding box center [226, 54] width 20 height 20
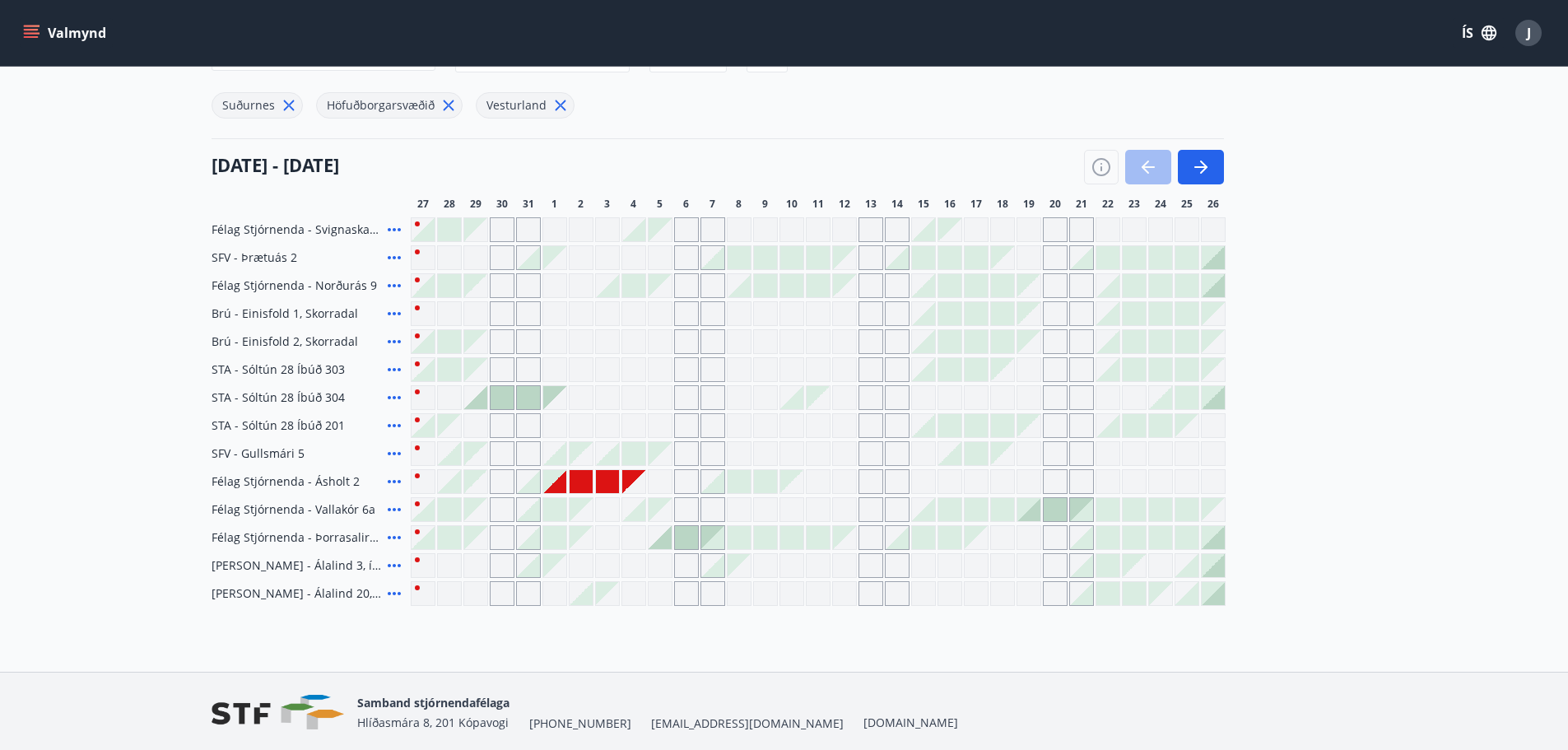
scroll to position [181, 0]
click at [610, 294] on div at bounding box center [607, 285] width 23 height 23
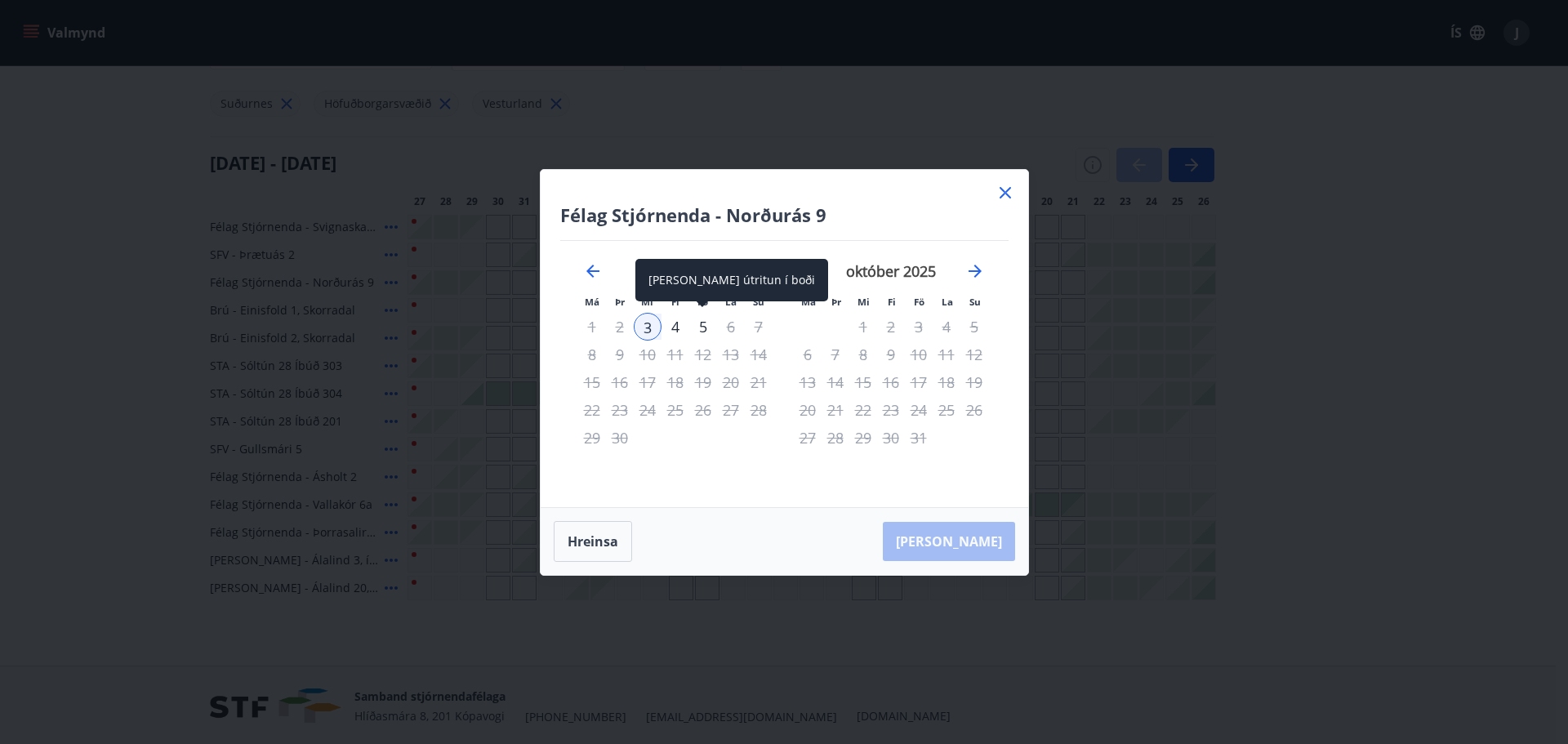
click at [707, 329] on div "5" at bounding box center [703, 327] width 28 height 28
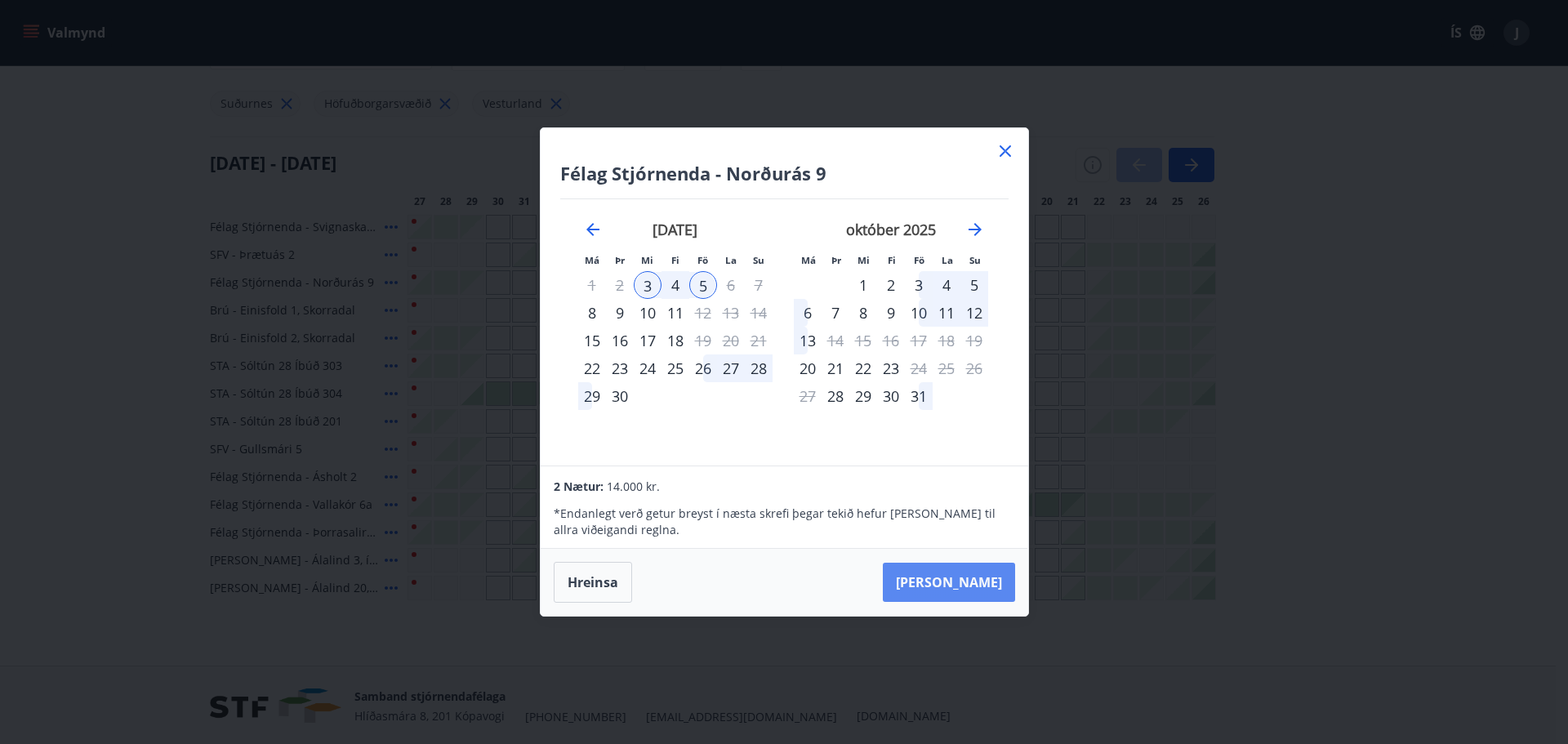
click at [968, 584] on button "[PERSON_NAME]" at bounding box center [949, 582] width 132 height 39
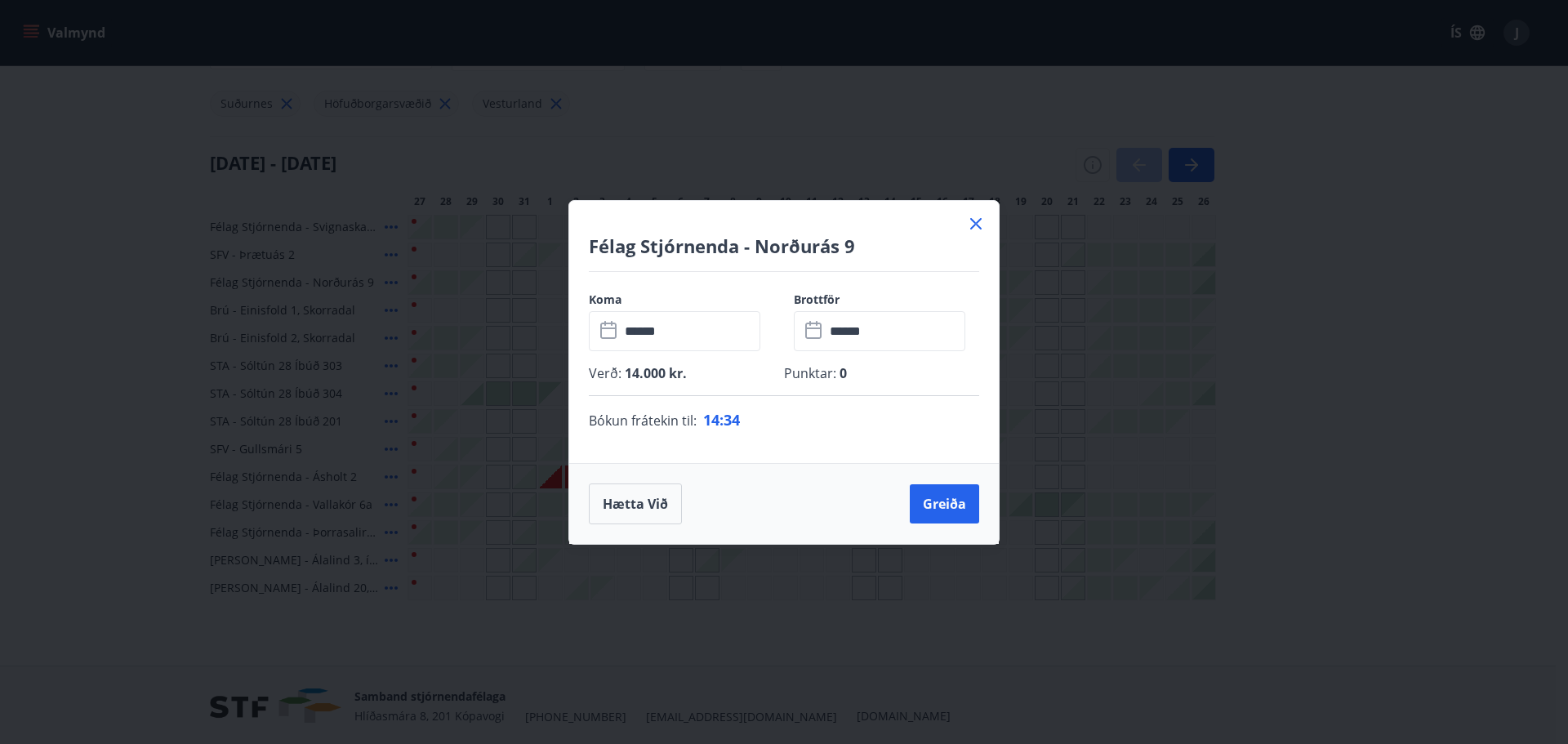
click at [979, 223] on icon at bounding box center [975, 223] width 20 height 20
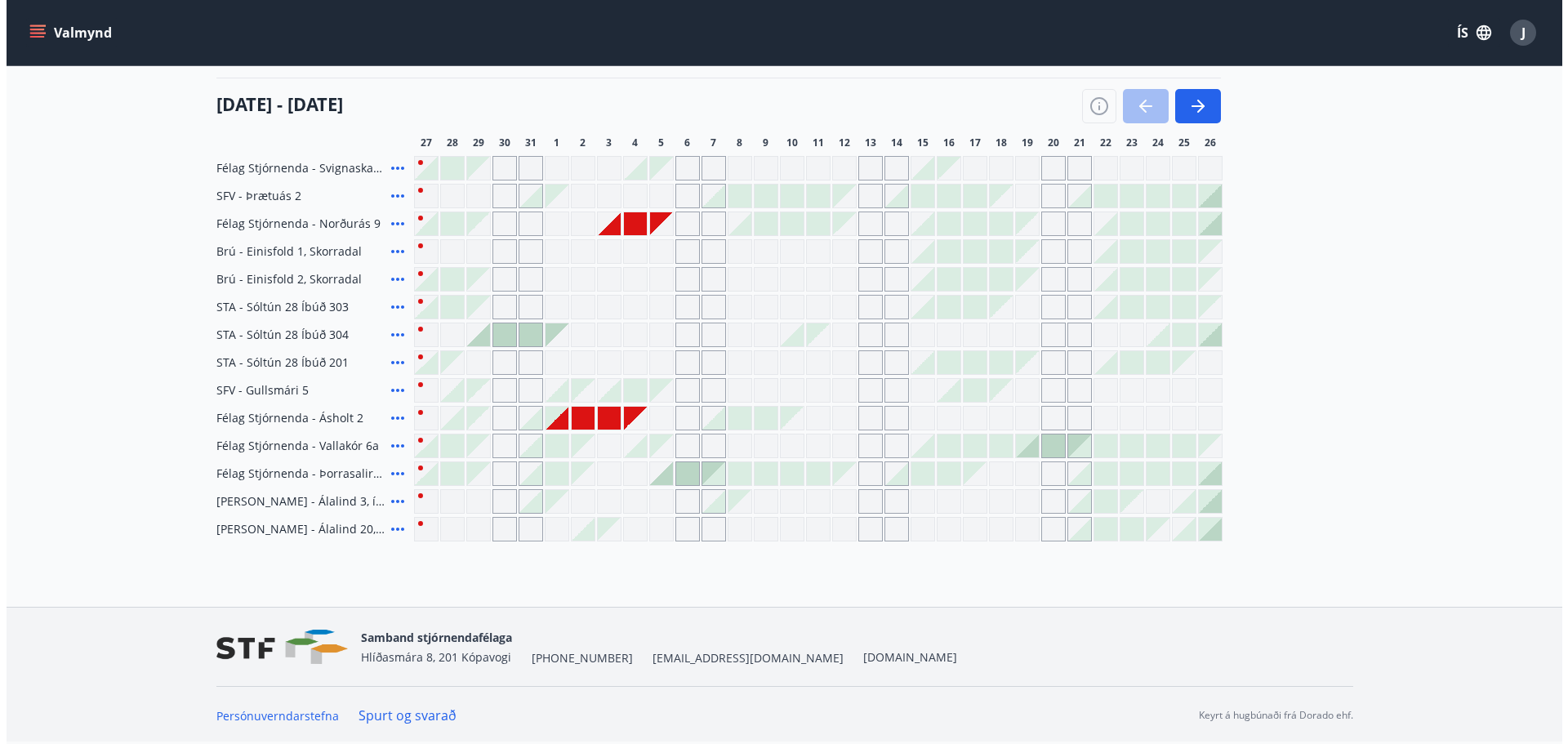
scroll to position [0, 0]
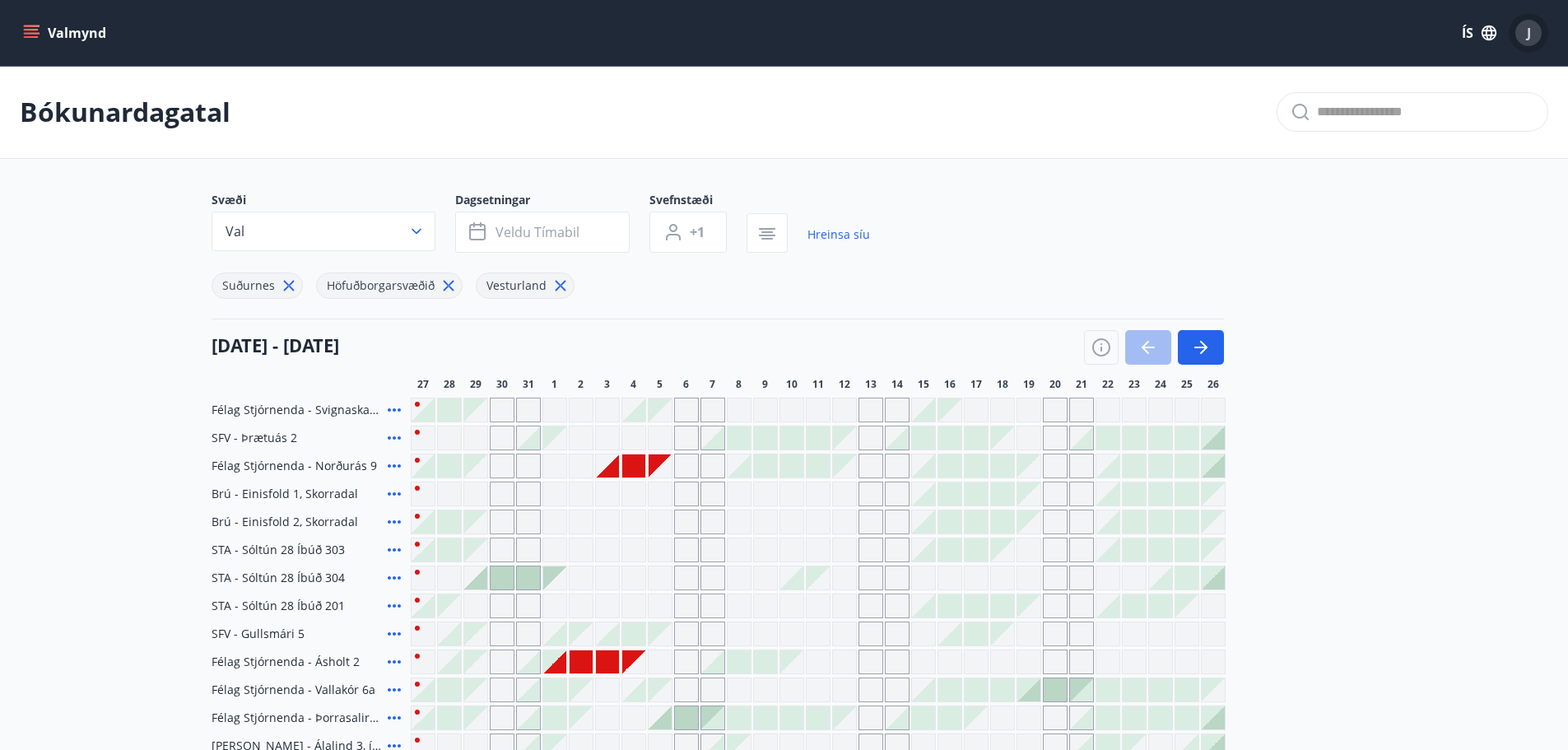
click at [1537, 28] on div "J" at bounding box center [1529, 32] width 27 height 27
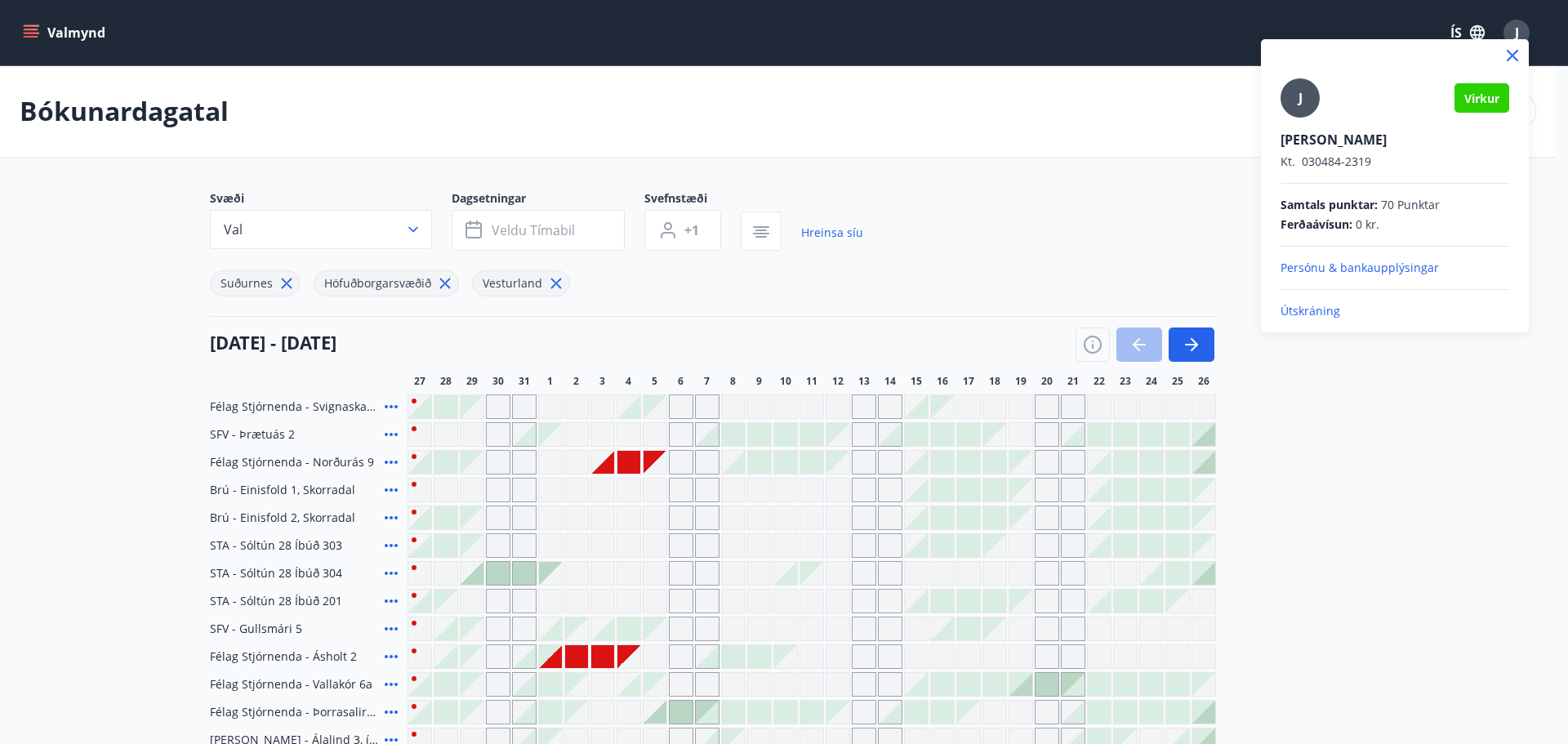
click at [1295, 309] on p "Útskráning" at bounding box center [1395, 310] width 229 height 16
